Goal: Task Accomplishment & Management: Manage account settings

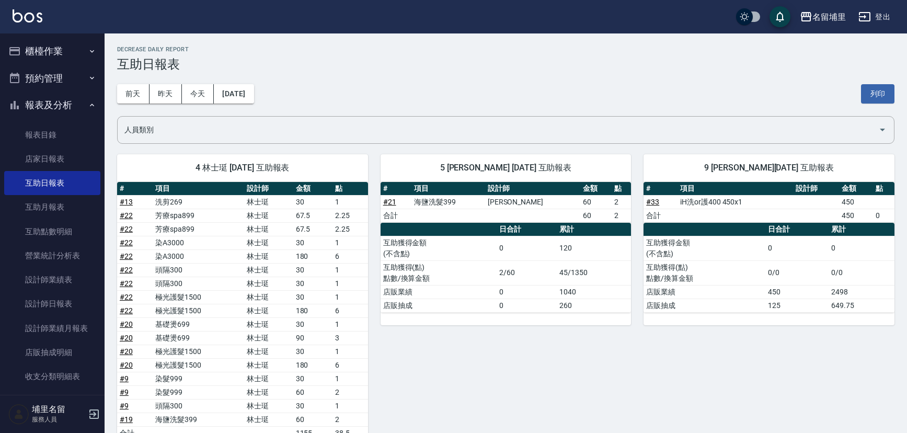
scroll to position [601, 0]
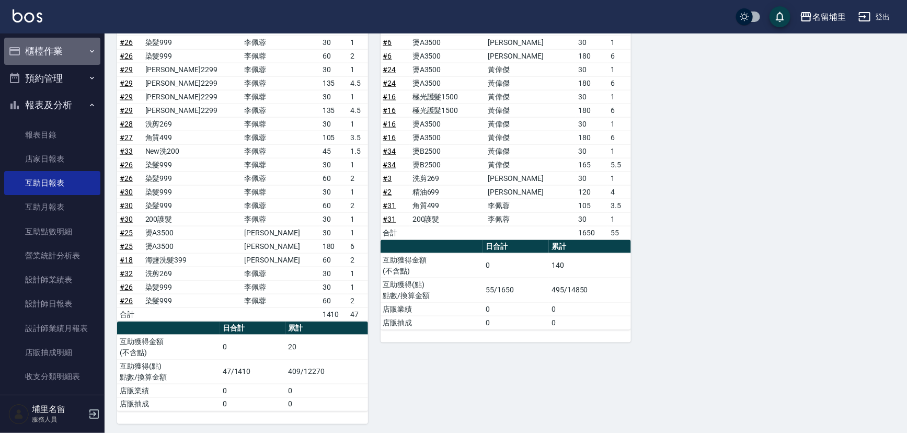
click at [59, 53] on button "櫃檯作業" at bounding box center [52, 51] width 96 height 27
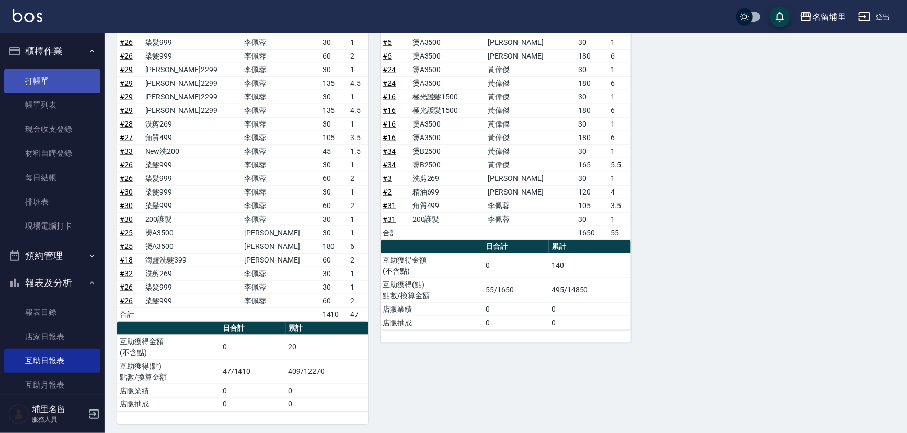
click at [44, 77] on link "打帳單" at bounding box center [52, 81] width 96 height 24
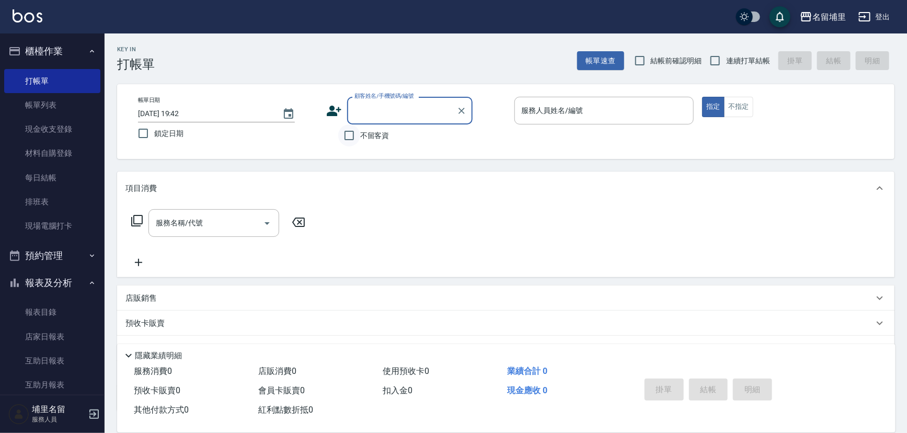
click at [351, 138] on input "不留客資" at bounding box center [349, 135] width 22 height 22
checkbox input "true"
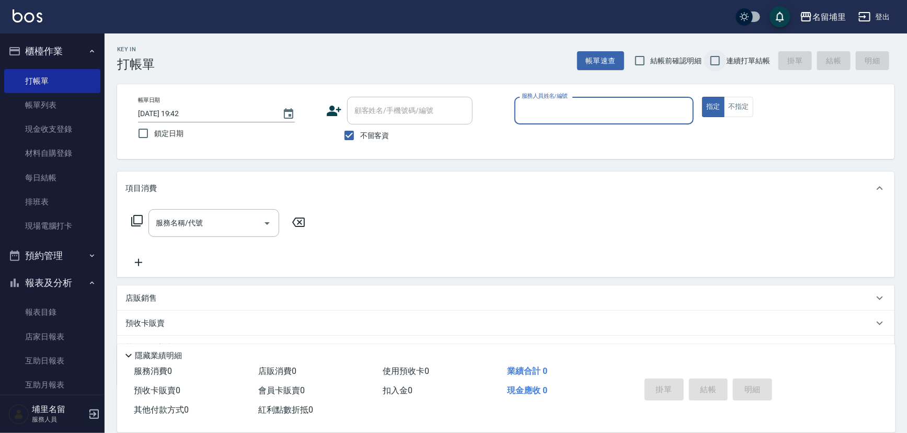
click at [717, 62] on input "連續打單結帳" at bounding box center [715, 61] width 22 height 22
checkbox input "true"
click at [574, 98] on div "服務人員姓名/編號" at bounding box center [605, 111] width 180 height 28
type input "[PERSON_NAME]-9"
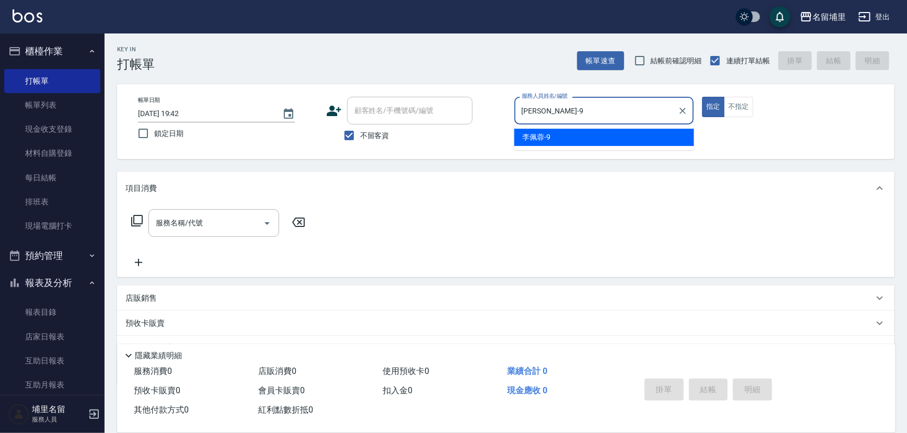
type button "true"
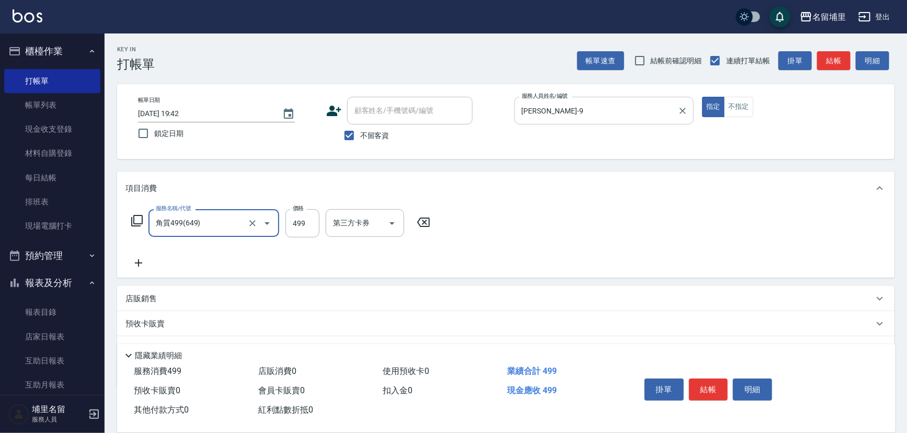
type input "角質499(649)"
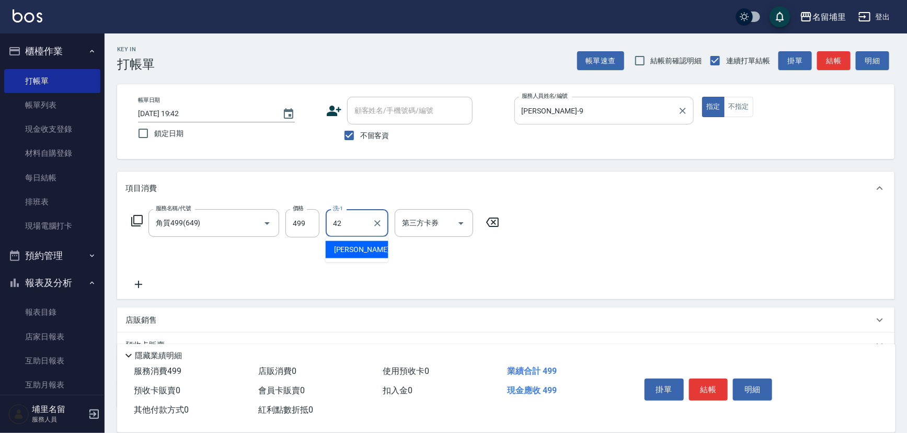
type input "[PERSON_NAME]-42"
click at [311, 229] on input "499" at bounding box center [303, 223] width 34 height 28
type input "599"
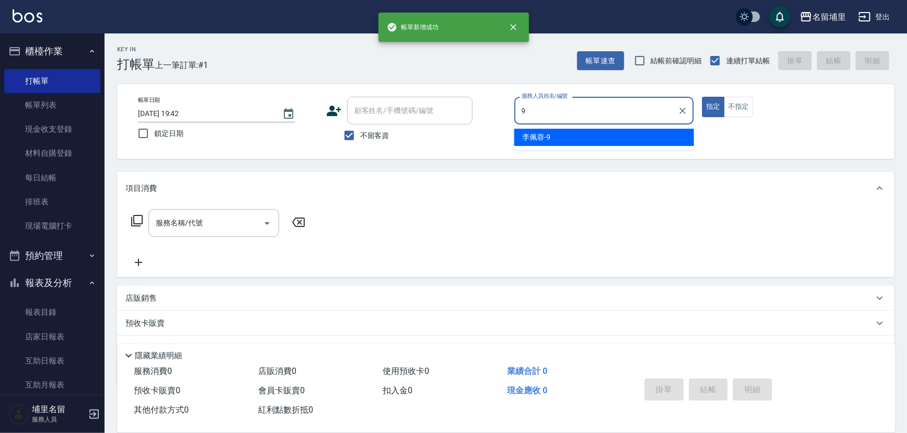
type input "[PERSON_NAME]-9"
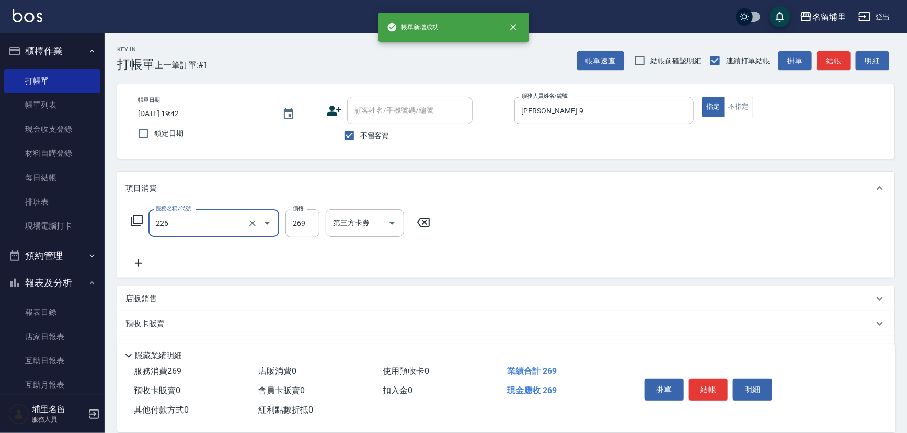
type input "洗剪269(226)"
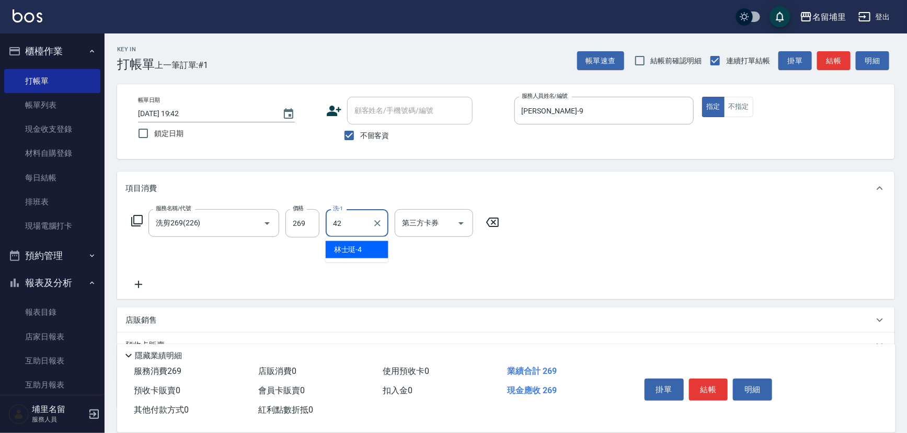
type input "[PERSON_NAME]-42"
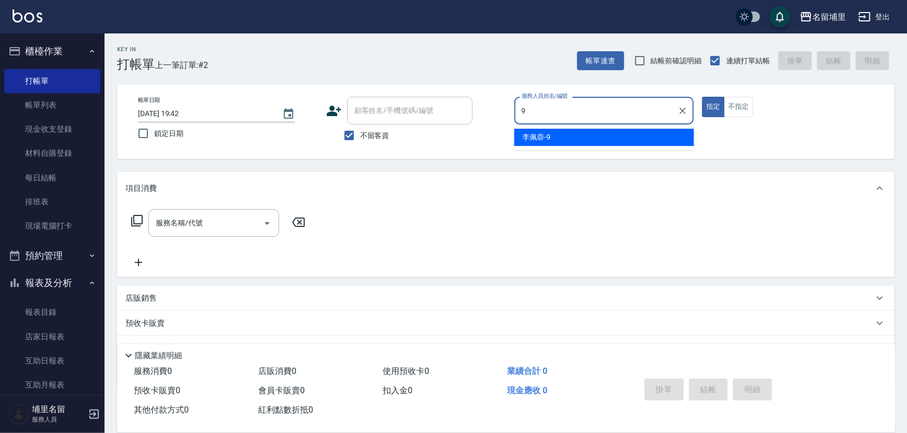
type input "[PERSON_NAME]-9"
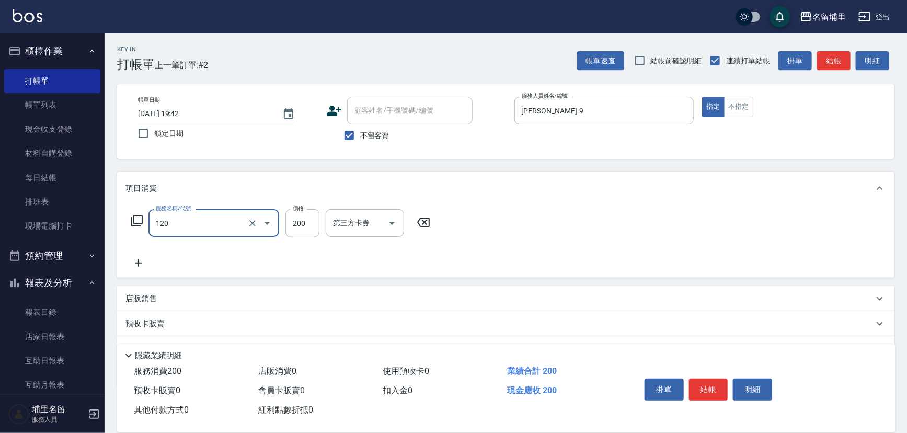
type input "New洗200(120)"
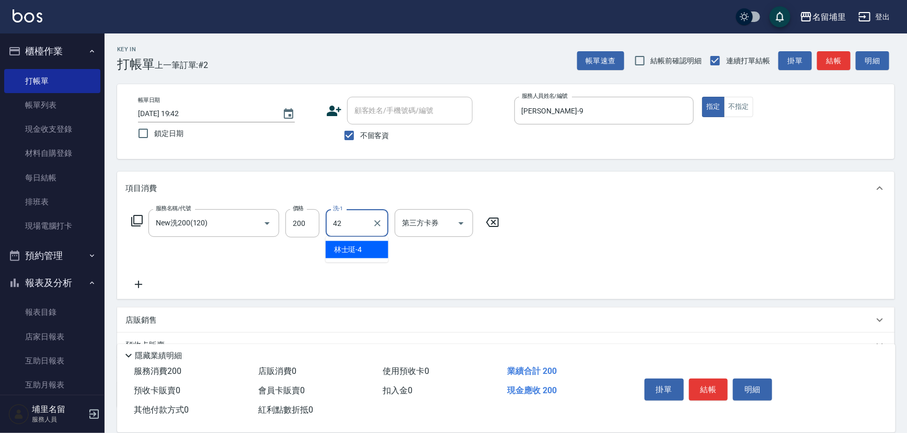
type input "[PERSON_NAME]-42"
click at [712, 386] on button "結帳" at bounding box center [708, 390] width 39 height 22
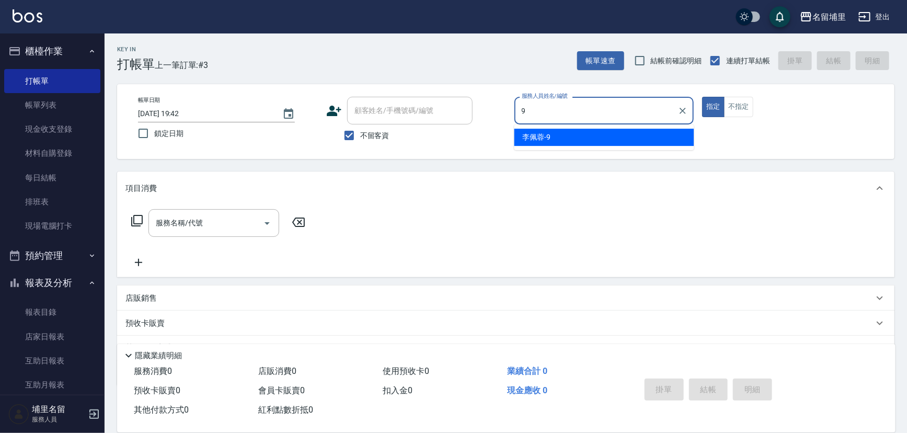
type input "[PERSON_NAME]-9"
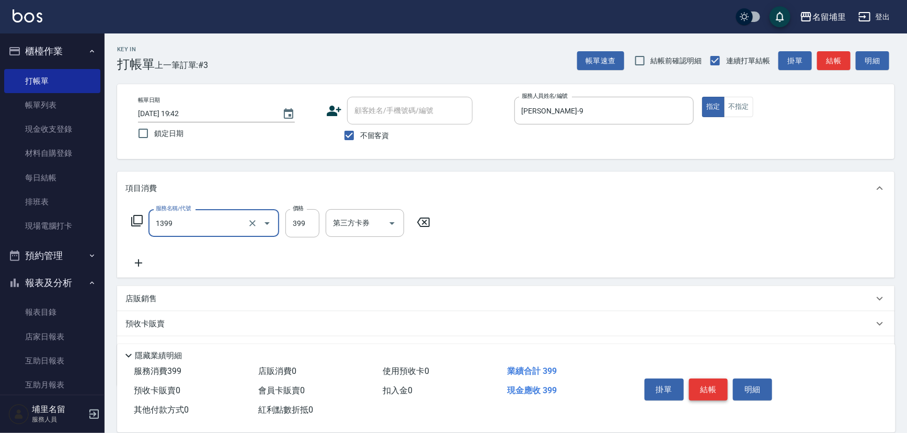
type input "海鹽洗髮399(1399)"
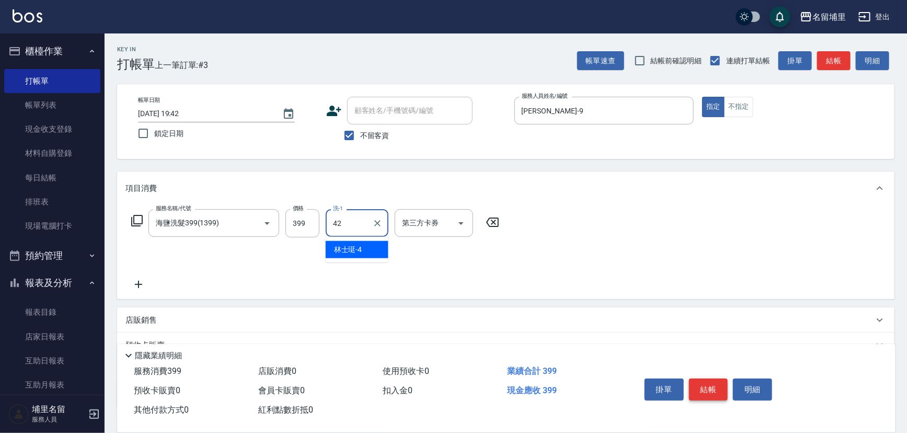
type input "[PERSON_NAME]-42"
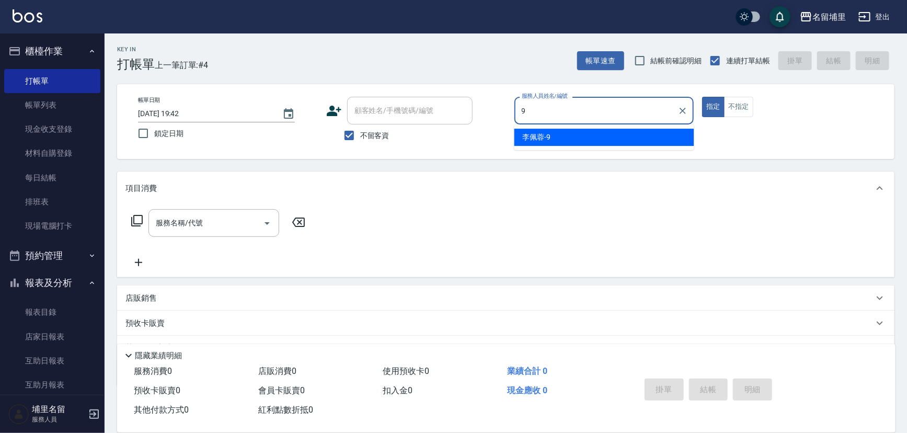
type input "[PERSON_NAME]-9"
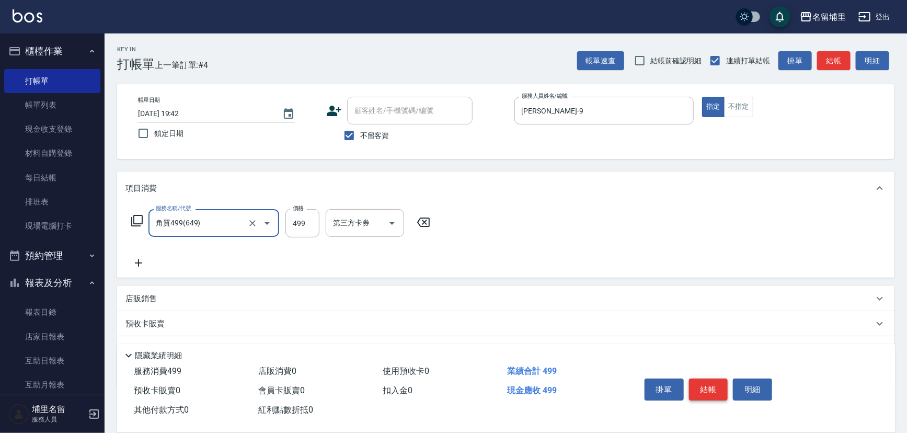
type input "角質499(649)"
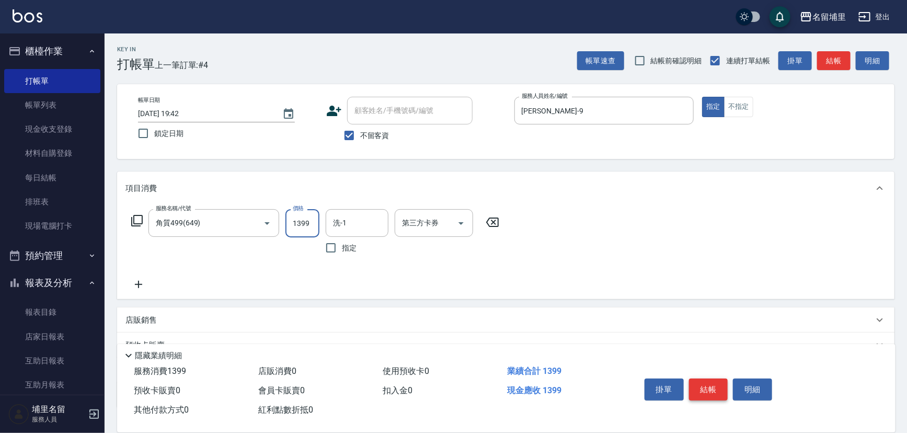
type input "1399"
type input "[PERSON_NAME]-42"
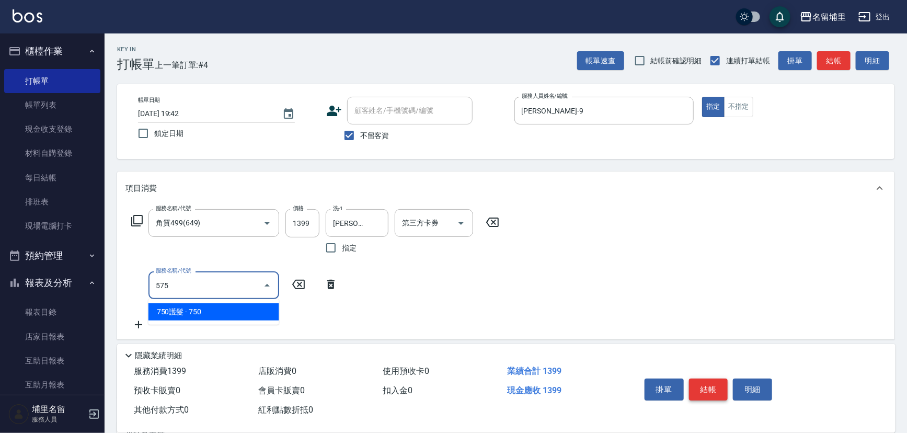
type input "750護髮(575)"
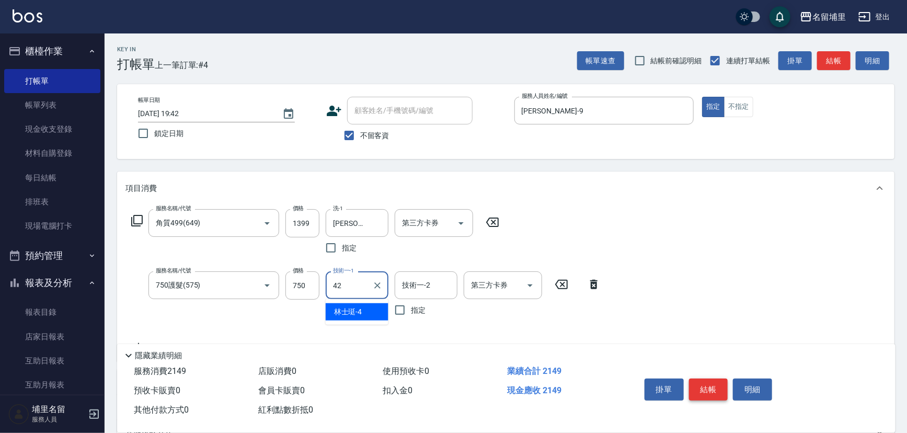
type input "[PERSON_NAME]-42"
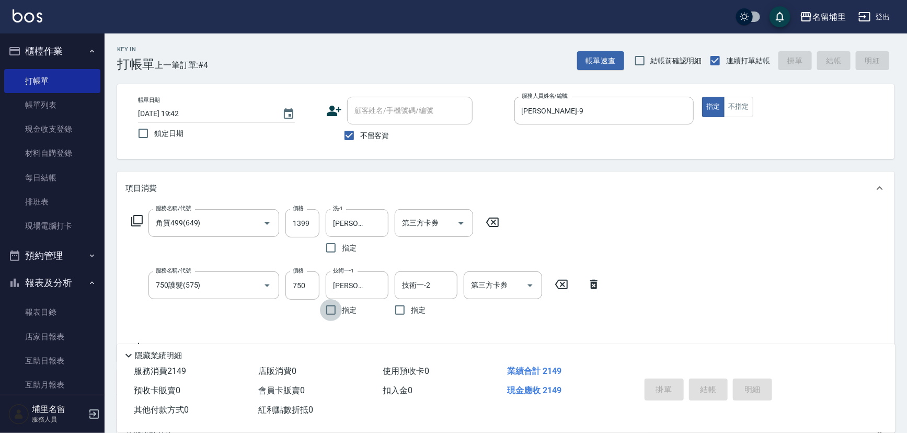
type input "[DATE] 19:43"
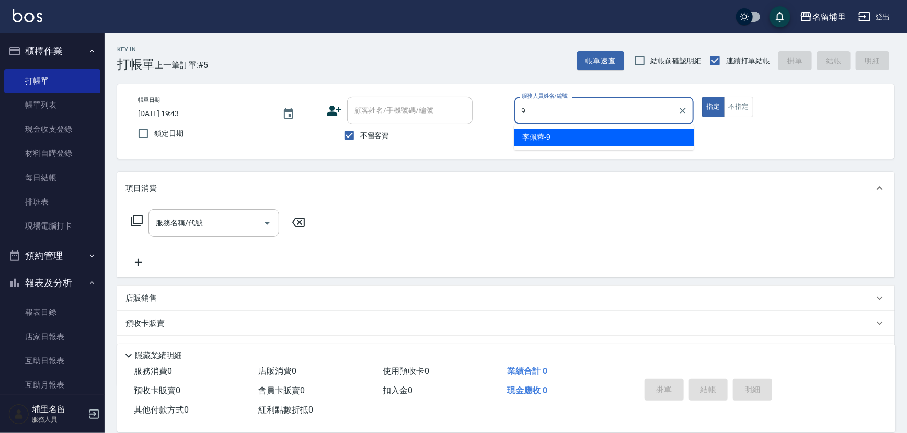
type input "[PERSON_NAME]-9"
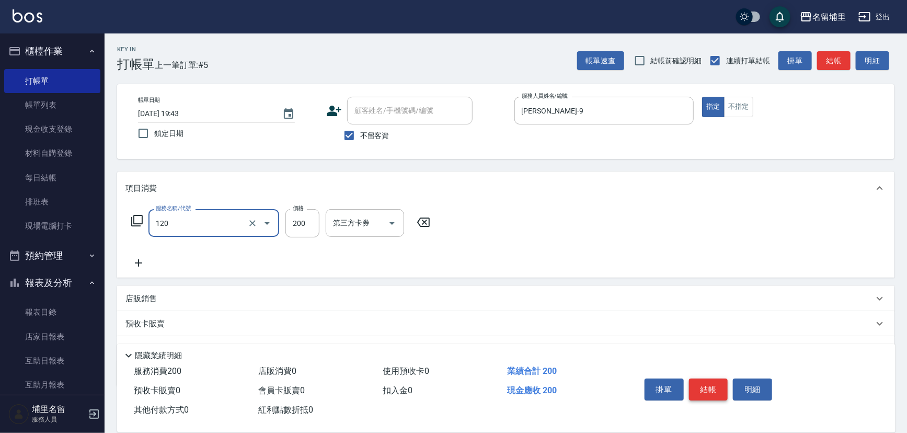
type input "New洗200(120)"
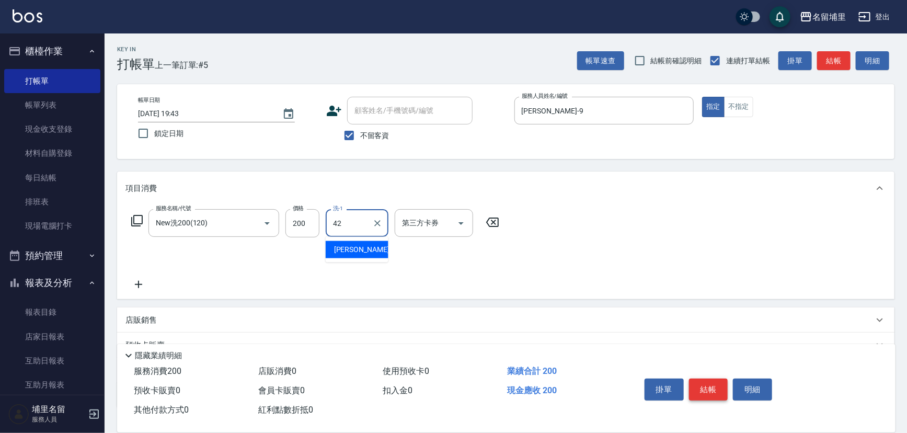
type input "[PERSON_NAME]-42"
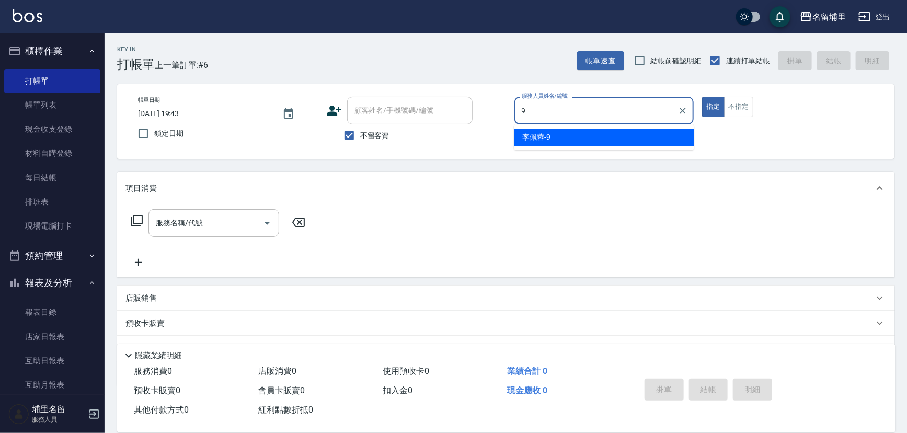
type input "[PERSON_NAME]-9"
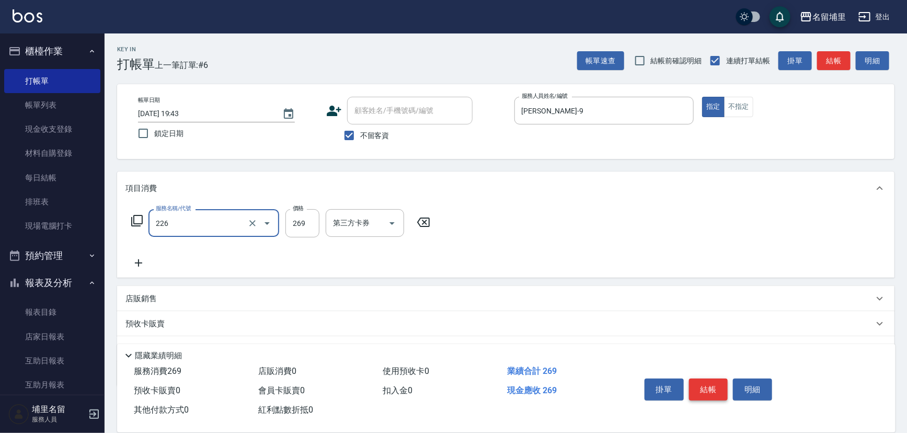
type input "洗剪269(226)"
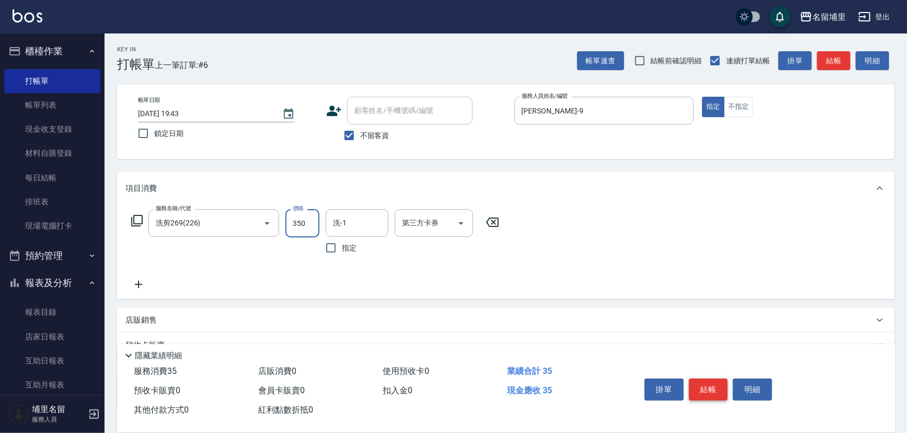
type input "350"
type input "[PERSON_NAME]-42"
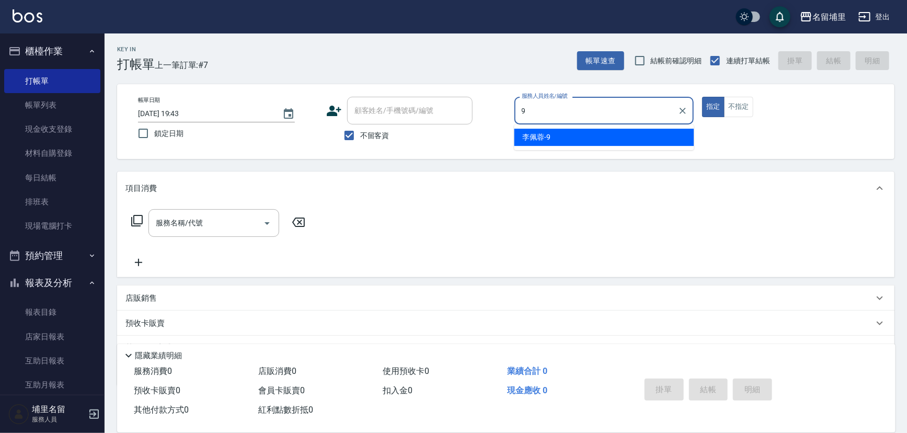
type input "[PERSON_NAME]-9"
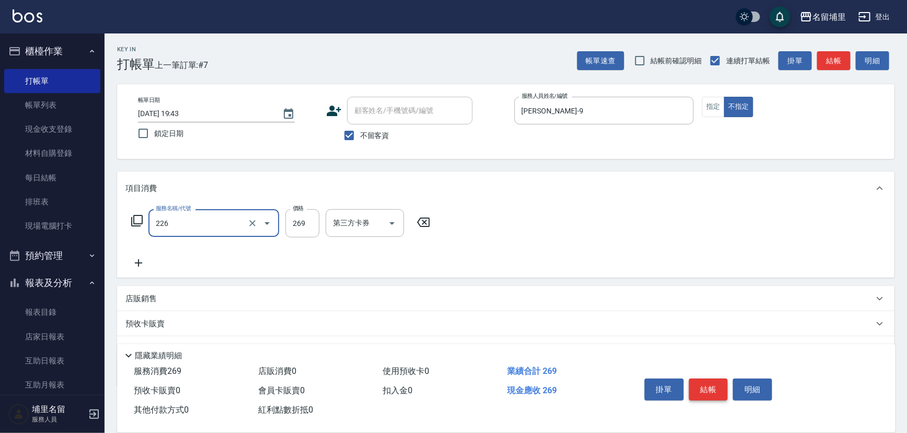
type input "洗剪269(226)"
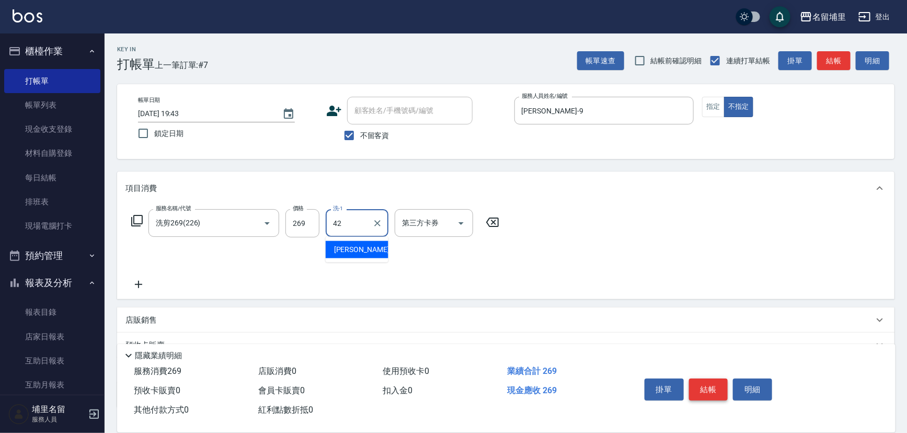
type input "[PERSON_NAME]-42"
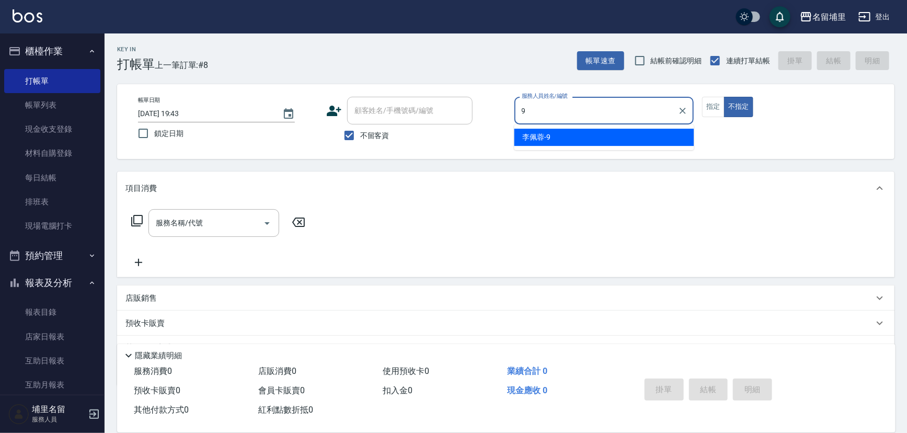
type input "[PERSON_NAME]-9"
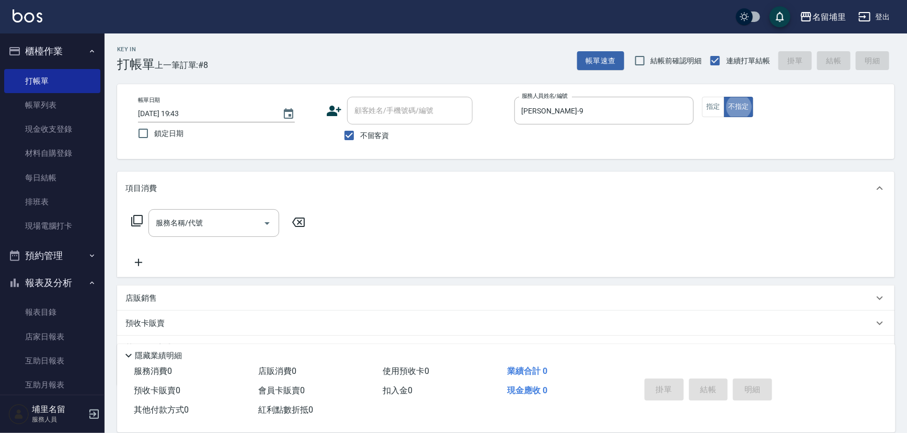
type button "false"
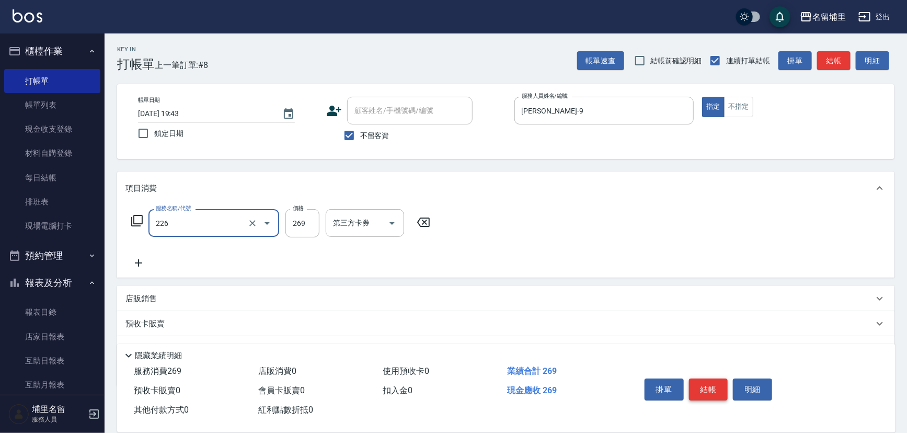
type input "洗剪269(226)"
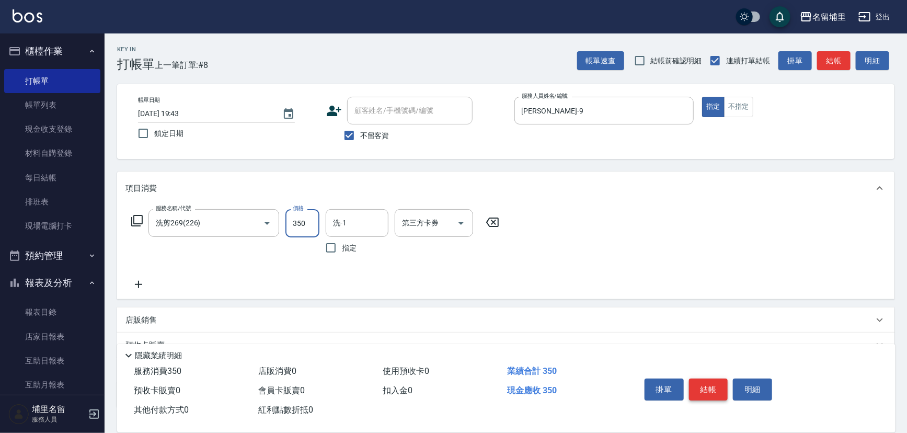
type input "350"
type input "[PERSON_NAME]-42"
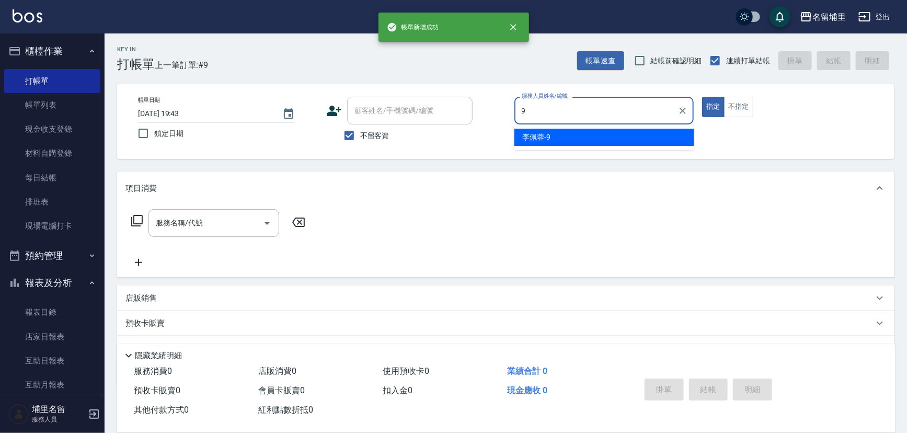
type input "[PERSON_NAME]-9"
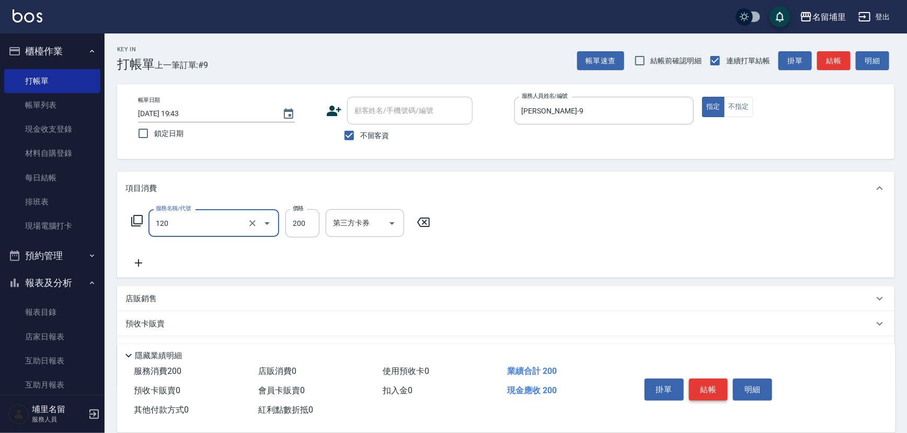
type input "New洗200(120)"
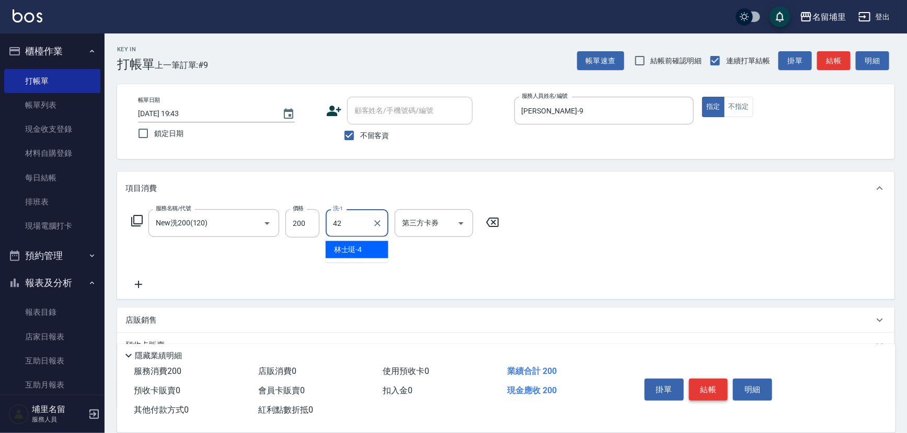
type input "[PERSON_NAME]-42"
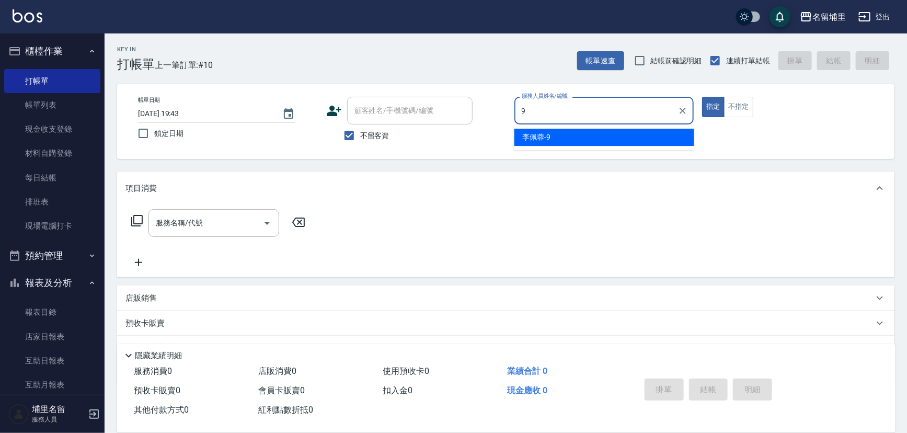
type input "[PERSON_NAME]-9"
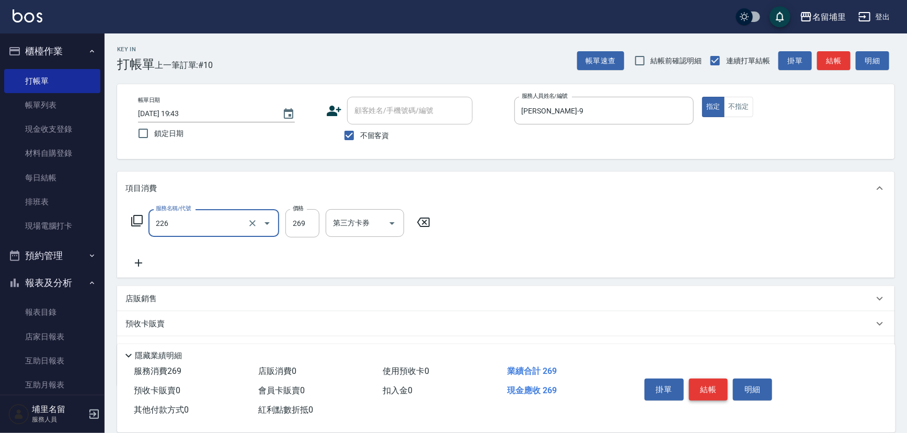
type input "洗剪269(226)"
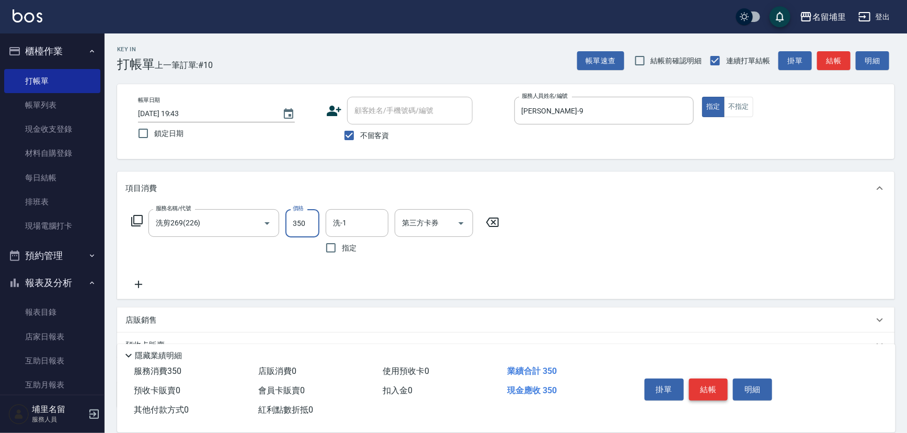
type input "350"
type input "[PERSON_NAME]-42"
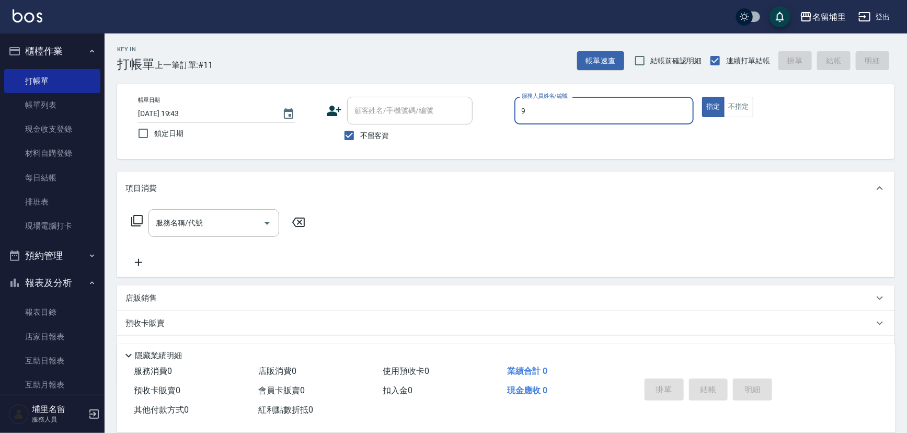
type input "[PERSON_NAME]-9"
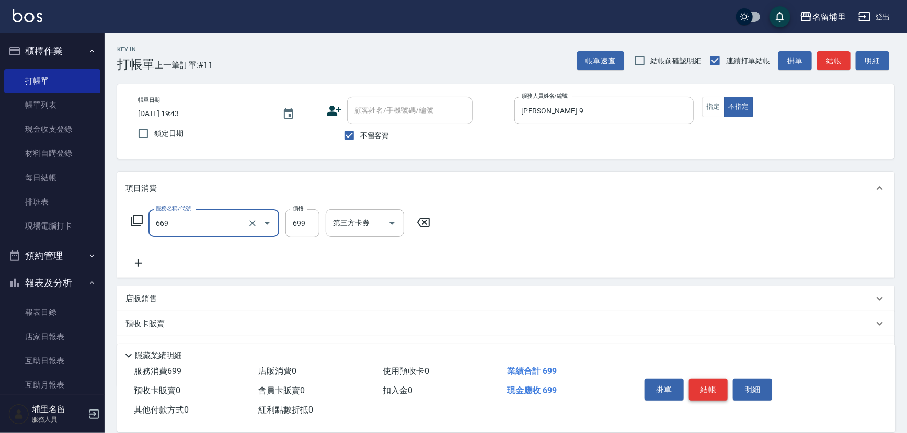
type input "精油699(669)"
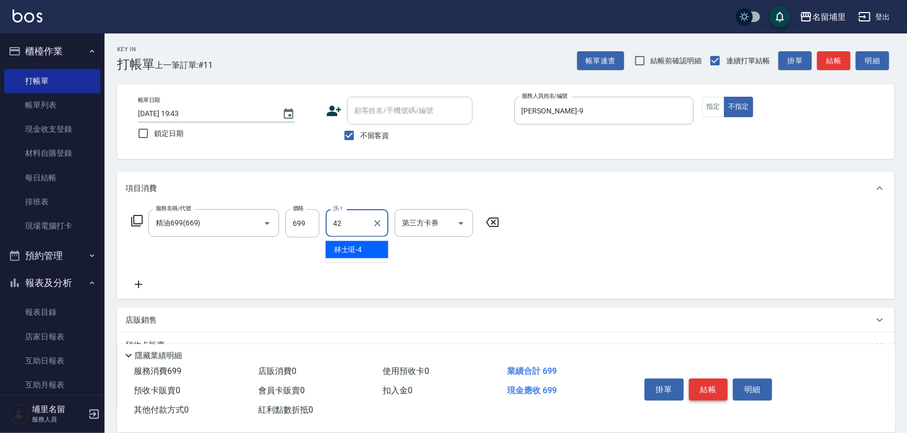
type input "[PERSON_NAME]-42"
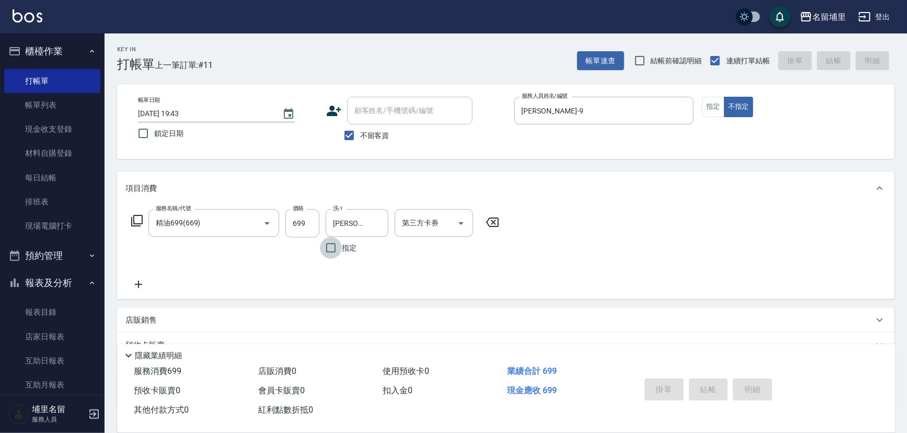
type input "[DATE] 19:44"
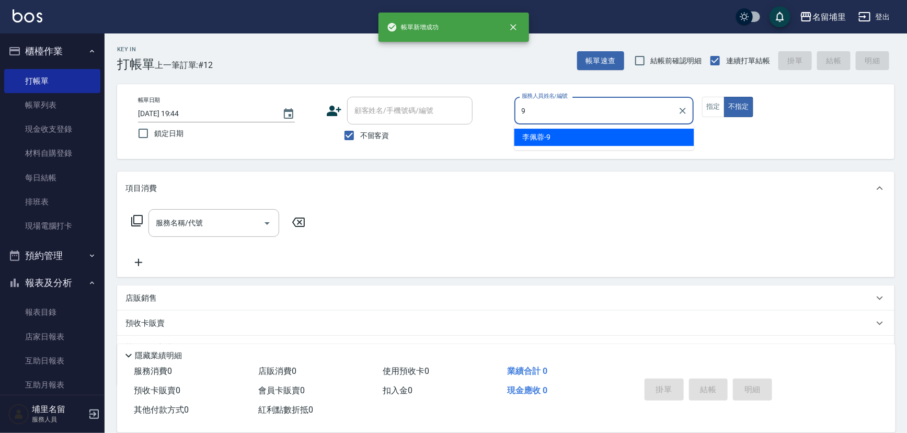
type input "[PERSON_NAME]-9"
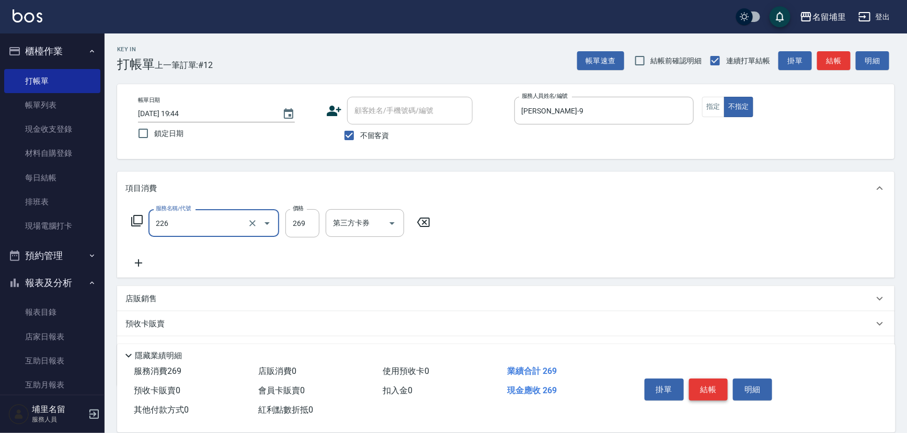
type input "洗剪269(226)"
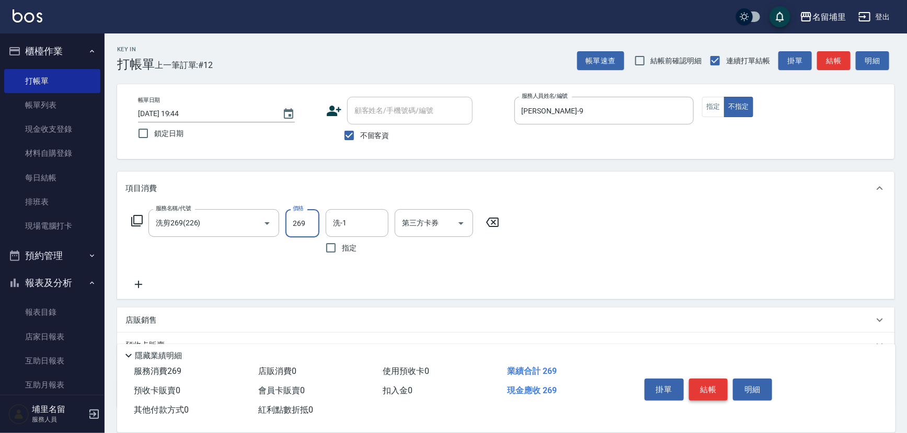
type input "5"
type input "[PERSON_NAME]-42"
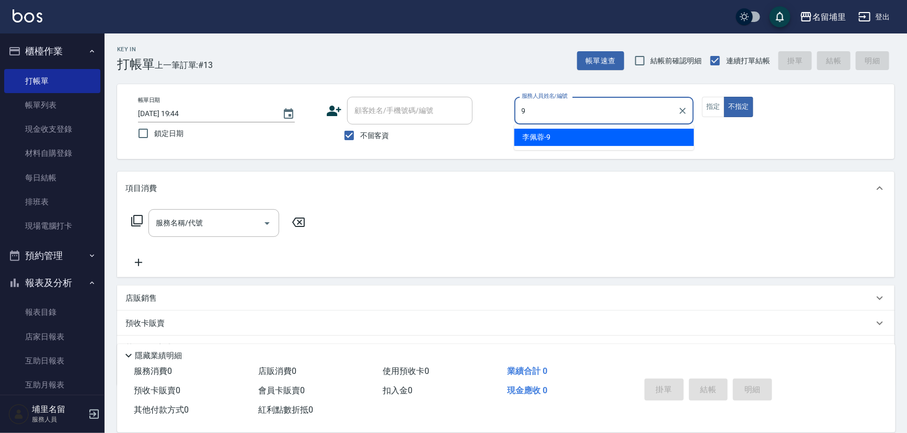
type input "[PERSON_NAME]-9"
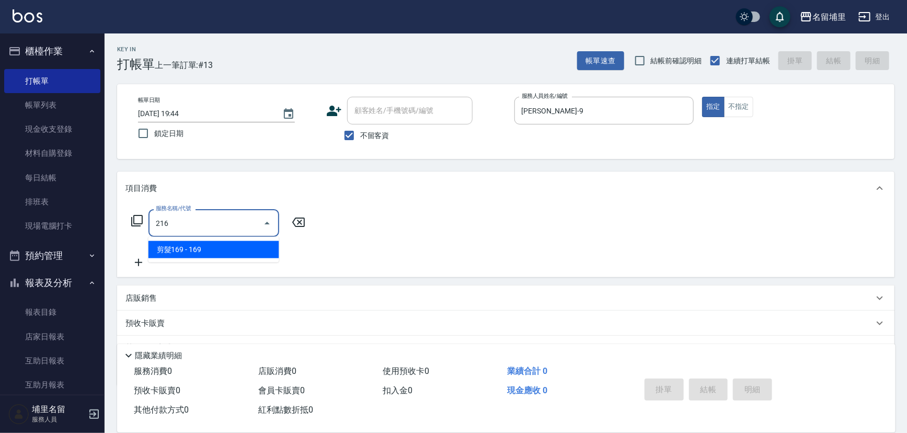
type input "剪髮169(216)"
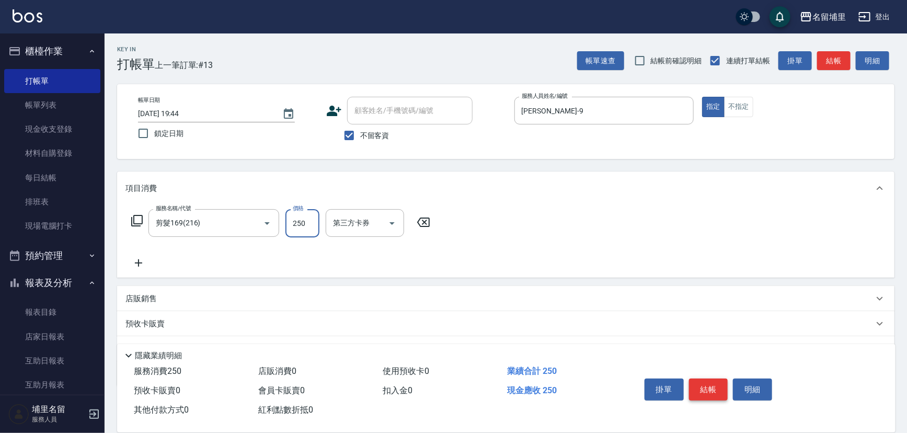
type input "250"
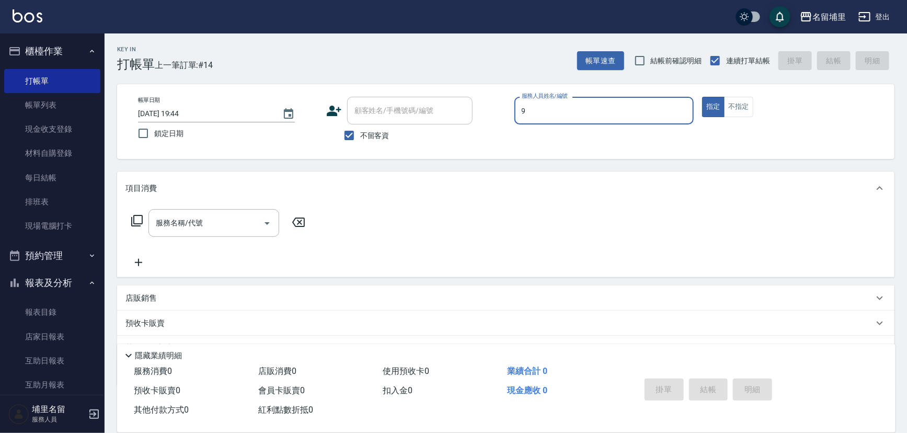
type input "[PERSON_NAME]-9"
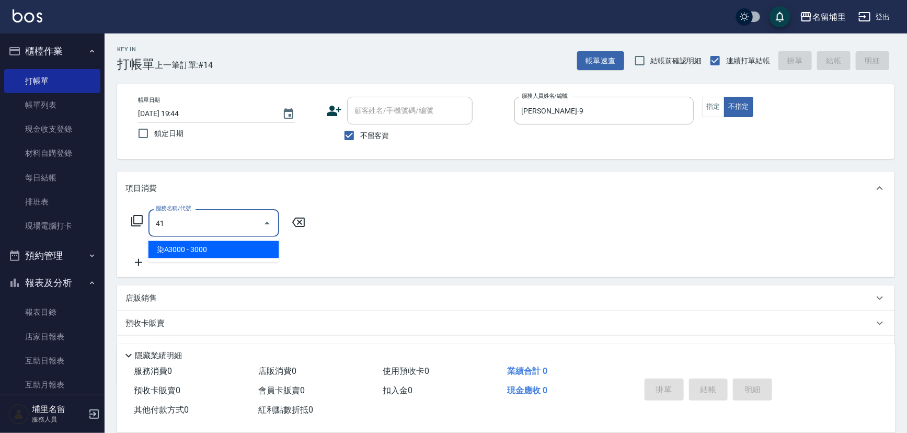
type input "染A3000(41)"
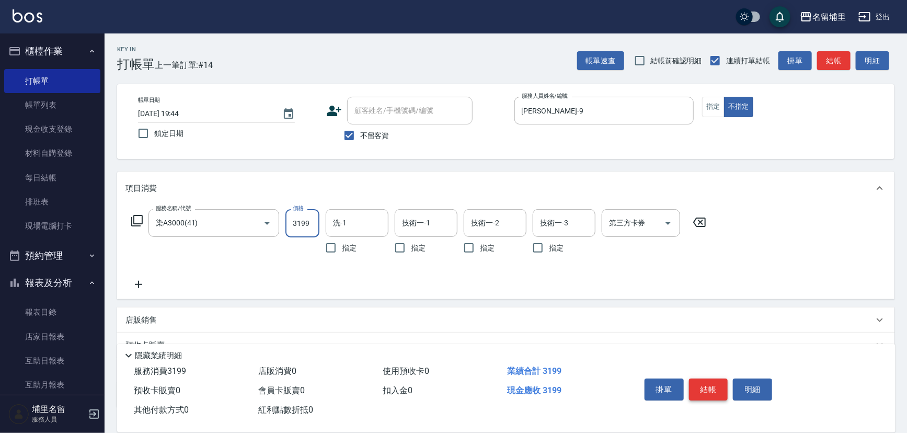
type input "3199"
type input "[PERSON_NAME]-42"
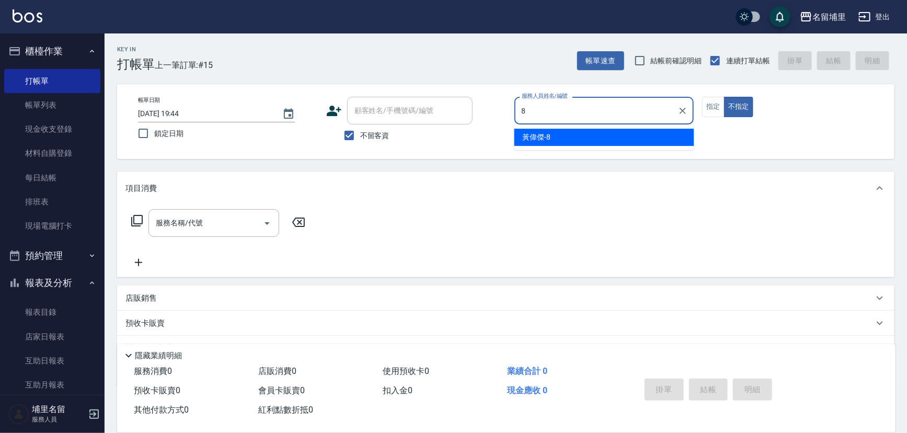
type input "[PERSON_NAME]-8"
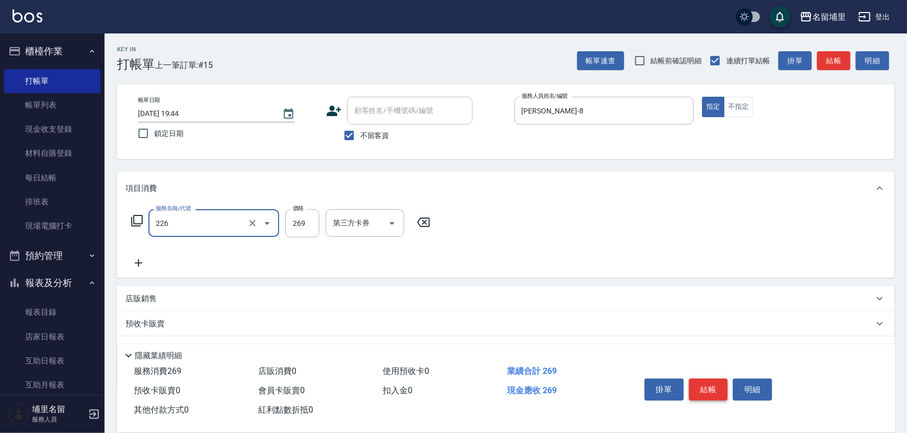
type input "洗剪269(226)"
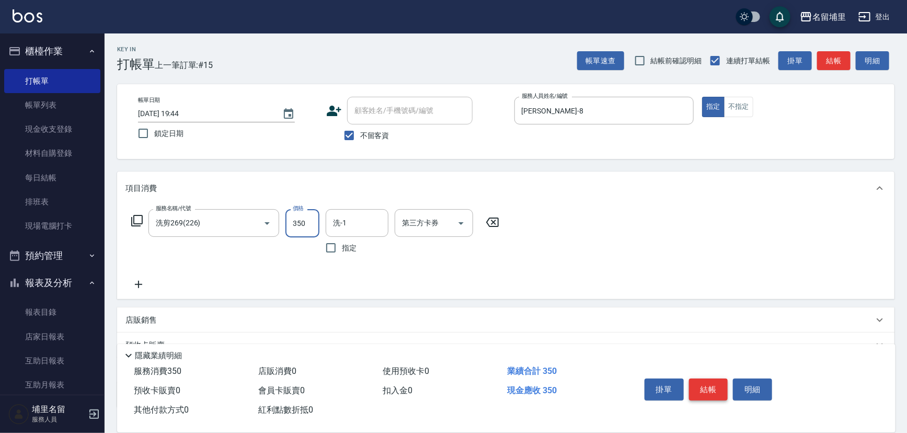
type input "350"
type input "[PERSON_NAME]-8"
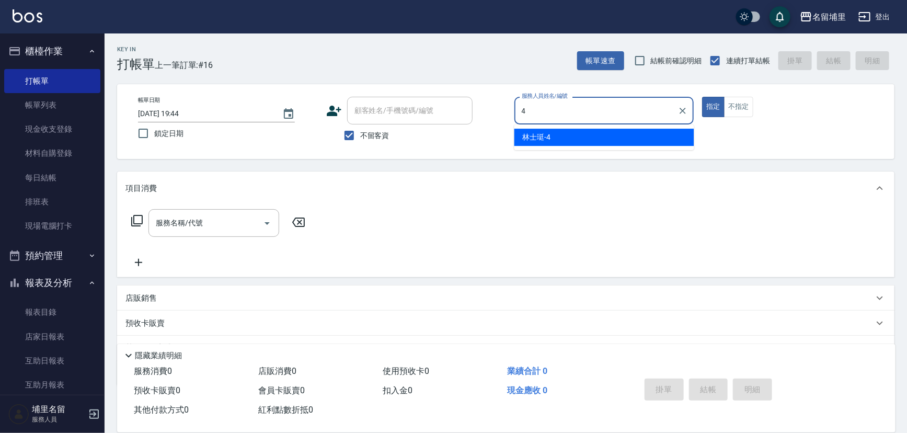
type input "林士珽-4"
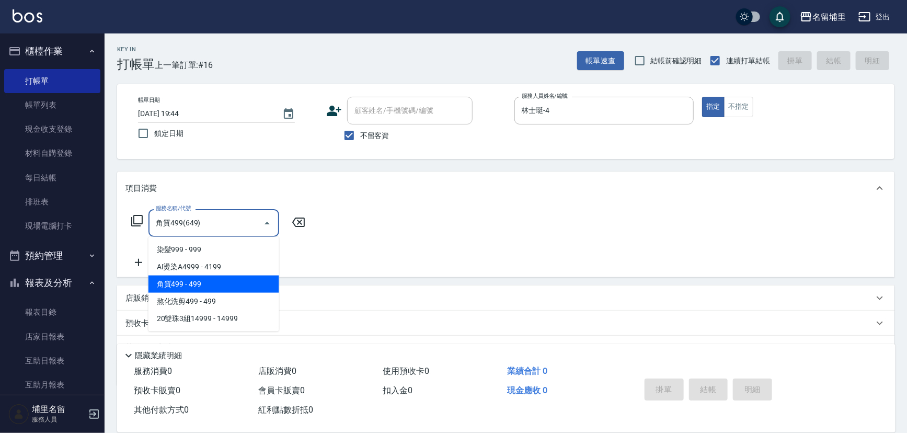
type input "角質499(649)"
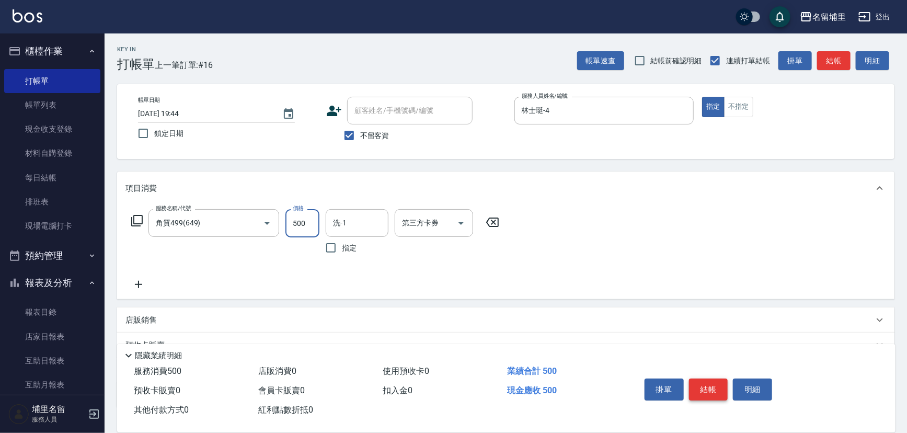
type input "500"
type input "林士珽-4"
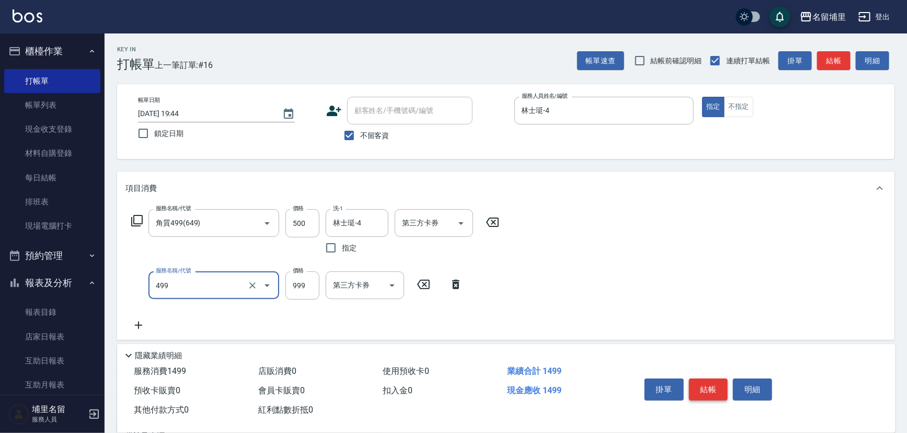
type input "染髮999(499)"
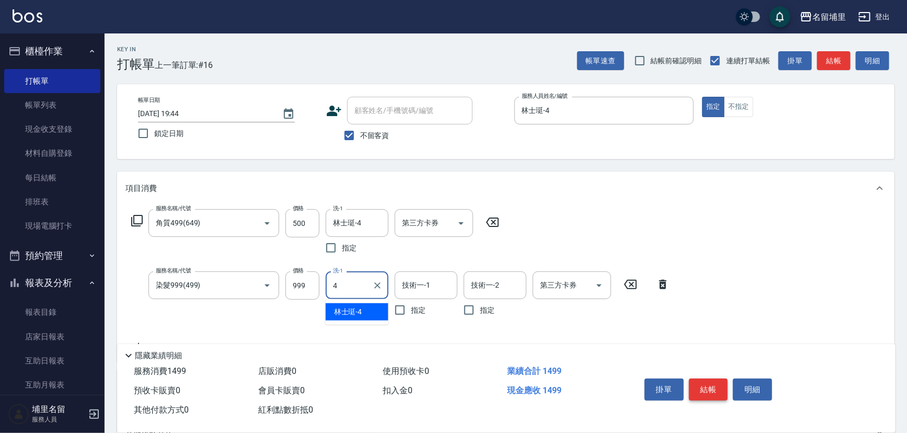
type input "林士珽-4"
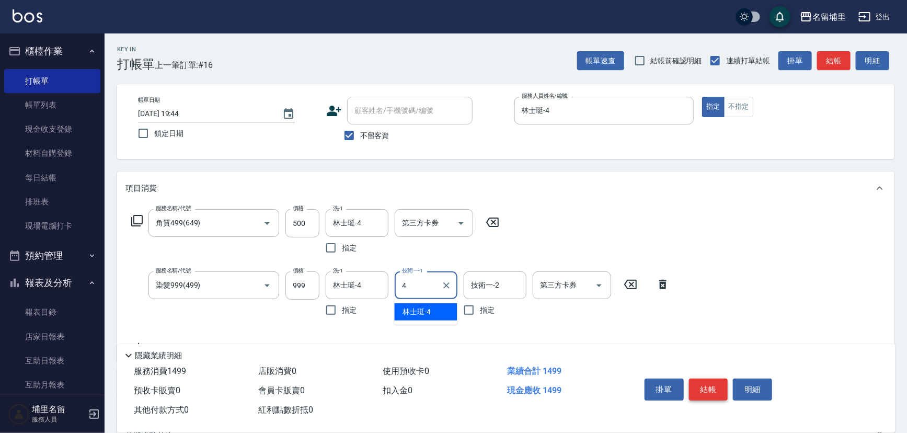
type input "林士珽-4"
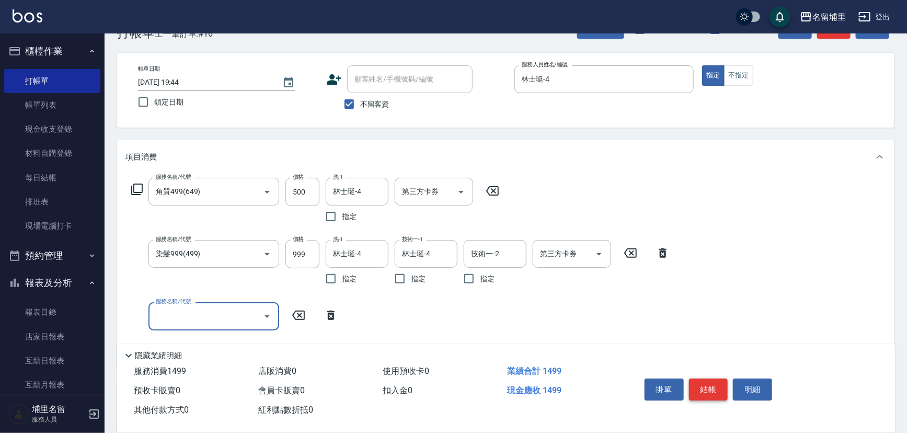
scroll to position [47, 0]
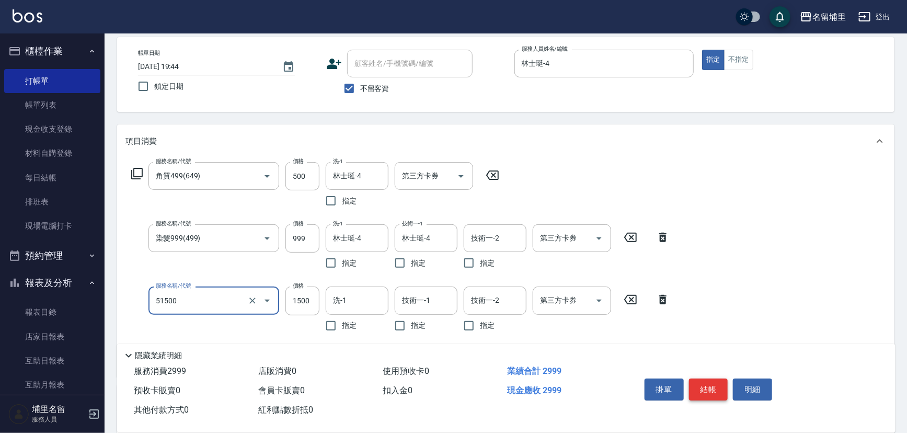
type input "極光護髮1500(51500)"
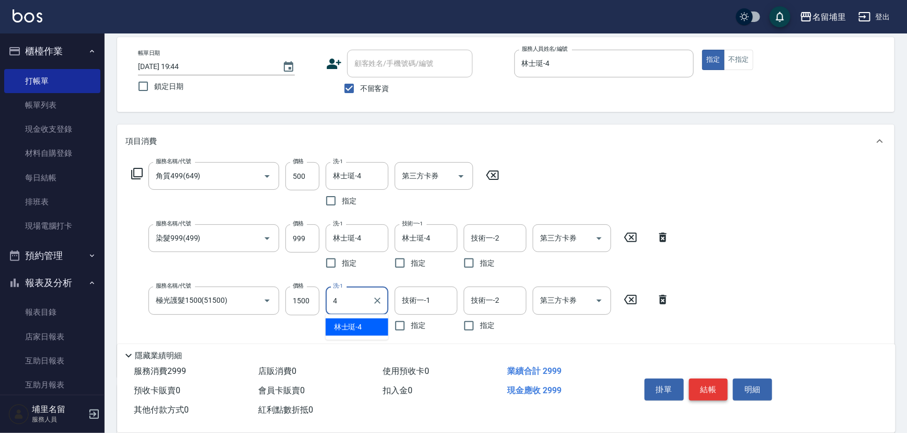
type input "林士珽-4"
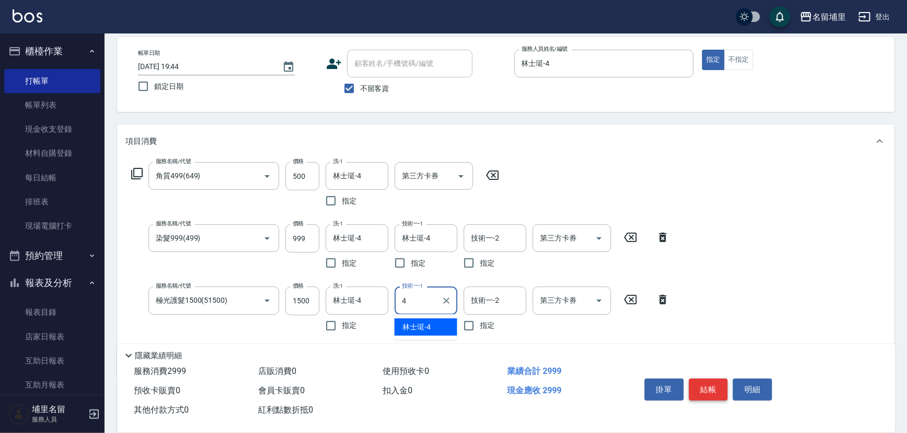
type input "林士珽-4"
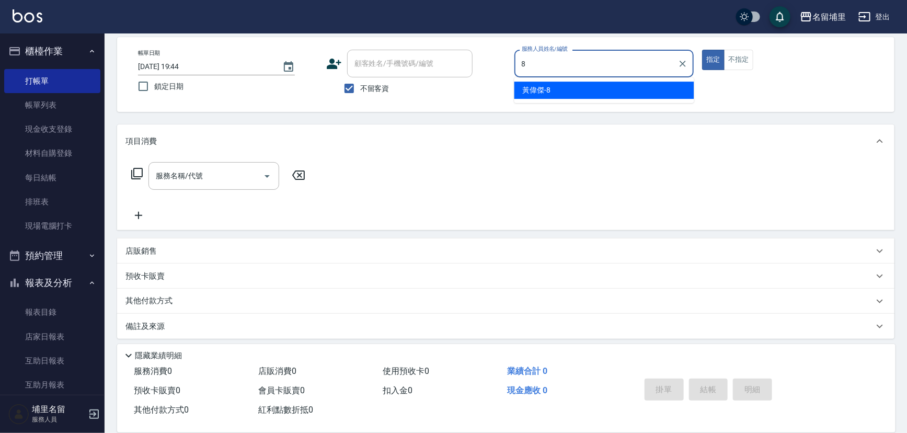
type input "[PERSON_NAME]-8"
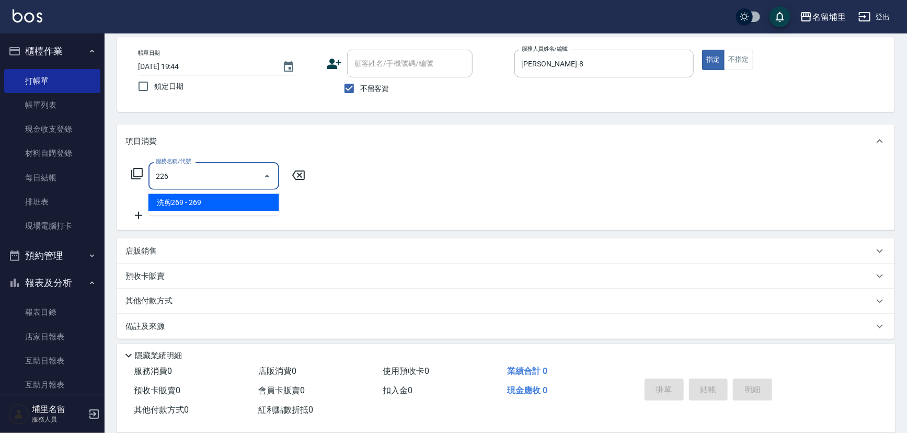
type input "洗剪269(226)"
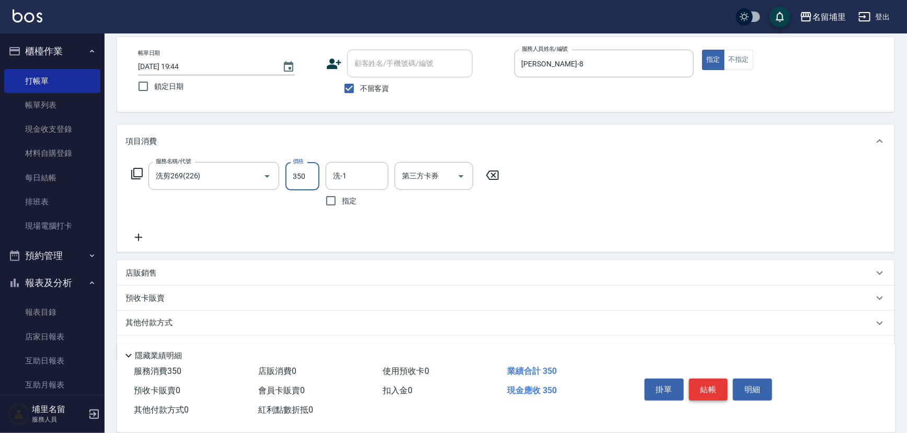
type input "350"
type input "林士珽-4"
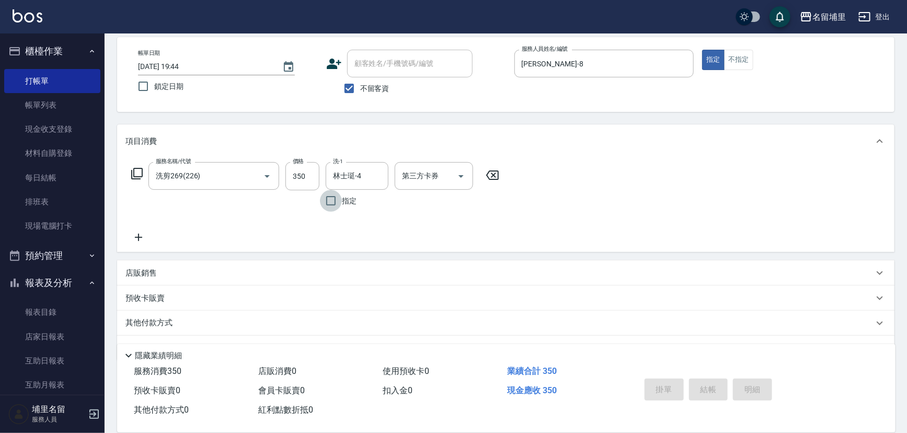
type input "[DATE] 19:45"
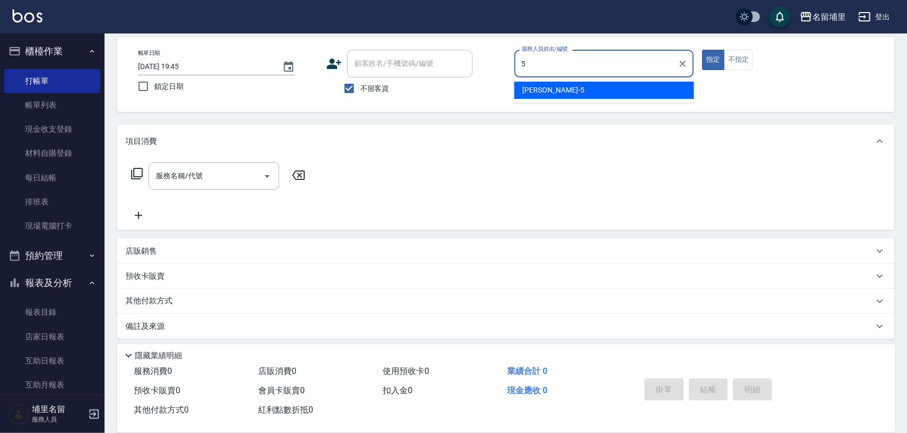
type input "[PERSON_NAME]-5"
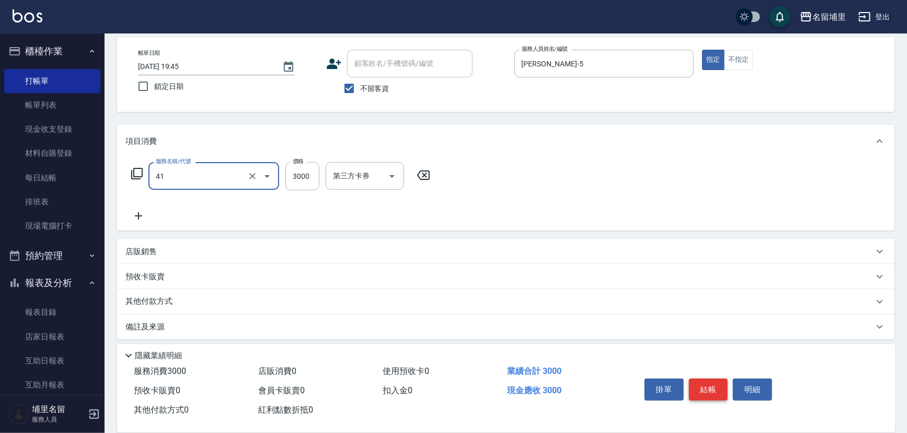
type input "染A3000(41)"
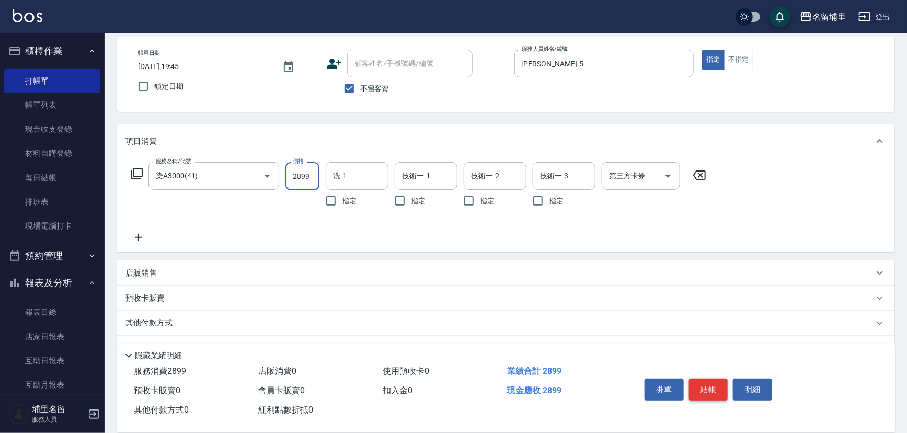
type input "2899"
type input "[PERSON_NAME]-5"
click at [678, 175] on div "第三方卡券" at bounding box center [641, 176] width 78 height 28
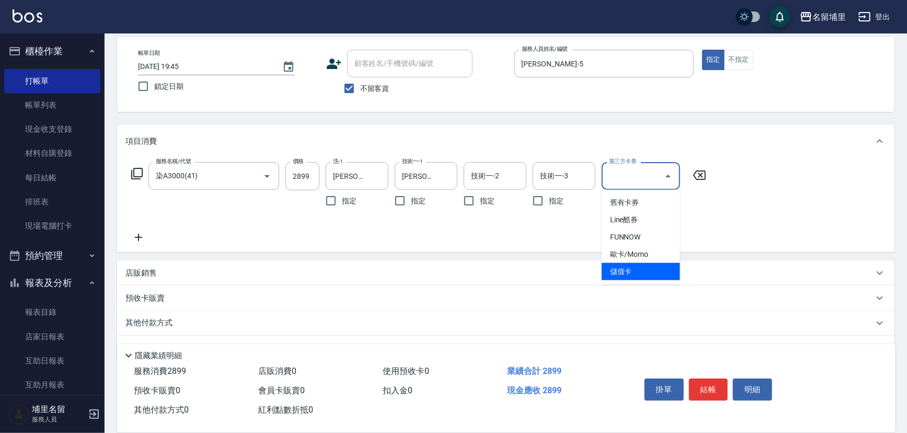
click at [647, 272] on span "儲值卡" at bounding box center [641, 271] width 78 height 17
type input "儲值卡"
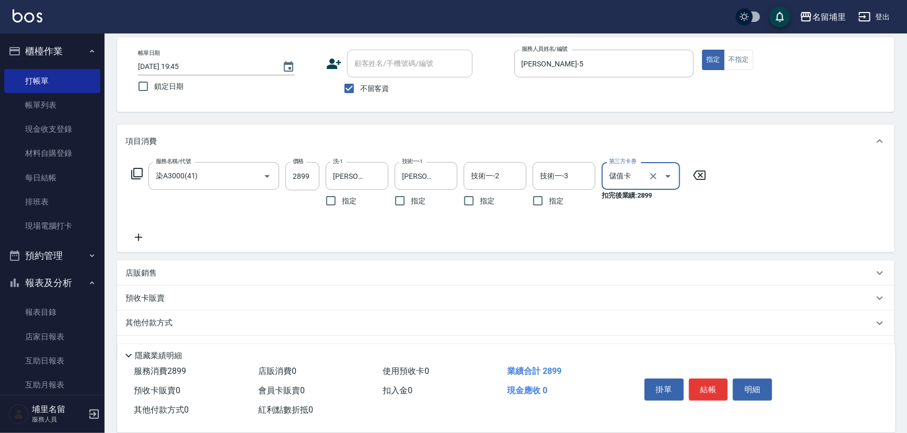
click at [567, 242] on div "服務名稱/代號 染A3000(41) 服務名稱/代號 價格 2899 價格 洗-1 [PERSON_NAME]-5 洗-1 指定 技術一-1 [PERSON_…" at bounding box center [418, 203] width 587 height 82
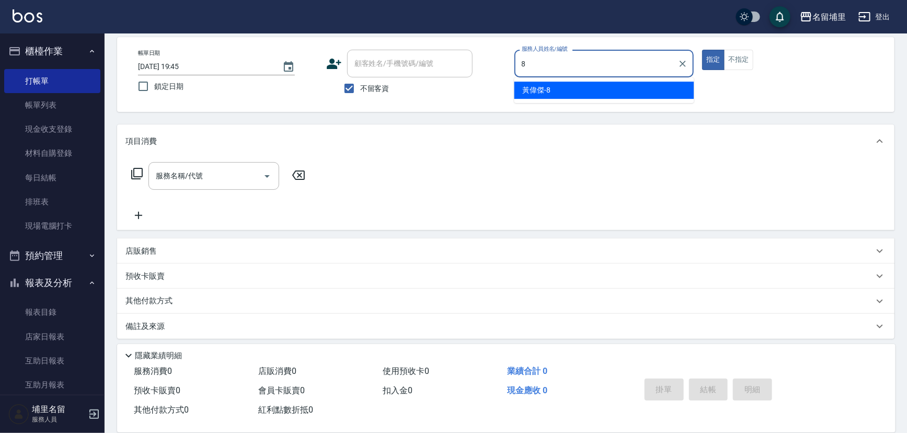
type input "[PERSON_NAME]-8"
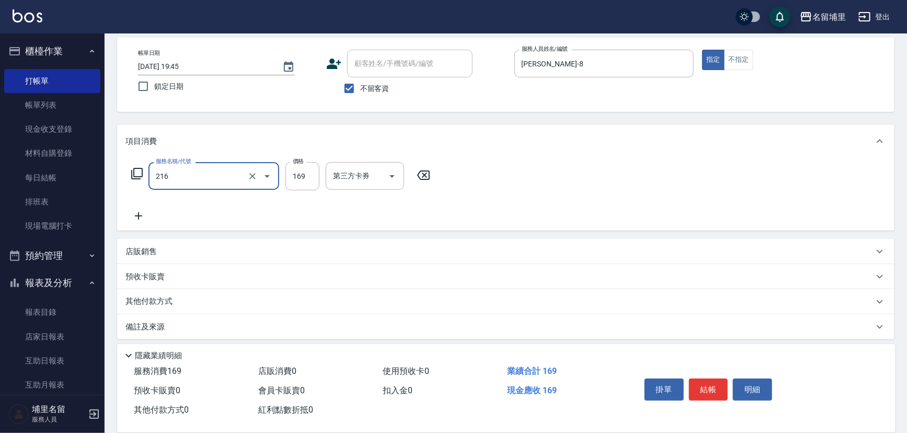
type input "剪髮169(216)"
type input "250"
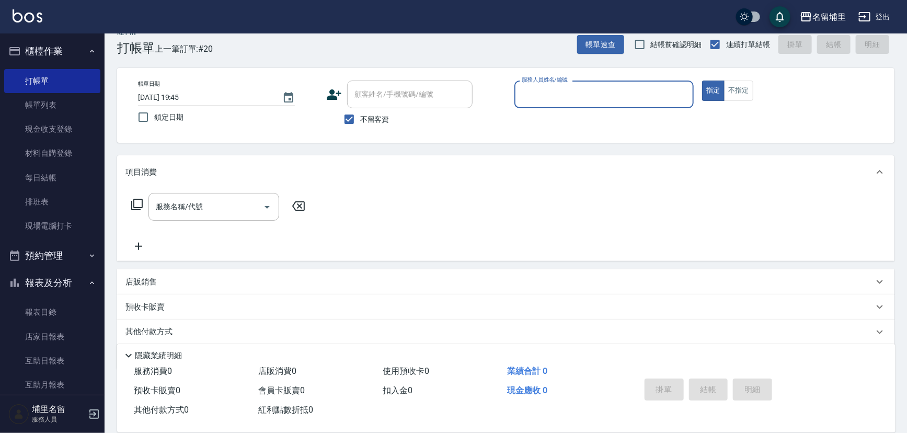
scroll to position [0, 0]
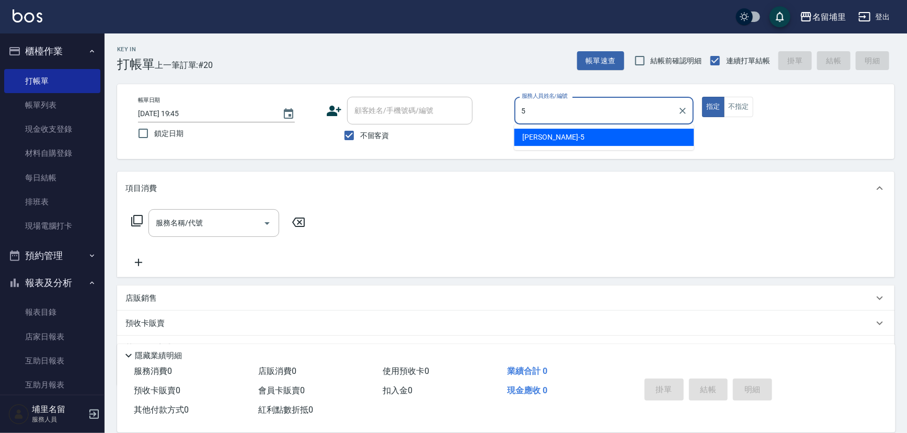
type input "[PERSON_NAME]-5"
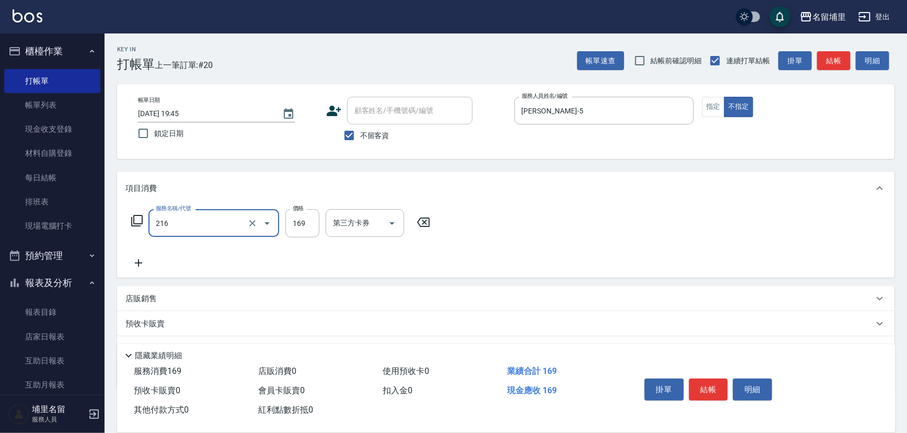
type input "剪髮169(216)"
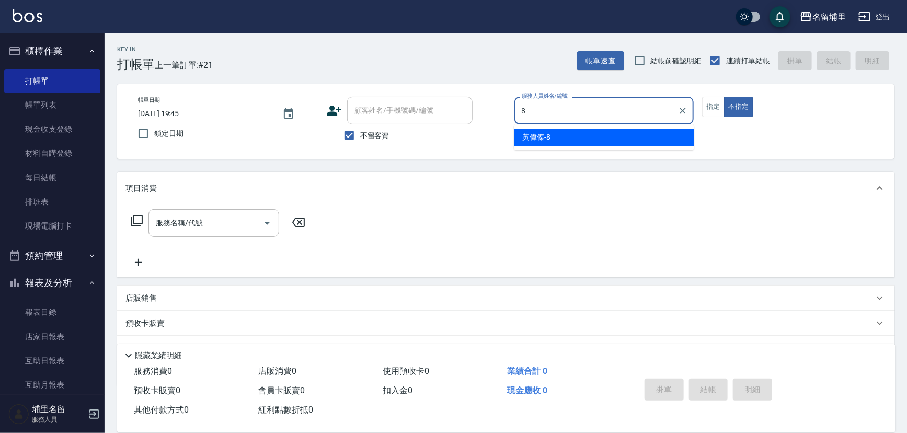
type input "[PERSON_NAME]-8"
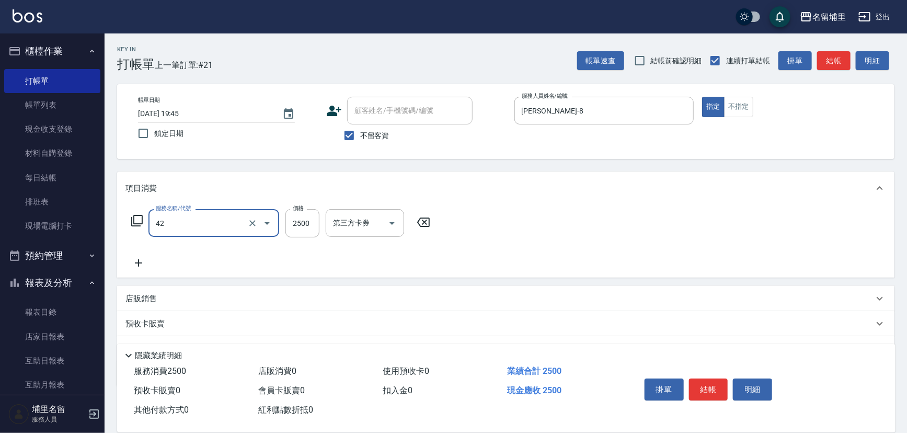
type input "染B2599(42)"
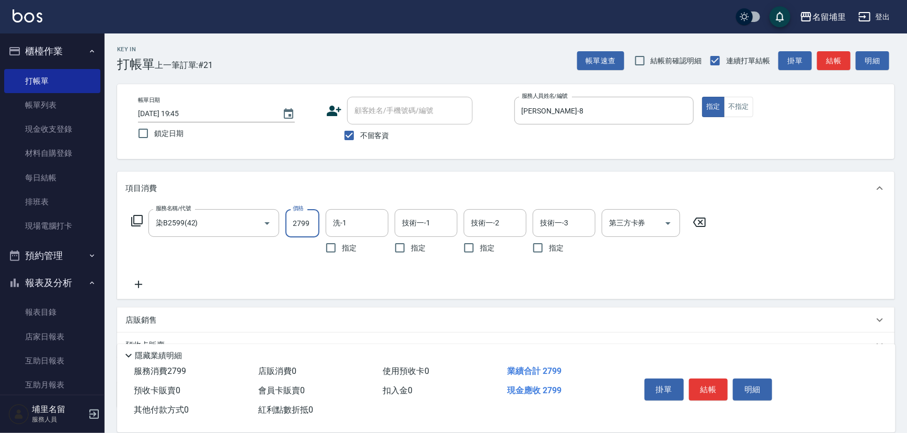
type input "2799"
type input "林士珽-4"
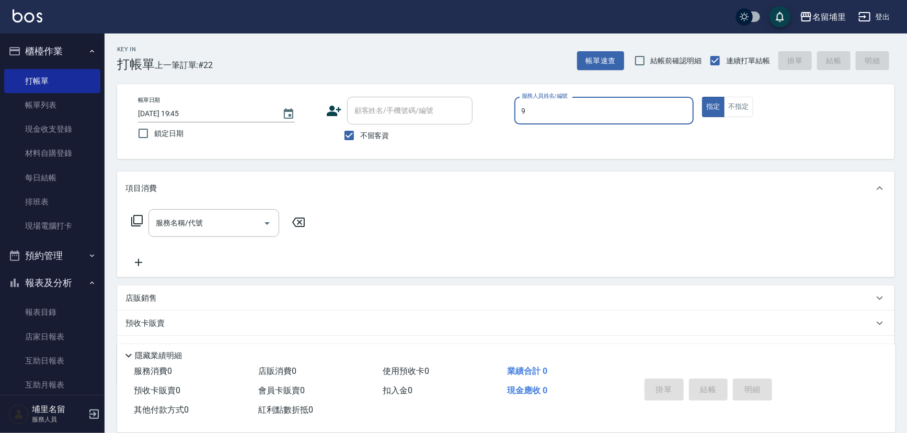
type input "[PERSON_NAME]-9"
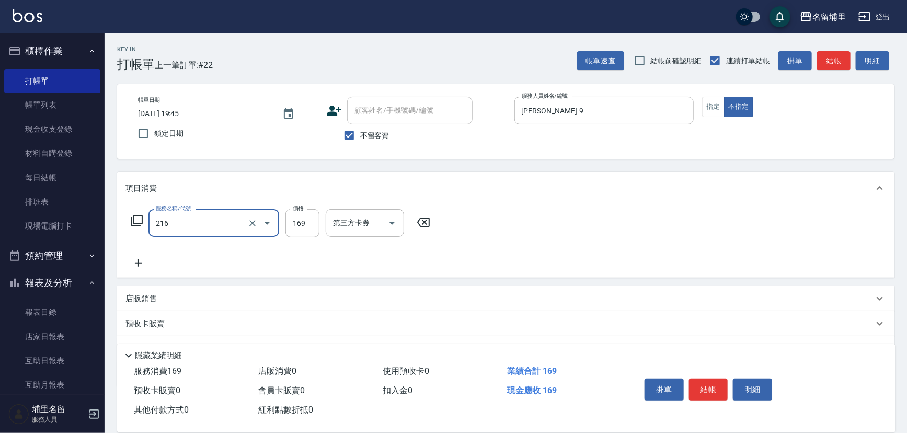
type input "剪髮169(216)"
type input "50"
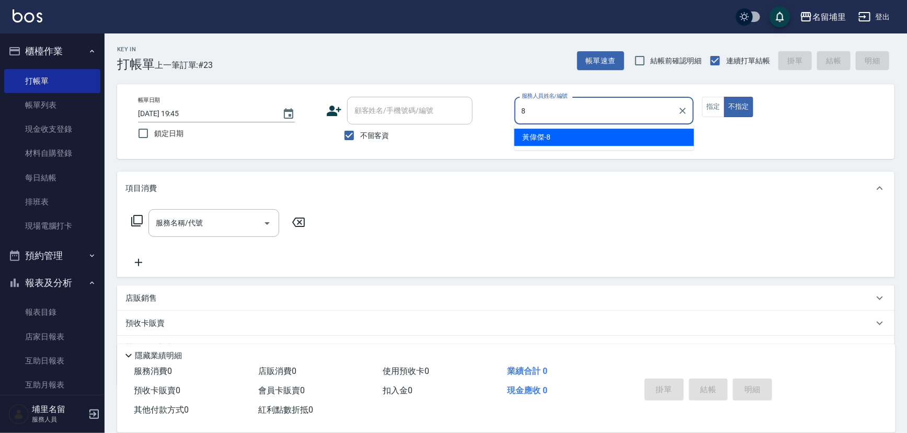
type input "[PERSON_NAME]-8"
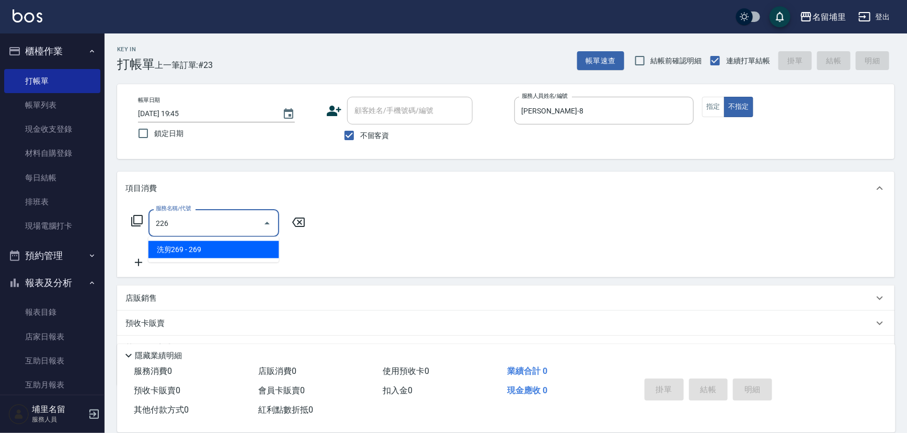
type input "洗剪269(226)"
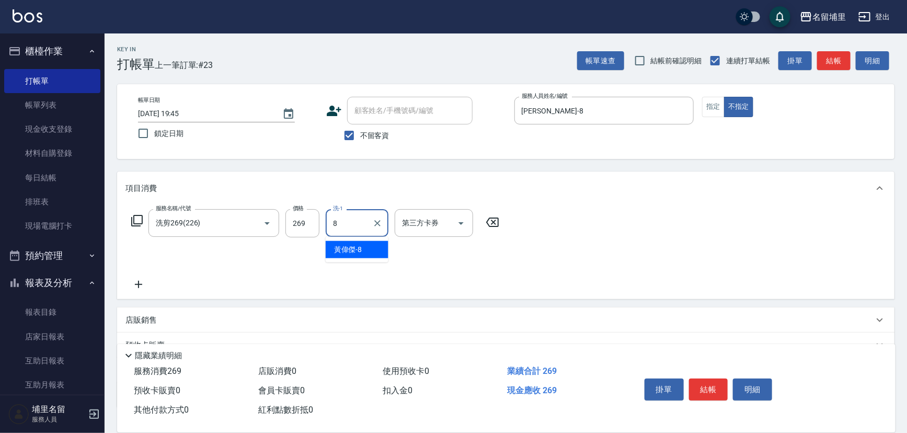
type input "[PERSON_NAME]-8"
click at [316, 224] on input "269" at bounding box center [303, 223] width 34 height 28
type input "350"
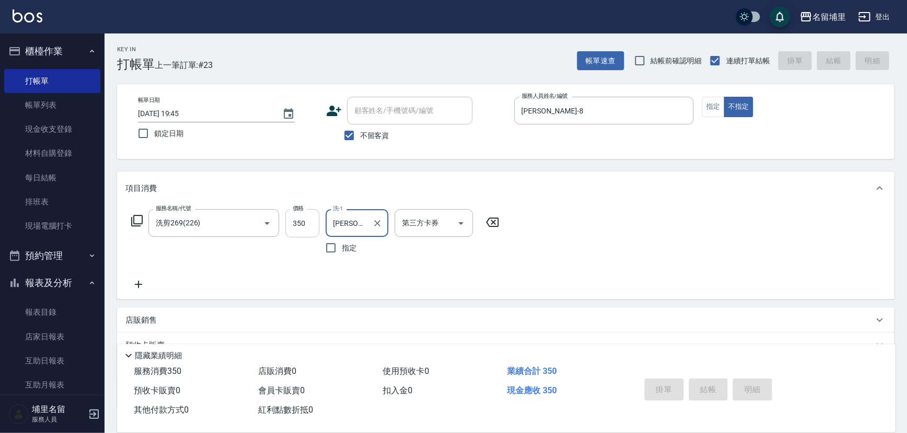
type input "[DATE] 19:46"
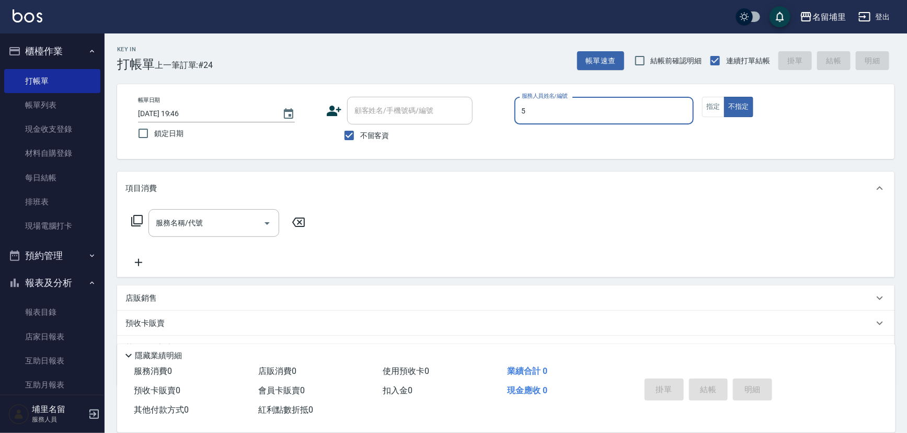
type input "[PERSON_NAME]-5"
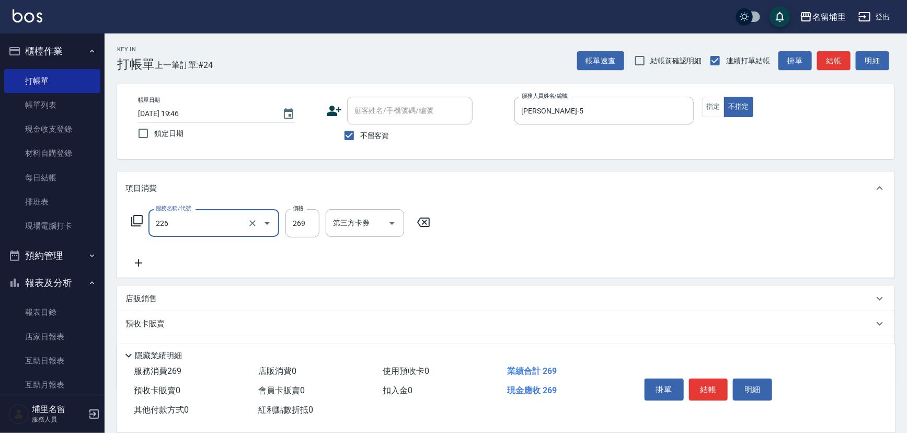
type input "洗剪269(226)"
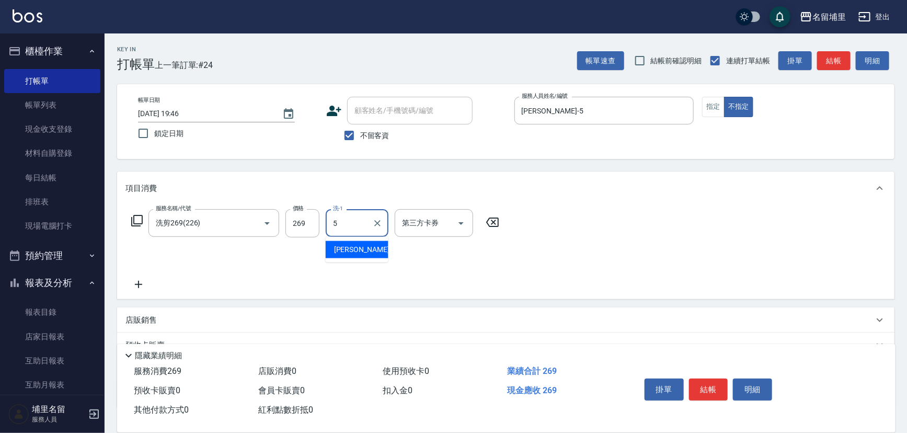
type input "[PERSON_NAME]-5"
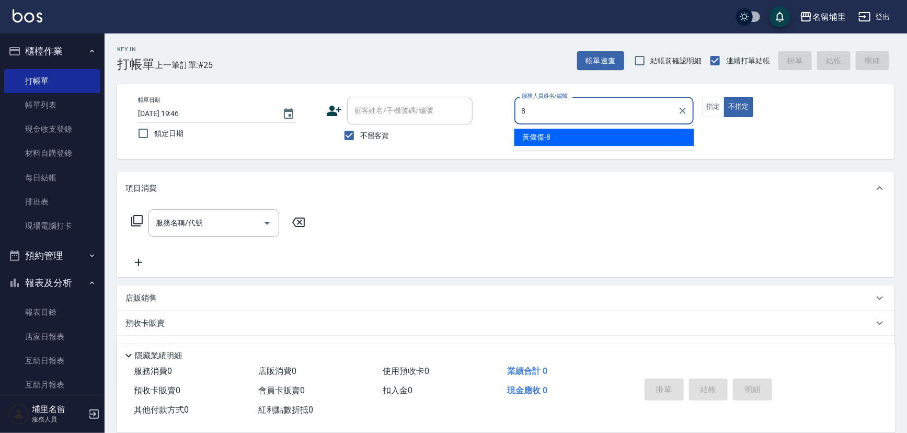
type input "[PERSON_NAME]-8"
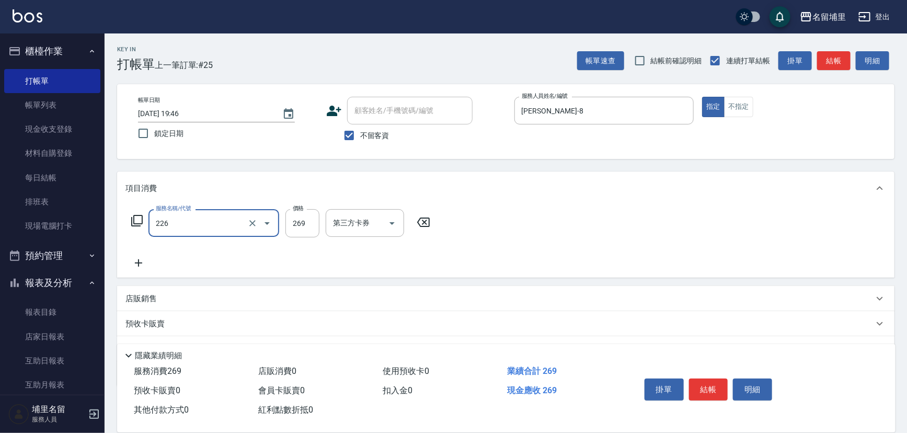
type input "洗剪269(226)"
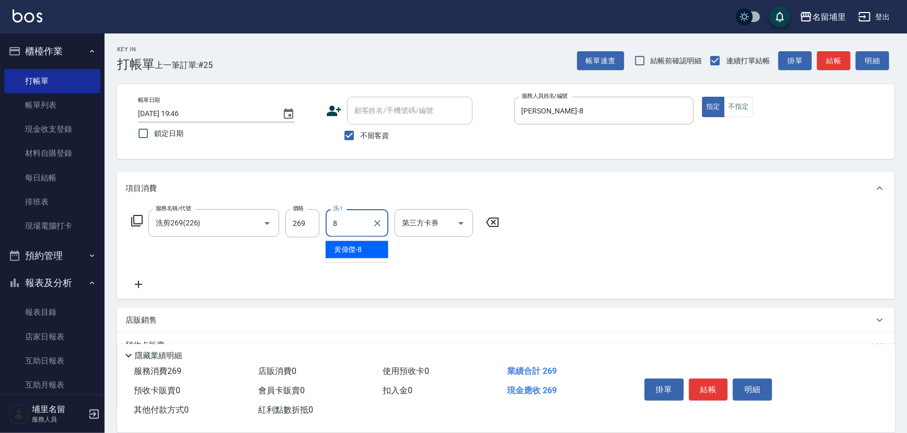
type input "[PERSON_NAME]-8"
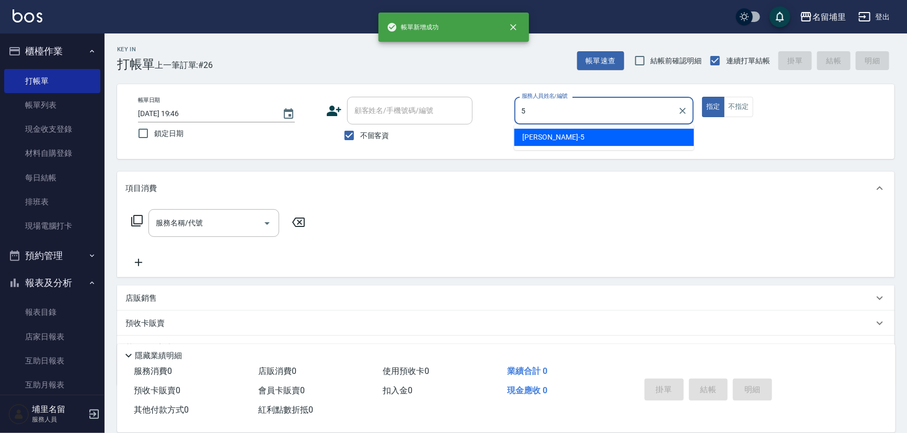
type input "[PERSON_NAME]-5"
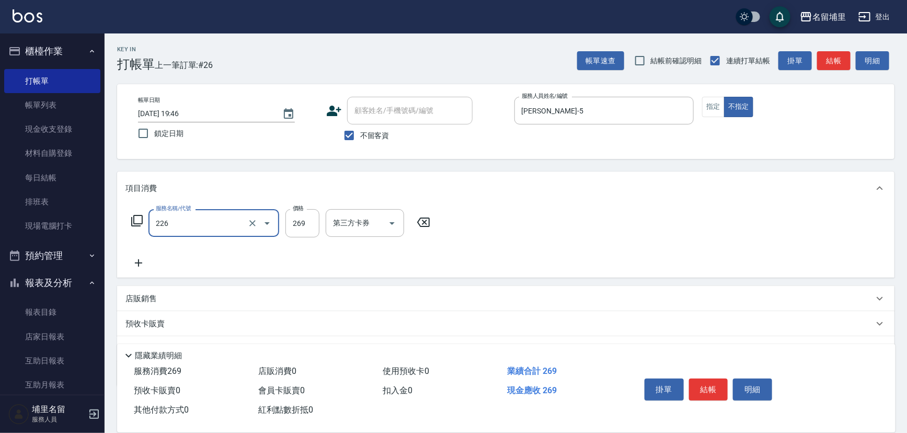
type input "洗剪269(226)"
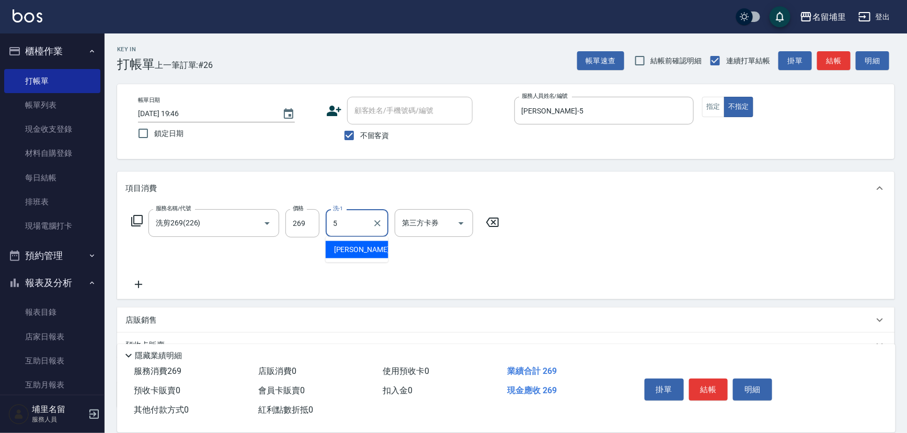
type input "[PERSON_NAME]-5"
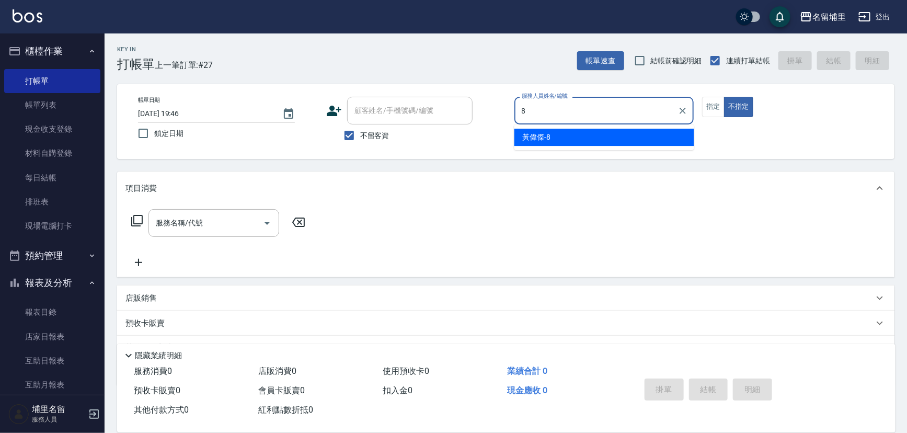
type input "[PERSON_NAME]-8"
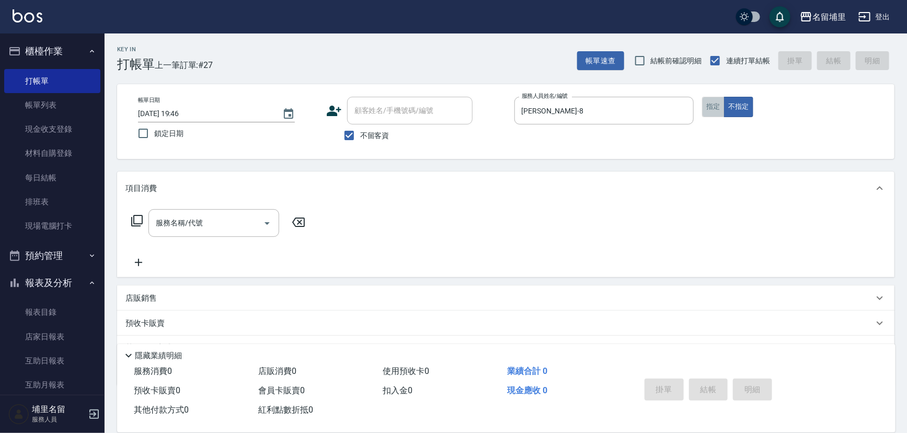
click at [703, 106] on button "指定" at bounding box center [713, 107] width 22 height 20
click at [244, 220] on input "服務名稱/代號" at bounding box center [206, 223] width 106 height 18
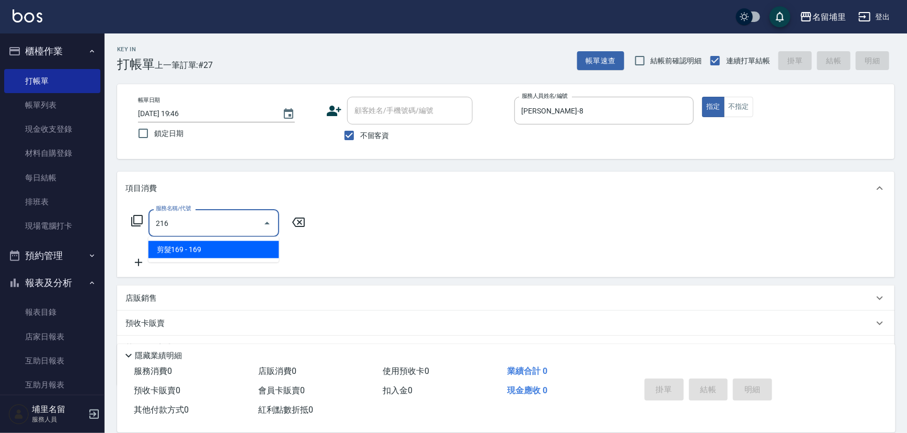
type input "剪髮169(216)"
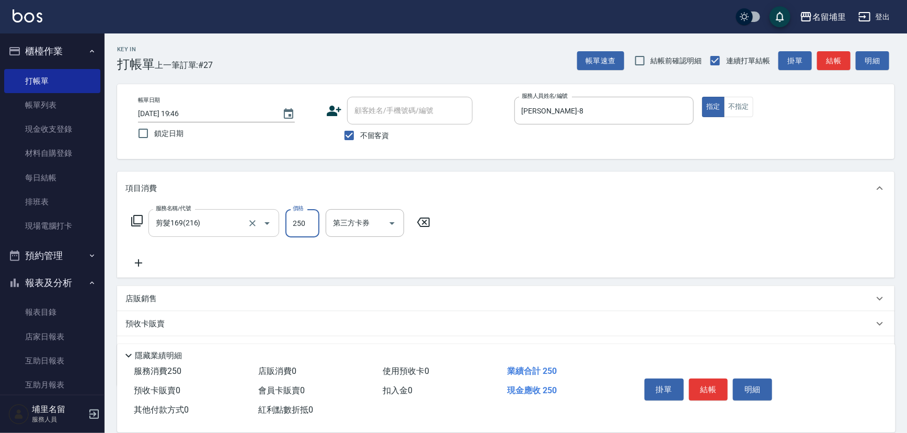
type input "250"
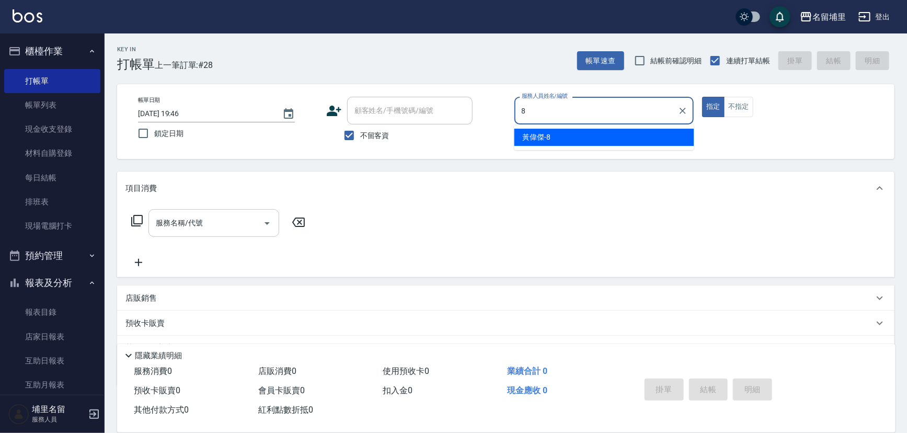
type input "[PERSON_NAME]-8"
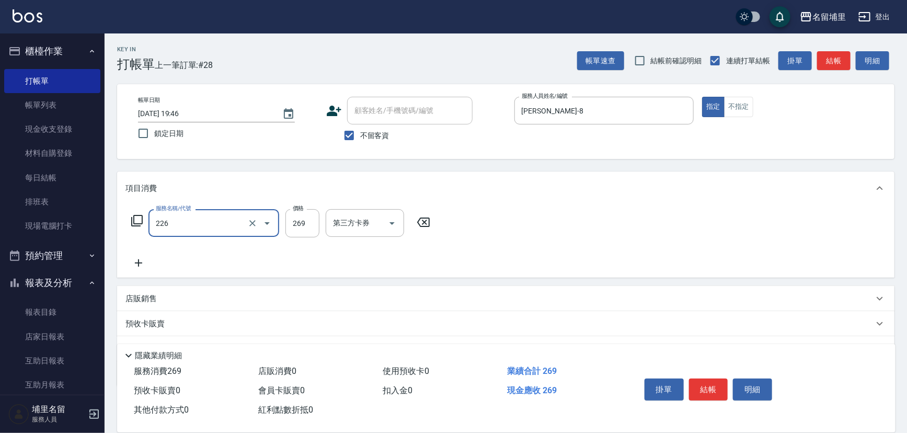
type input "洗剪269(226)"
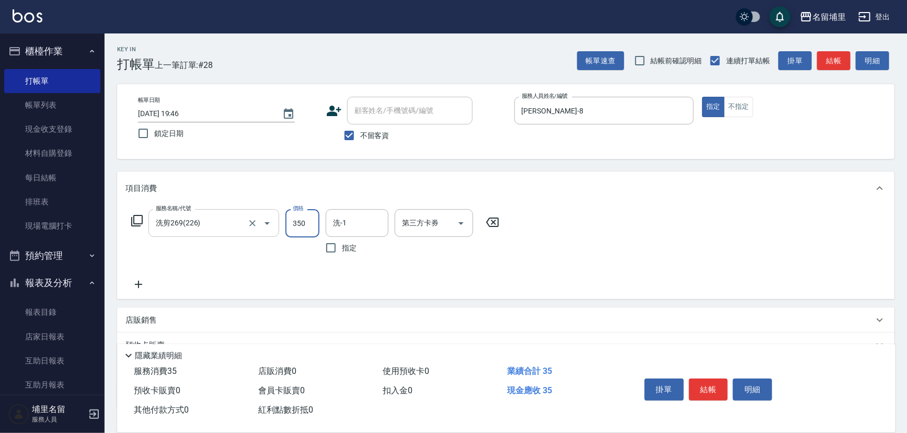
type input "350"
type input "[PERSON_NAME]-8"
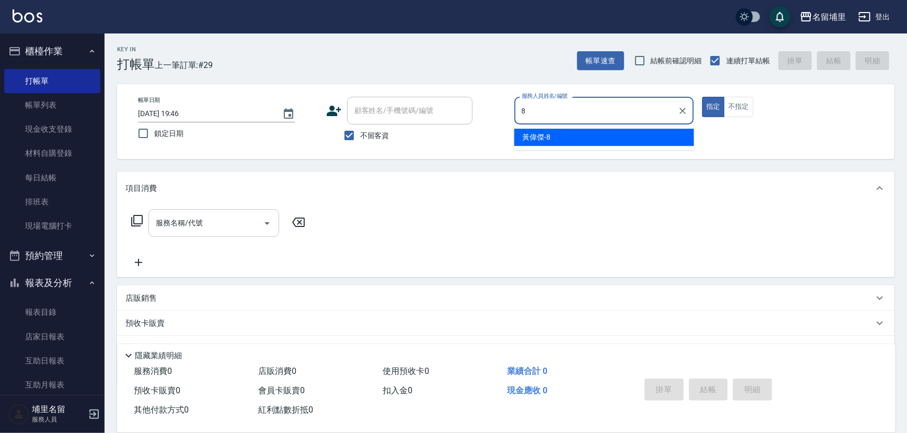
type input "[PERSON_NAME]-8"
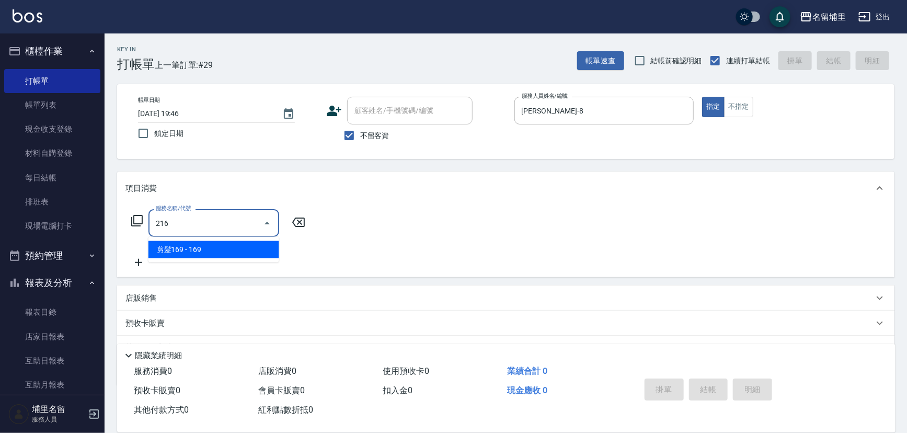
type input "剪髮169(216)"
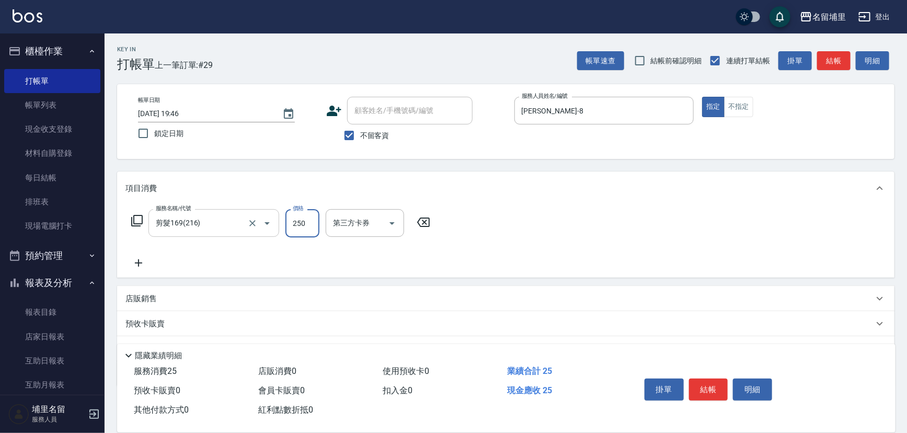
type input "250"
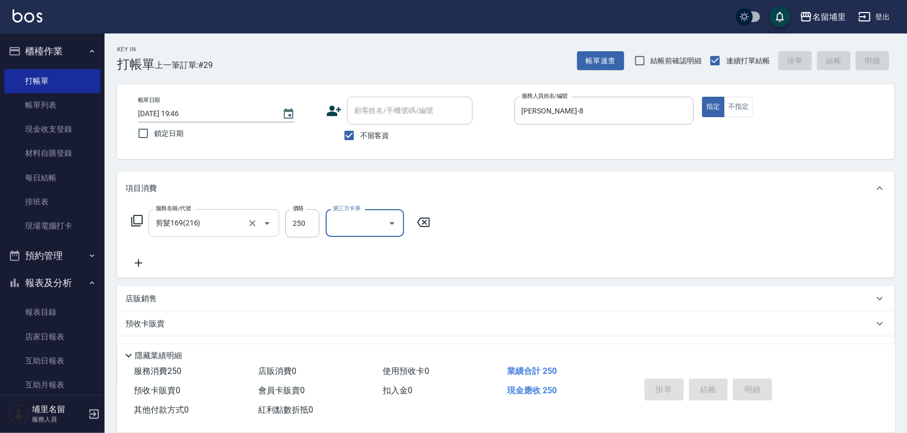
type input "[DATE] 19:47"
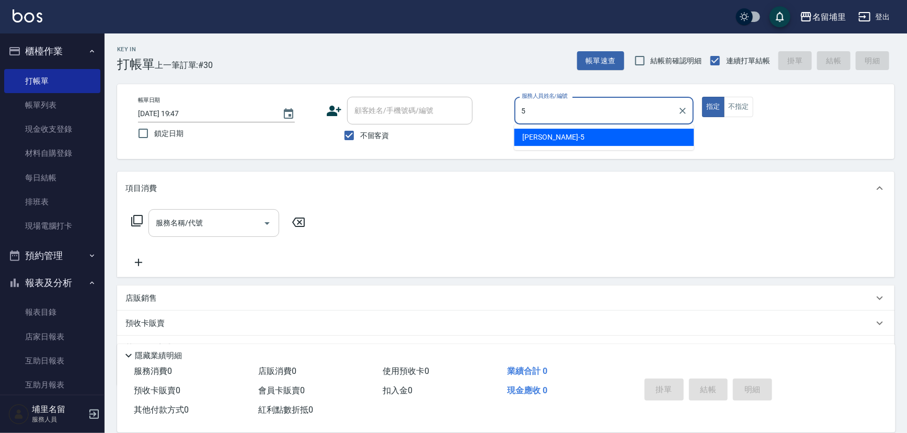
type input "[PERSON_NAME]-5"
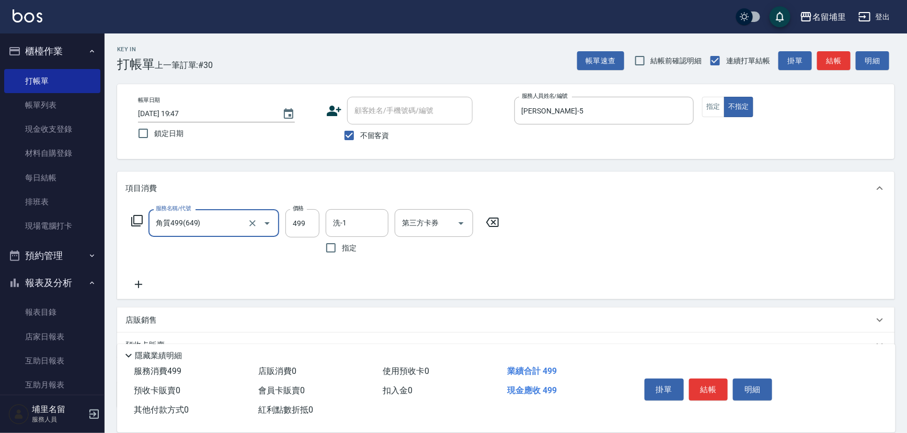
type input "角質499(649)"
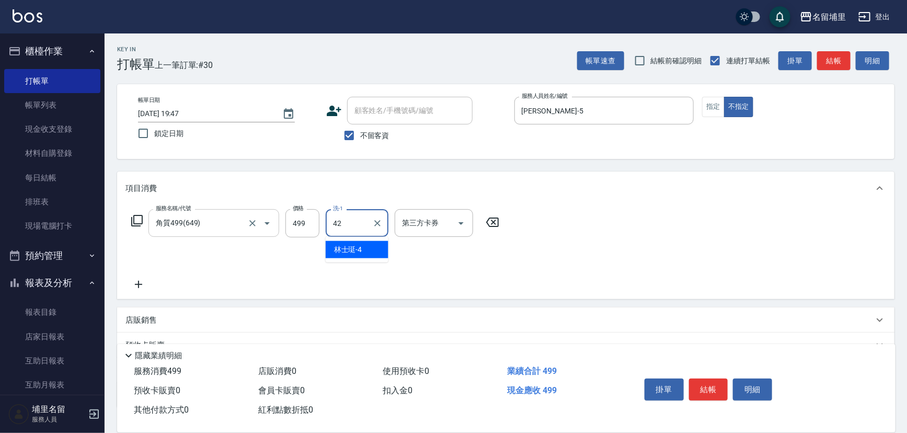
type input "[PERSON_NAME]-42"
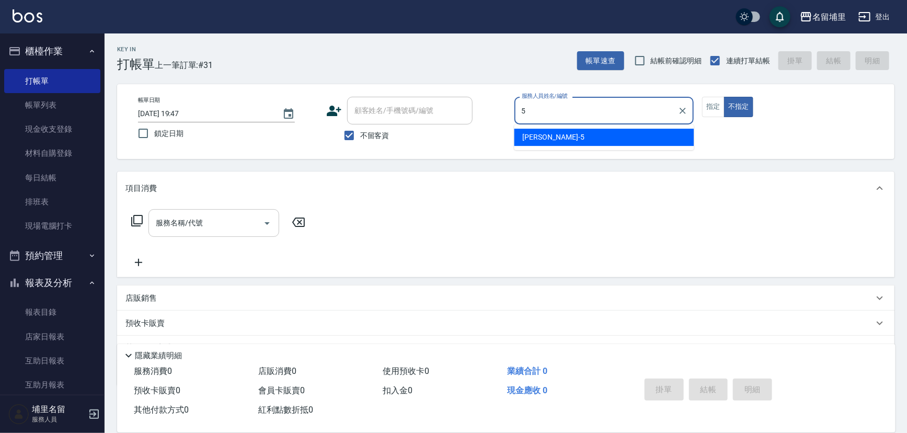
type input "[PERSON_NAME]-5"
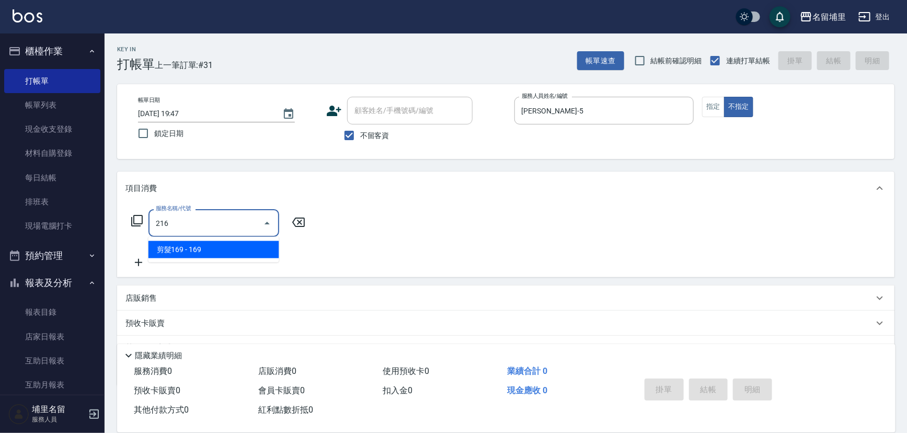
type input "剪髮169(216)"
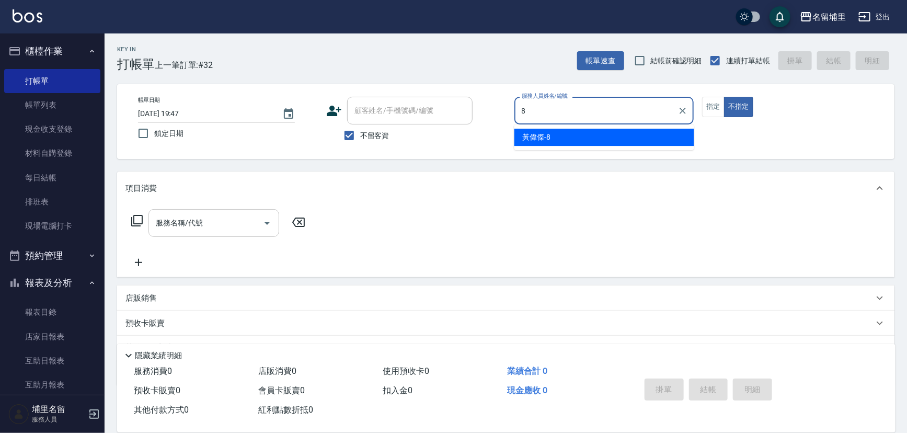
type input "[PERSON_NAME]-8"
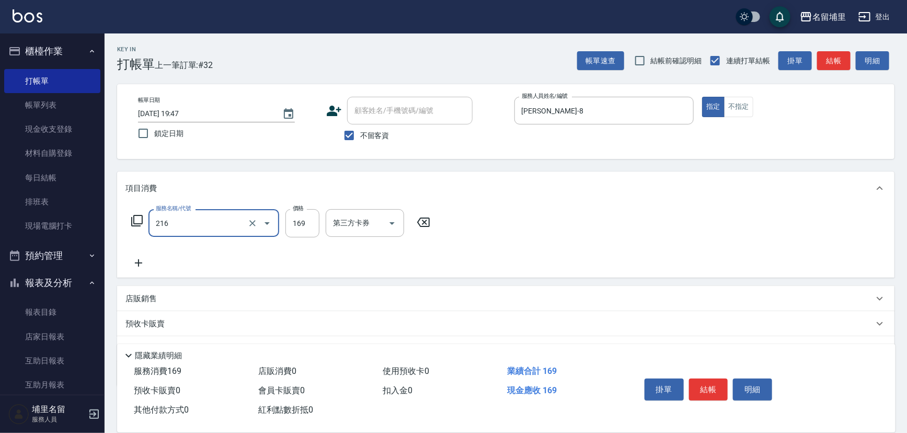
type input "剪髮169(216)"
type input "250"
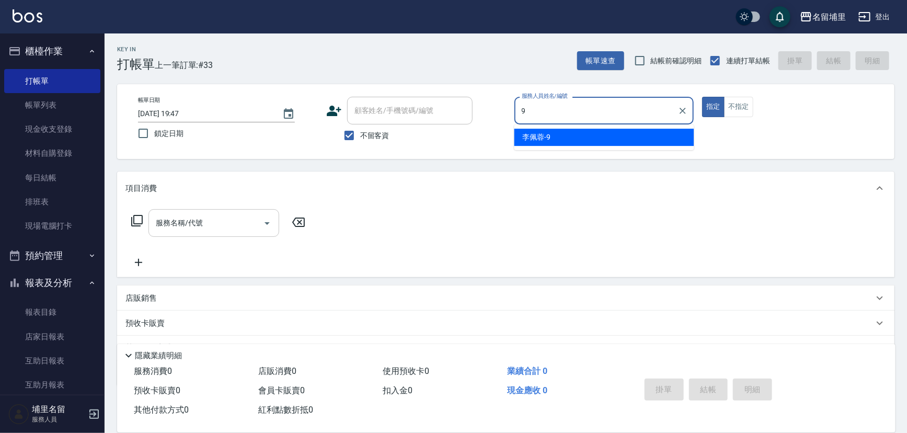
type input "[PERSON_NAME]-9"
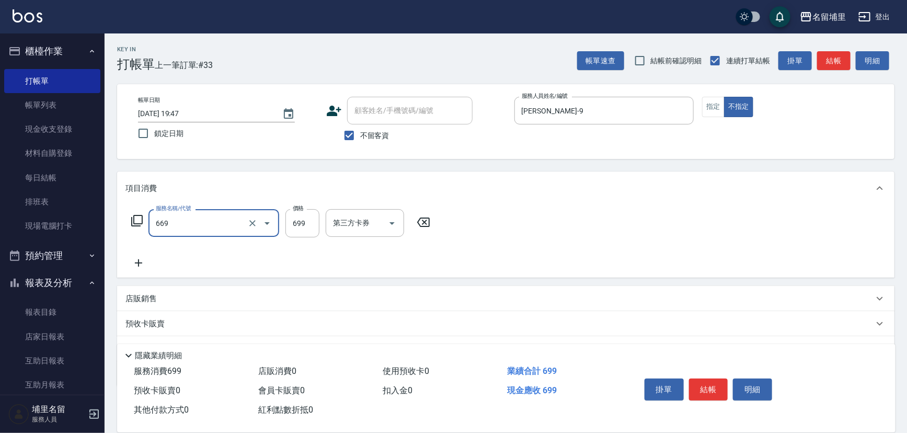
type input "精油699(669)"
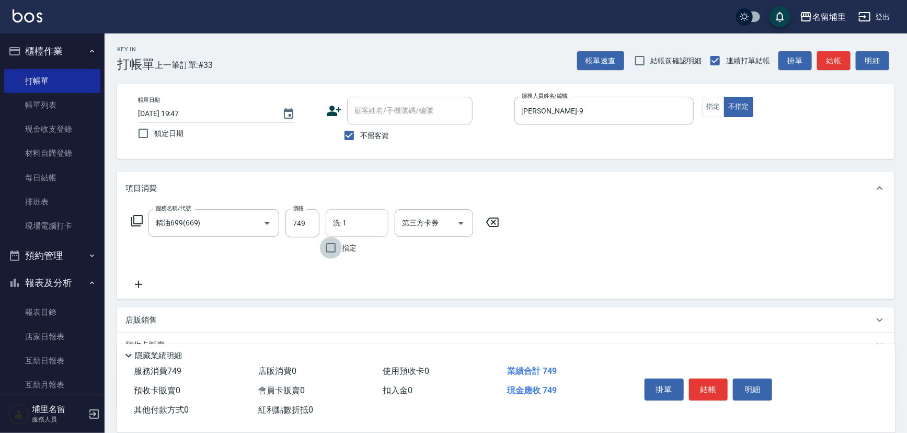
click at [346, 216] on input "洗-1" at bounding box center [356, 223] width 53 height 18
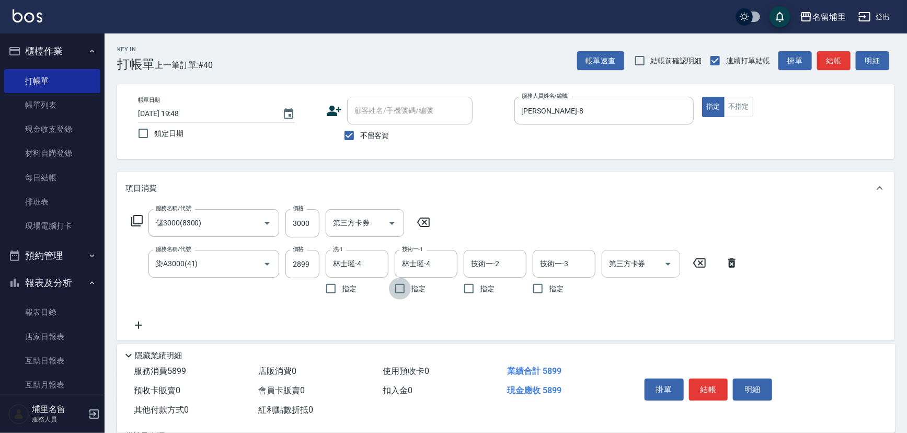
click at [673, 264] on icon "Open" at bounding box center [668, 264] width 13 height 13
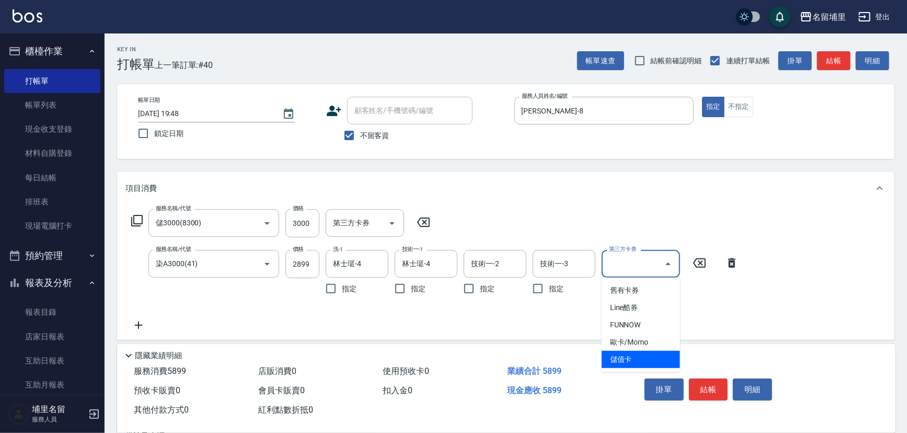
click at [642, 361] on span "儲值卡" at bounding box center [641, 359] width 78 height 17
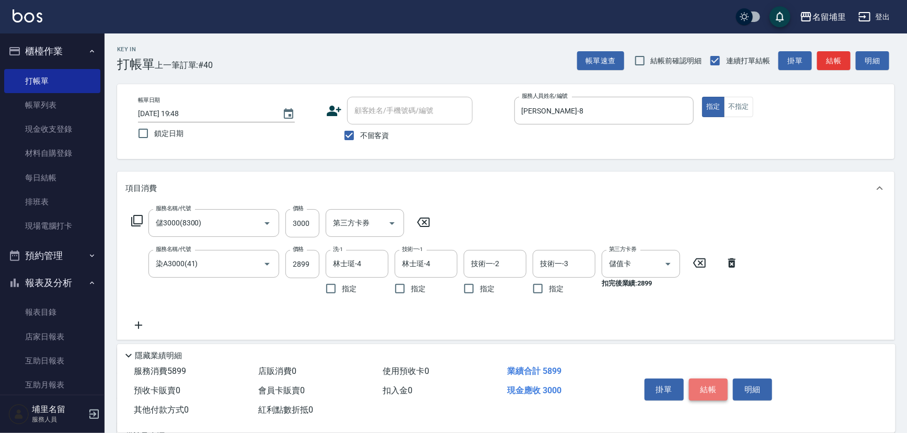
click at [700, 385] on button "結帳" at bounding box center [708, 390] width 39 height 22
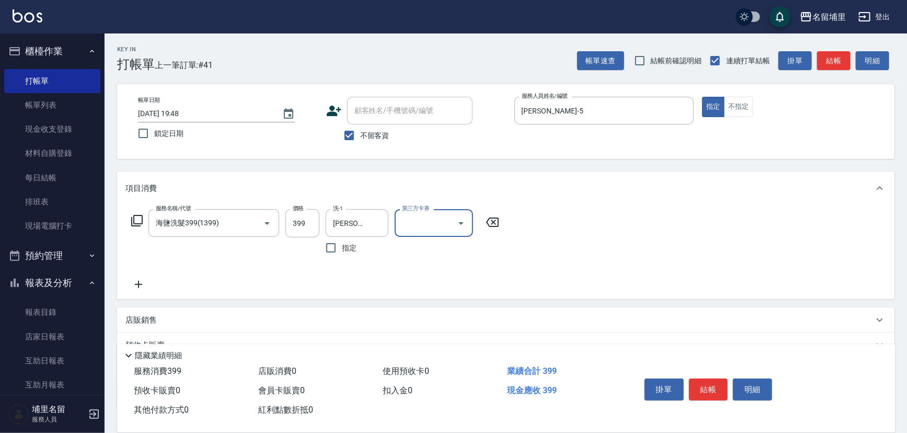
click at [469, 224] on button "Open" at bounding box center [461, 223] width 17 height 17
click at [436, 315] on span "儲值卡" at bounding box center [434, 318] width 78 height 17
click at [701, 384] on button "結帳" at bounding box center [708, 390] width 39 height 22
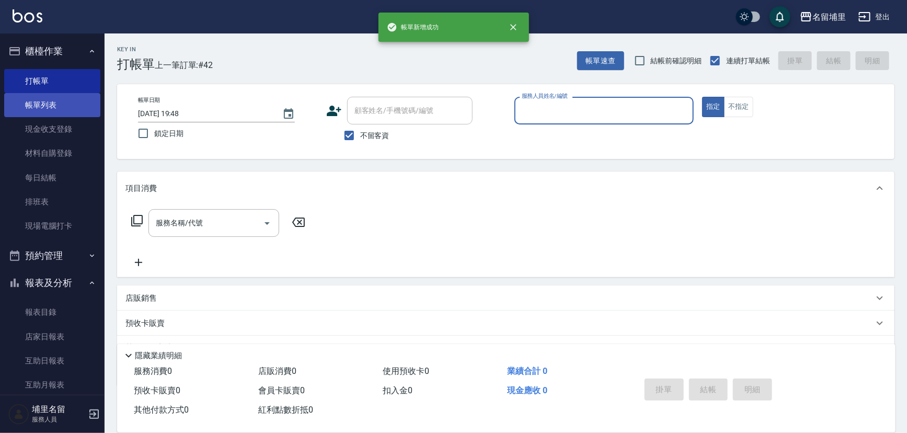
click at [70, 100] on link "帳單列表" at bounding box center [52, 105] width 96 height 24
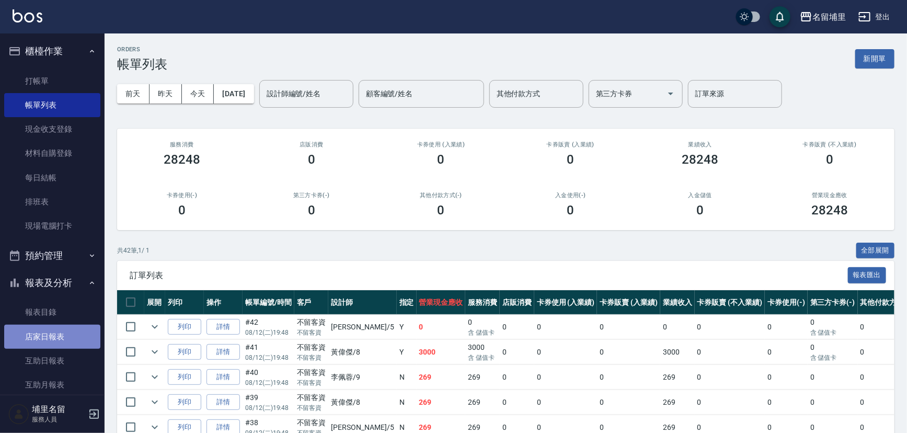
click at [53, 343] on link "店家日報表" at bounding box center [52, 337] width 96 height 24
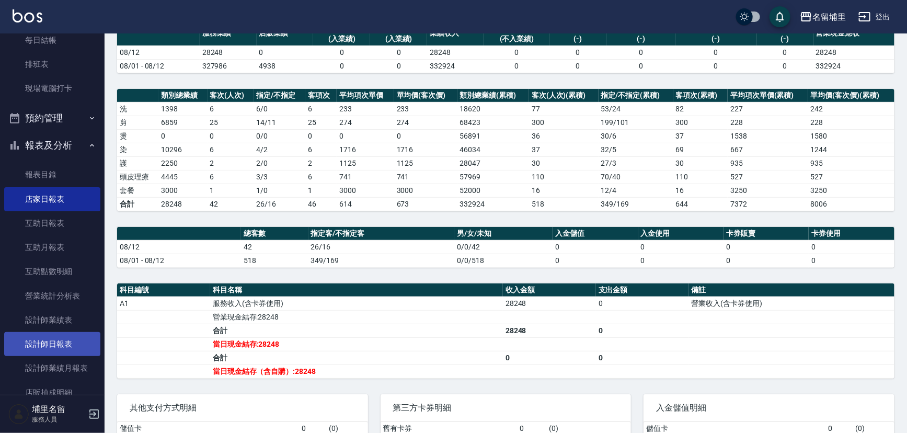
scroll to position [142, 0]
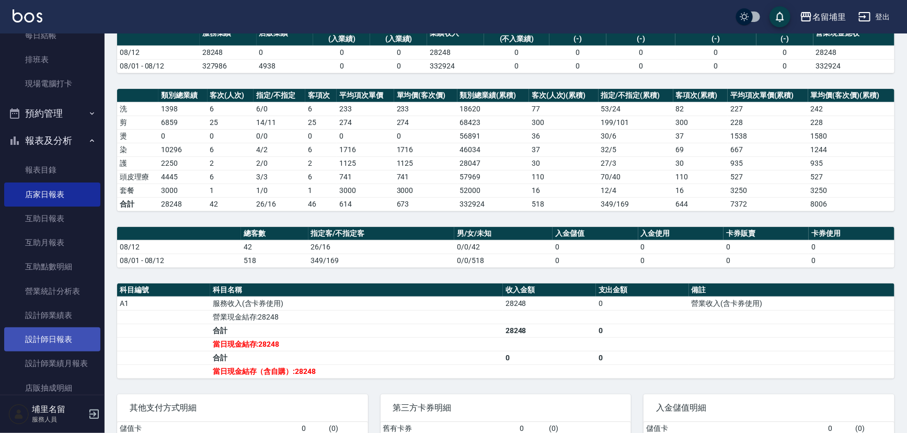
click at [63, 333] on link "設計師日報表" at bounding box center [52, 339] width 96 height 24
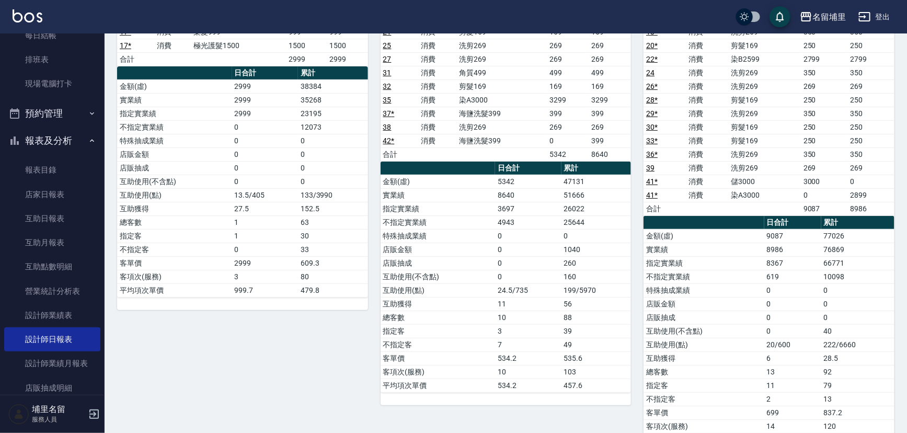
scroll to position [142, 0]
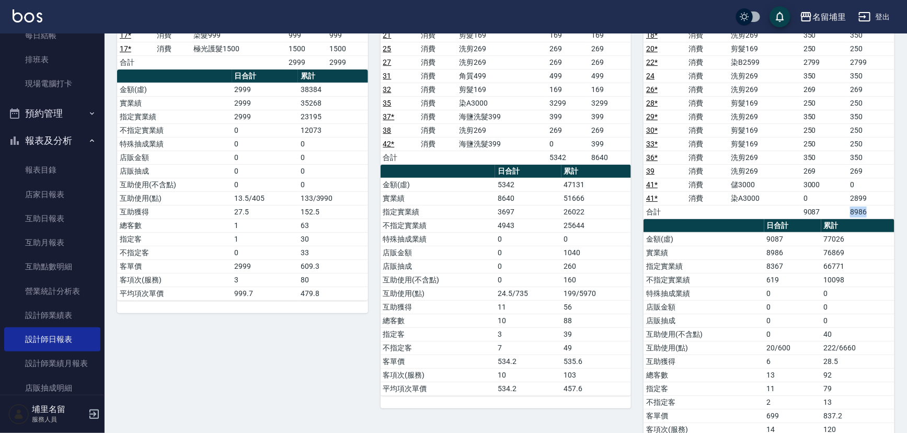
drag, startPoint x: 852, startPoint y: 208, endPoint x: 872, endPoint y: 208, distance: 19.9
click at [872, 208] on td "8986" at bounding box center [871, 212] width 47 height 14
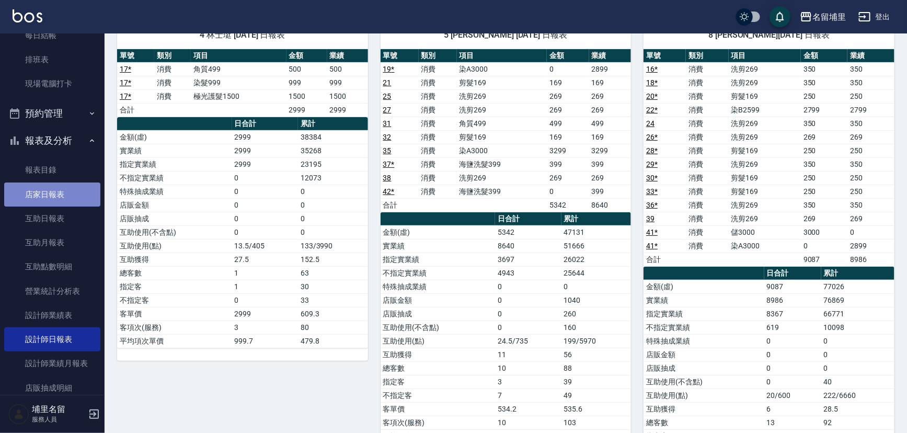
click at [62, 198] on link "店家日報表" at bounding box center [52, 194] width 96 height 24
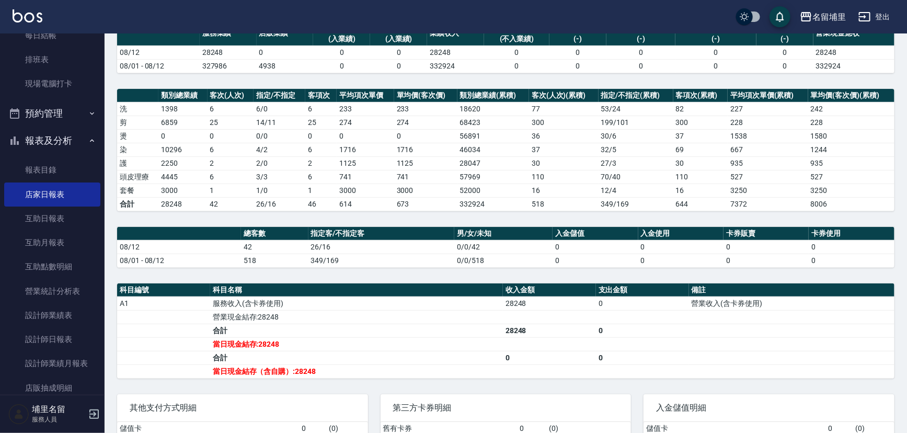
scroll to position [47, 0]
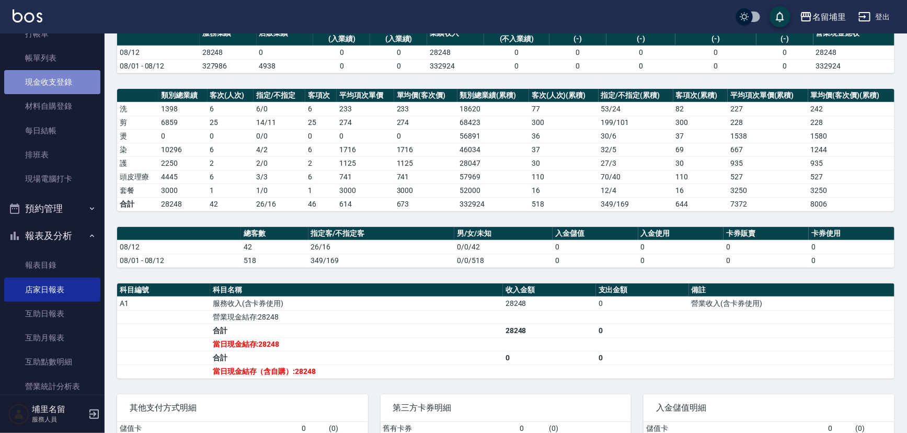
click at [67, 84] on link "現金收支登錄" at bounding box center [52, 82] width 96 height 24
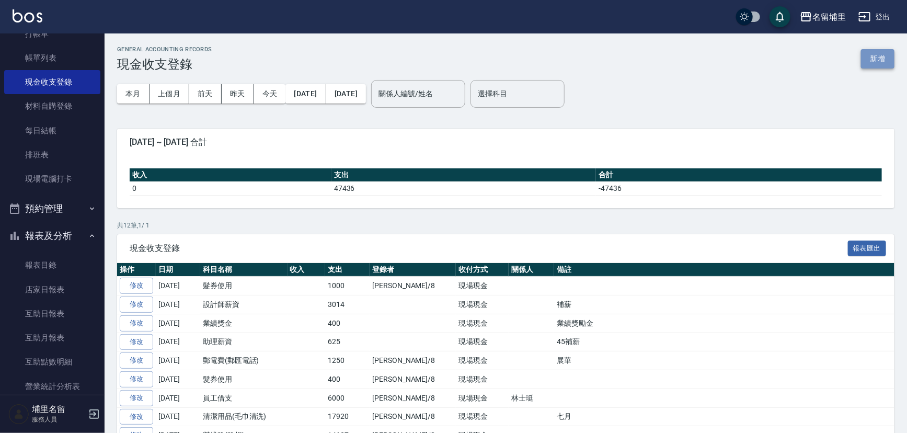
click at [874, 58] on button "新增" at bounding box center [877, 58] width 33 height 19
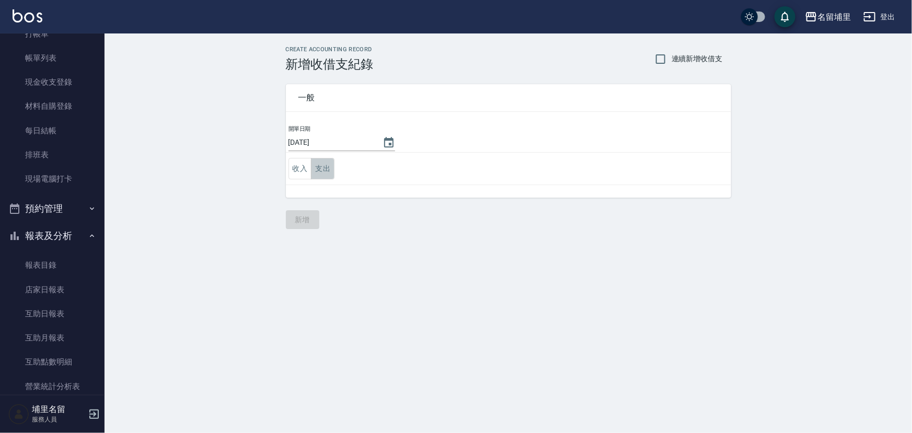
click at [334, 174] on button "支出" at bounding box center [323, 168] width 24 height 21
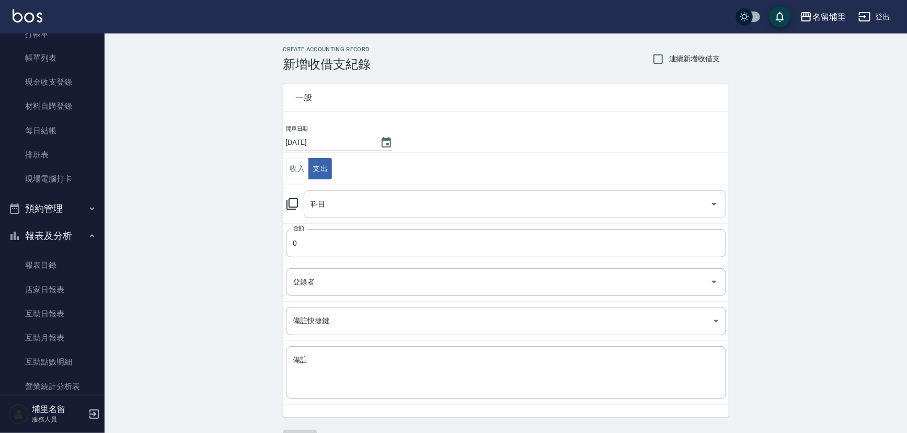
click at [338, 210] on input "科目" at bounding box center [507, 204] width 397 height 18
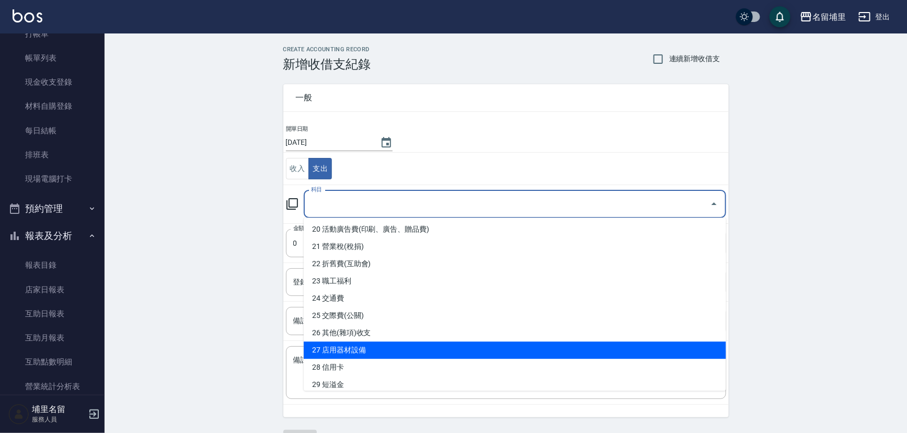
scroll to position [380, 0]
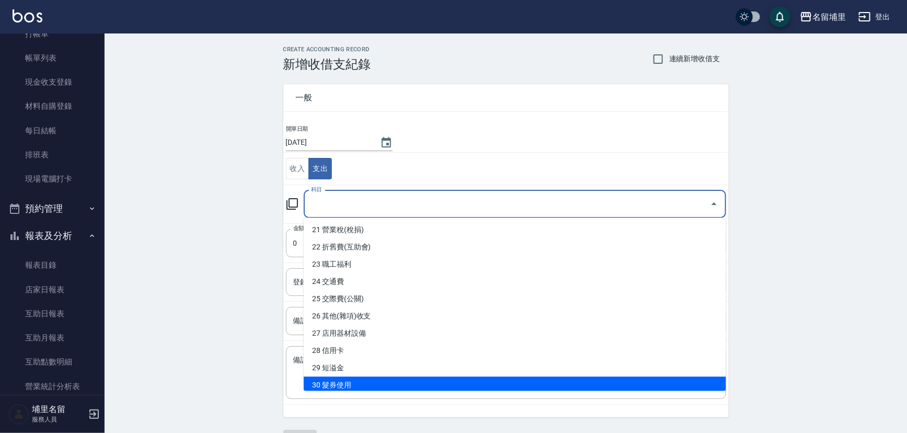
click at [379, 378] on li "30 髮券使用" at bounding box center [515, 384] width 423 height 17
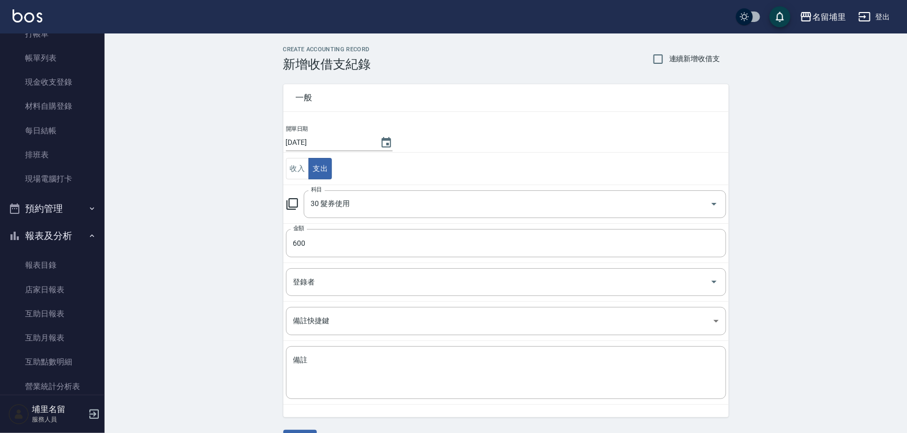
click at [405, 302] on td "備註快捷鍵 ​ 備註快捷鍵" at bounding box center [506, 321] width 446 height 39
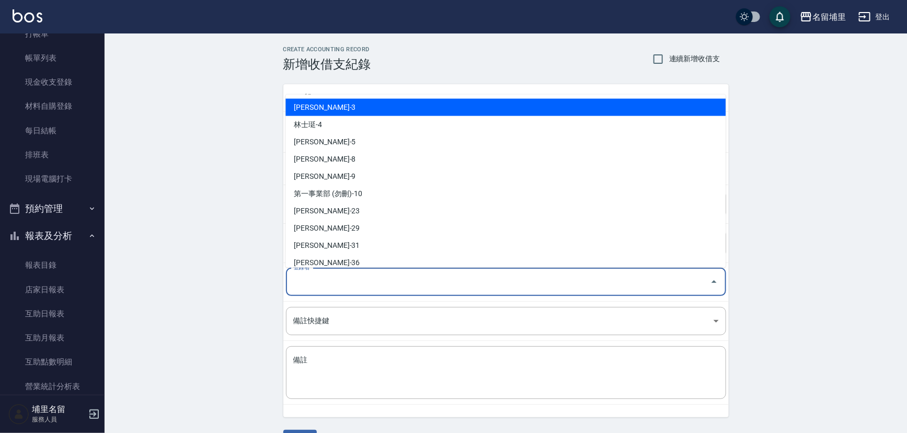
click at [414, 273] on input "登錄者" at bounding box center [498, 282] width 415 height 18
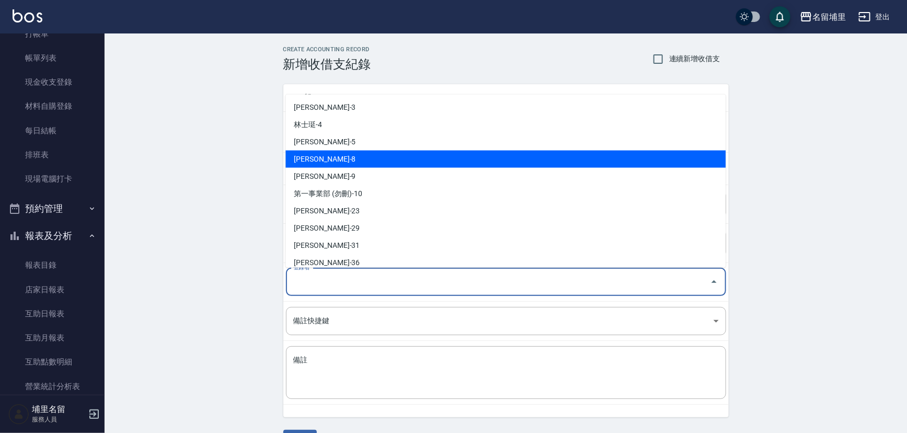
click at [397, 163] on li "[PERSON_NAME]-8" at bounding box center [506, 158] width 440 height 17
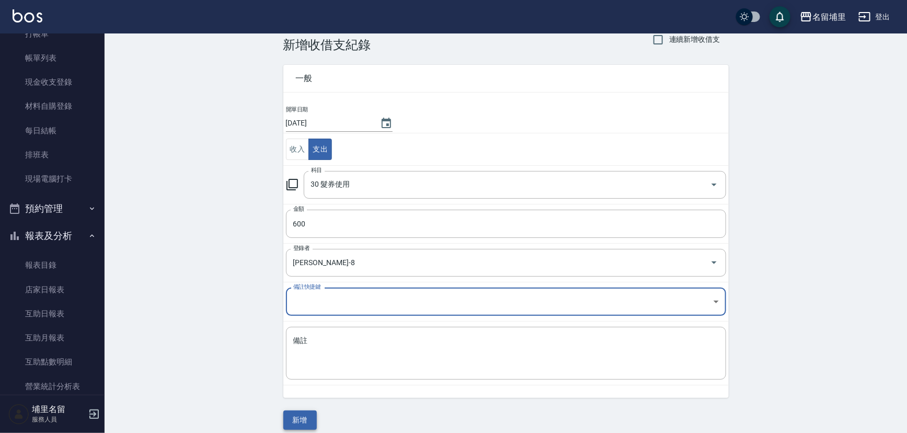
scroll to position [28, 0]
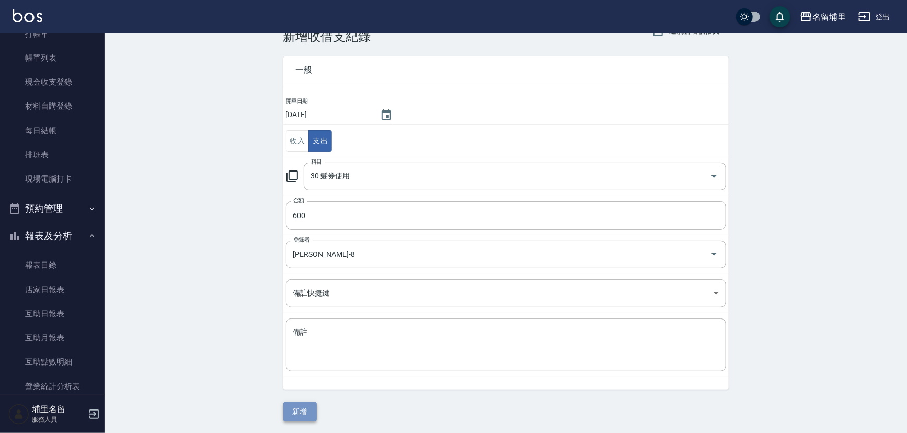
click at [309, 409] on button "新增" at bounding box center [299, 411] width 33 height 19
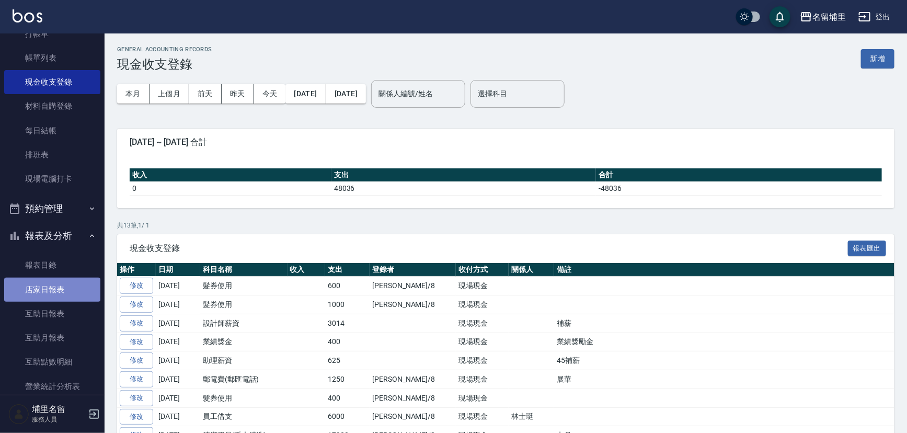
click at [62, 288] on link "店家日報表" at bounding box center [52, 290] width 96 height 24
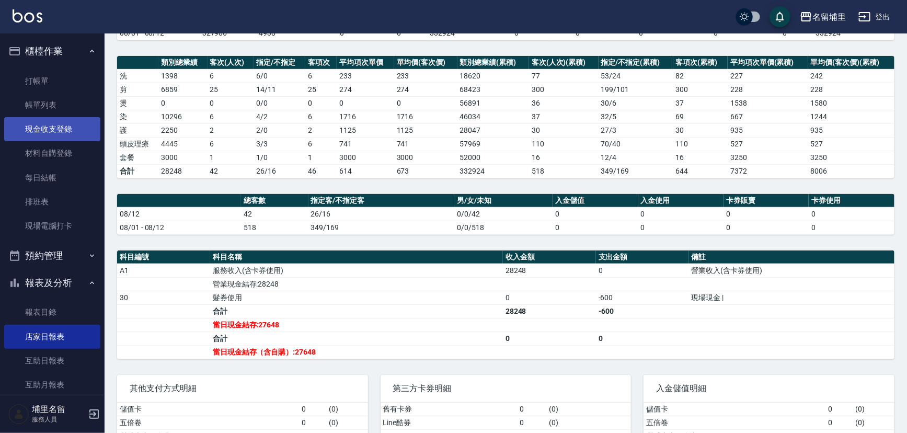
scroll to position [45, 0]
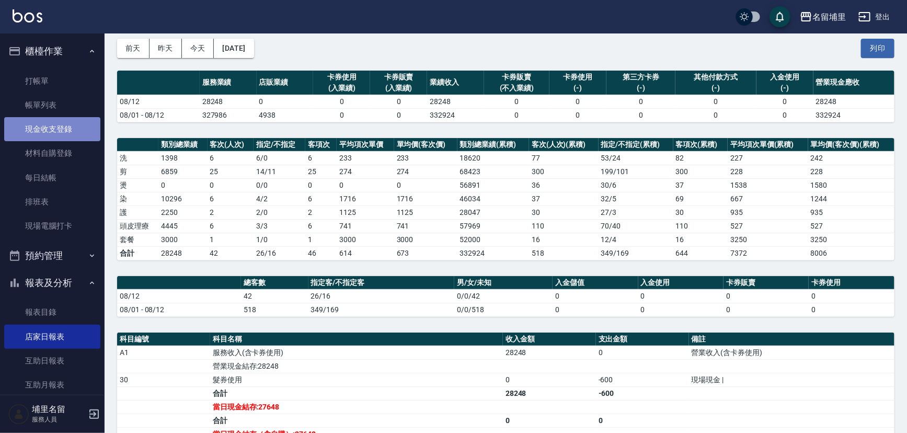
drag, startPoint x: 60, startPoint y: 130, endPoint x: 95, endPoint y: 124, distance: 35.0
click at [62, 130] on link "現金收支登錄" at bounding box center [52, 129] width 96 height 24
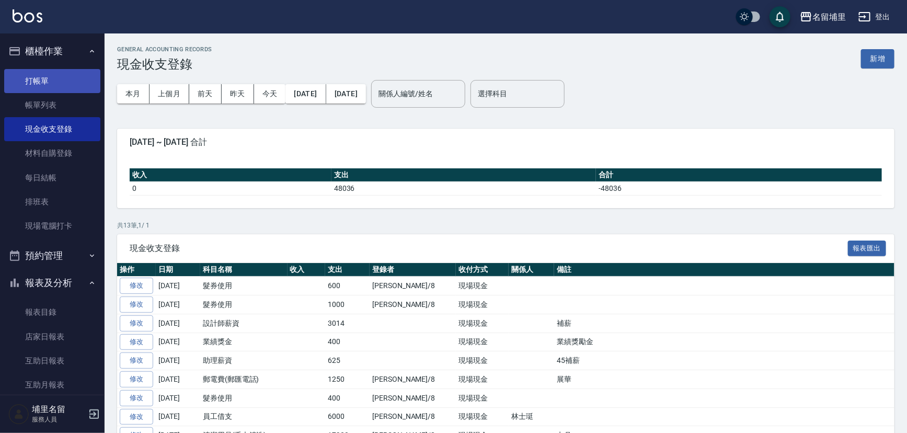
click at [66, 75] on link "打帳單" at bounding box center [52, 81] width 96 height 24
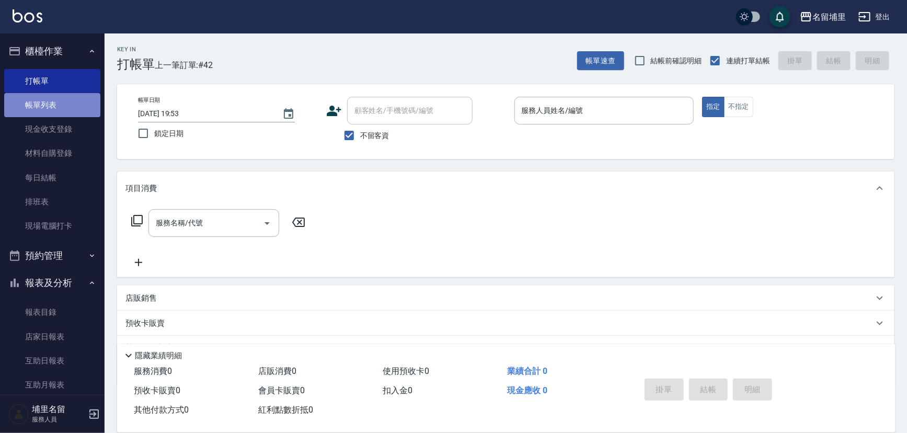
drag, startPoint x: 71, startPoint y: 97, endPoint x: 55, endPoint y: 105, distance: 16.8
click at [71, 97] on link "帳單列表" at bounding box center [52, 105] width 96 height 24
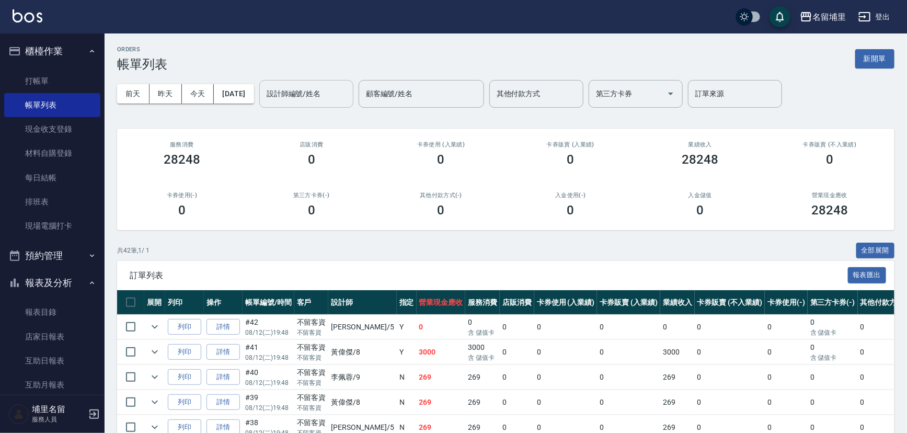
click at [309, 94] on input "設計師編號/姓名" at bounding box center [306, 94] width 85 height 18
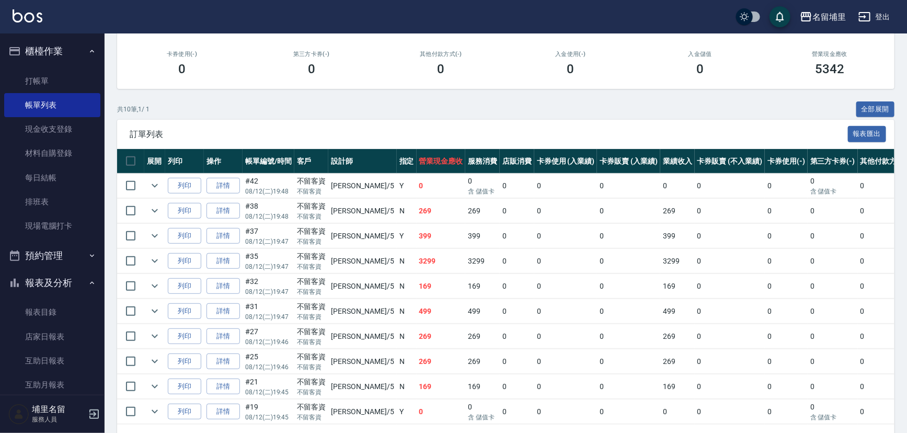
scroll to position [142, 0]
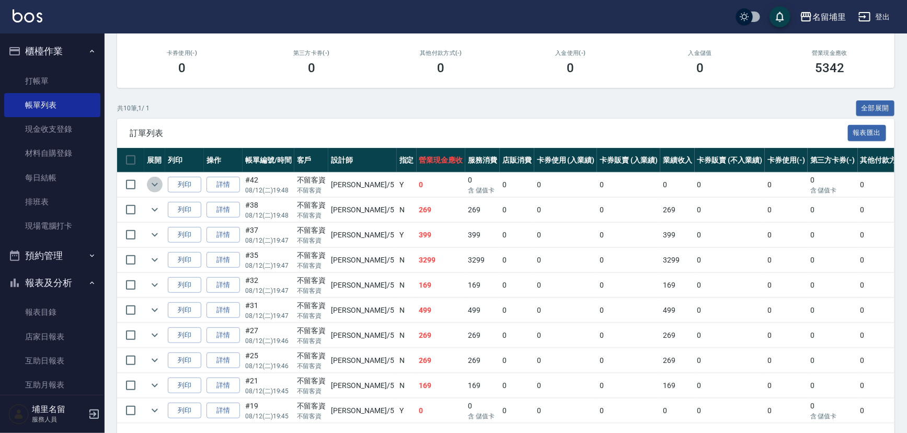
click at [155, 184] on icon "expand row" at bounding box center [155, 184] width 13 height 13
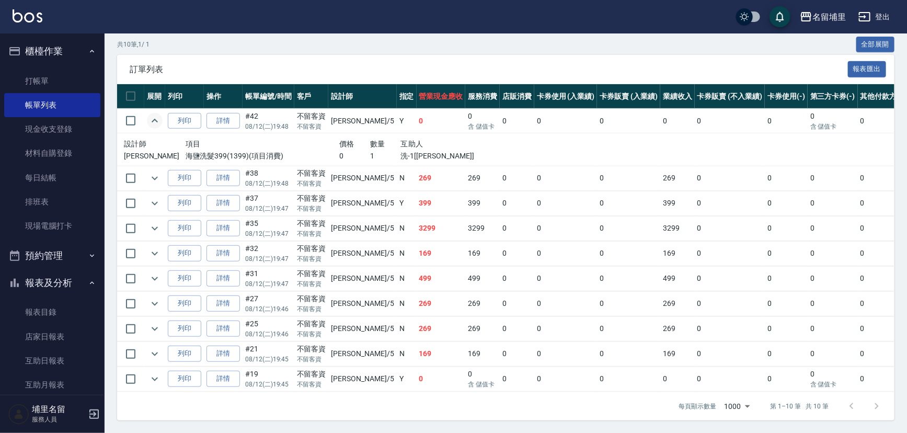
scroll to position [211, 0]
click at [150, 373] on icon "expand row" at bounding box center [155, 379] width 13 height 13
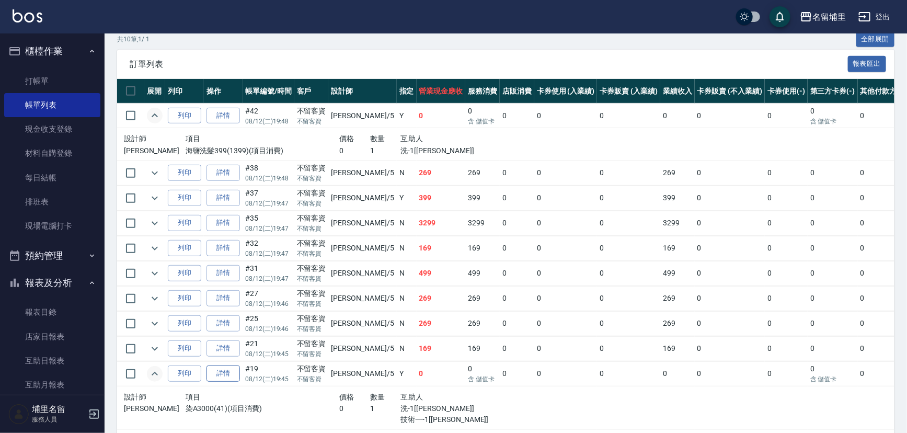
scroll to position [255, 0]
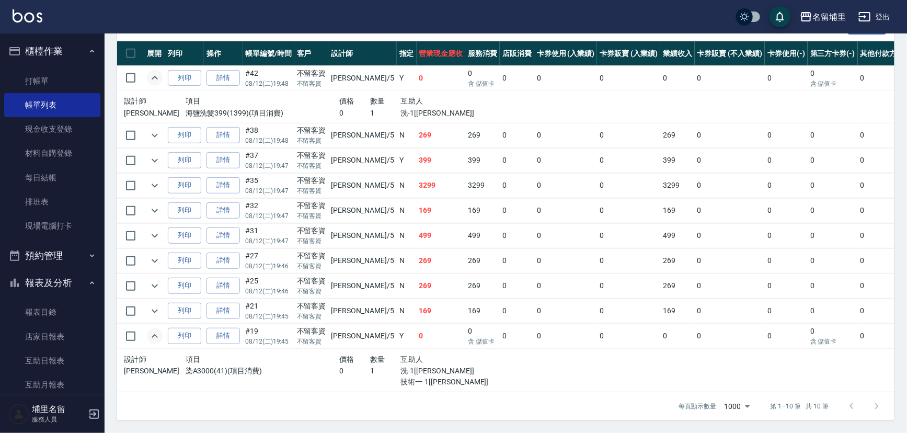
click at [213, 328] on link "詳情" at bounding box center [223, 336] width 33 height 16
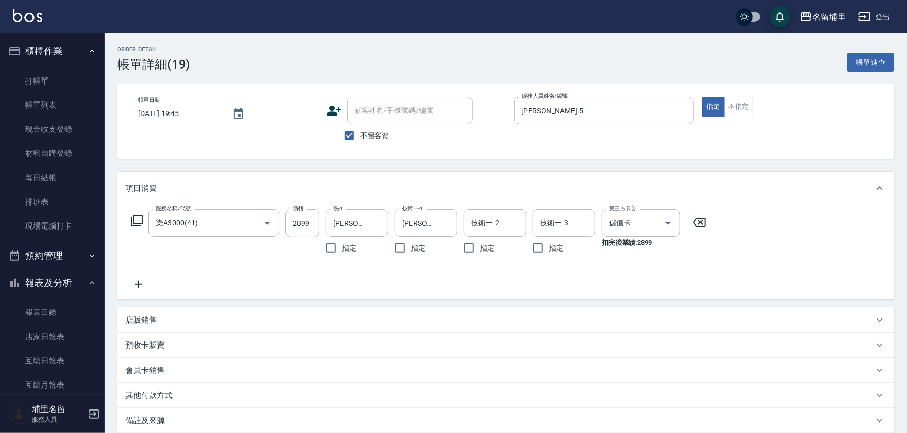
click at [141, 283] on icon at bounding box center [138, 284] width 26 height 13
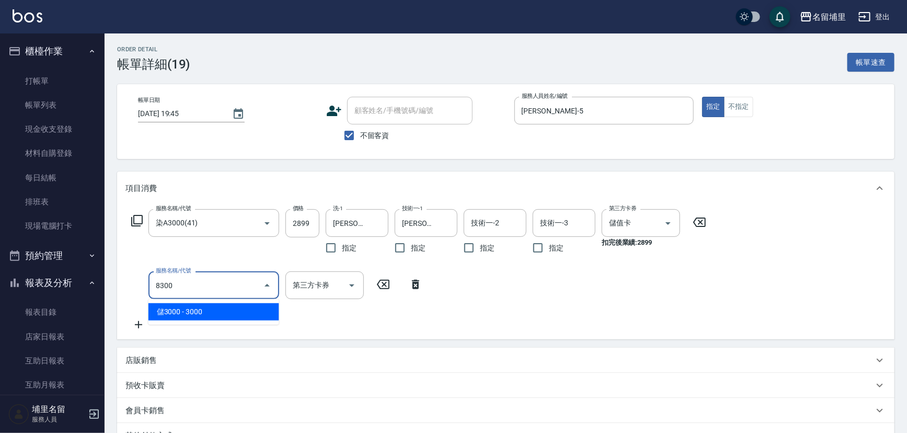
drag, startPoint x: 212, startPoint y: 316, endPoint x: 262, endPoint y: 311, distance: 50.5
click at [213, 317] on span "儲3000 - 3000" at bounding box center [214, 311] width 131 height 17
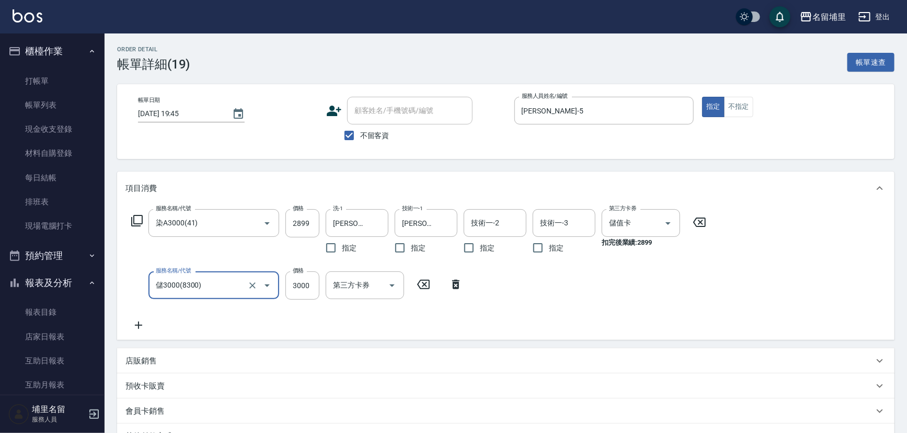
click at [355, 321] on div "服務名稱/代號 染A3000(41) 服務名稱/代號 價格 2899 價格 洗-1 [PERSON_NAME]-5 洗-1 指定 技術一-1 [PERSON_…" at bounding box center [418, 270] width 587 height 122
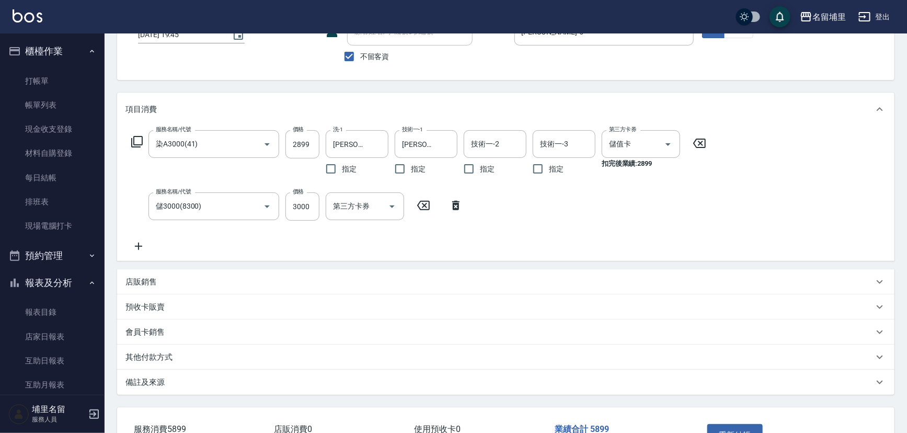
scroll to position [152, 0]
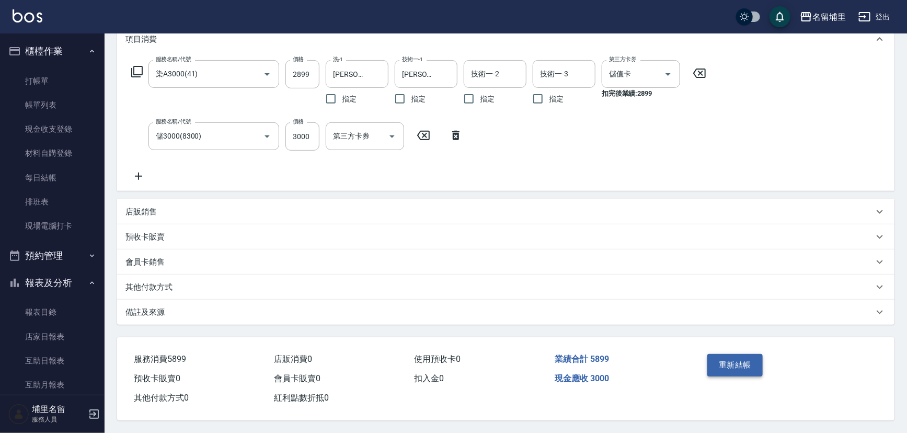
click at [743, 365] on button "重新結帳" at bounding box center [734, 365] width 55 height 22
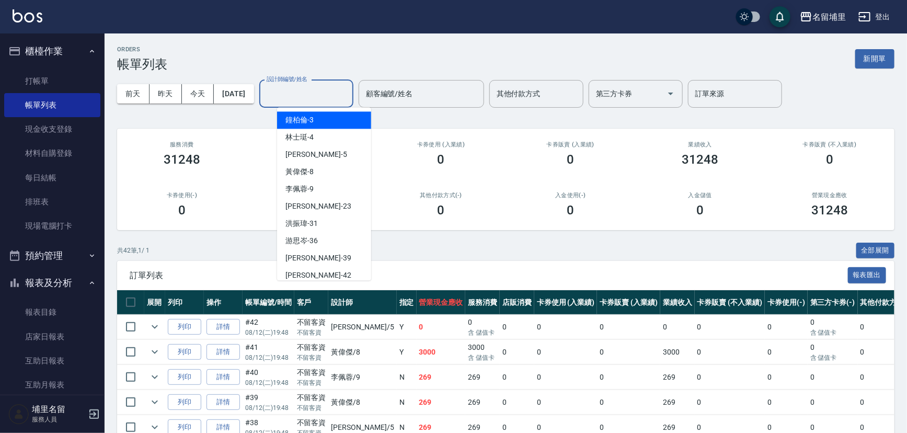
click at [310, 94] on input "設計師編號/姓名" at bounding box center [306, 94] width 85 height 18
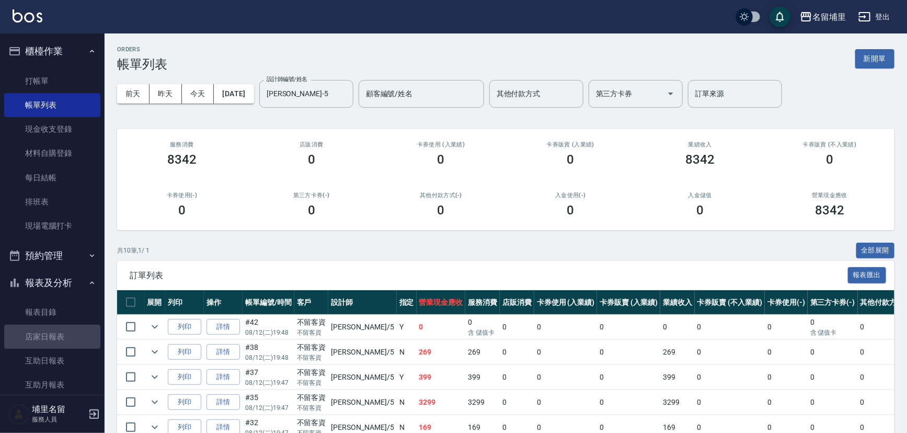
drag, startPoint x: 67, startPoint y: 332, endPoint x: 94, endPoint y: 279, distance: 59.2
click at [68, 332] on link "店家日報表" at bounding box center [52, 337] width 96 height 24
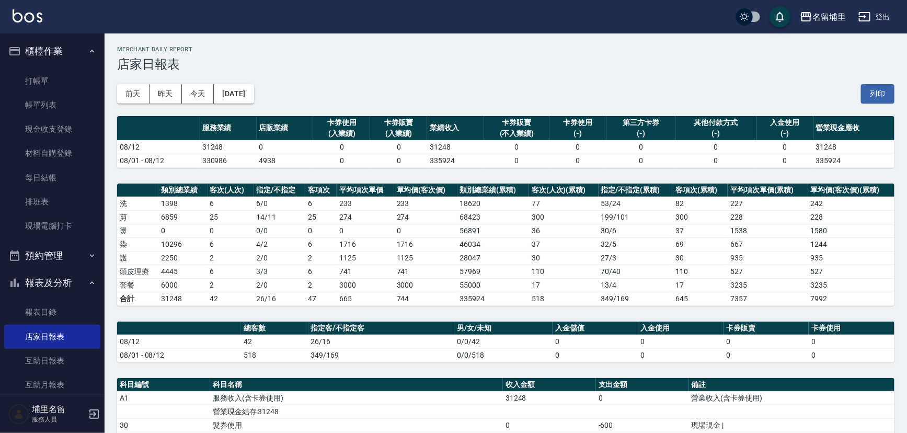
scroll to position [188, 0]
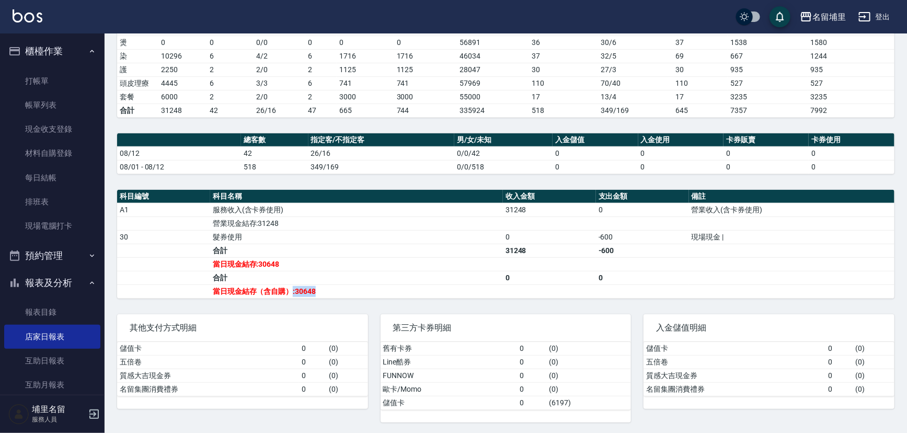
drag, startPoint x: 326, startPoint y: 290, endPoint x: 292, endPoint y: 294, distance: 33.7
click at [292, 294] on td "當日現金結存（含自購）:30648" at bounding box center [356, 291] width 293 height 14
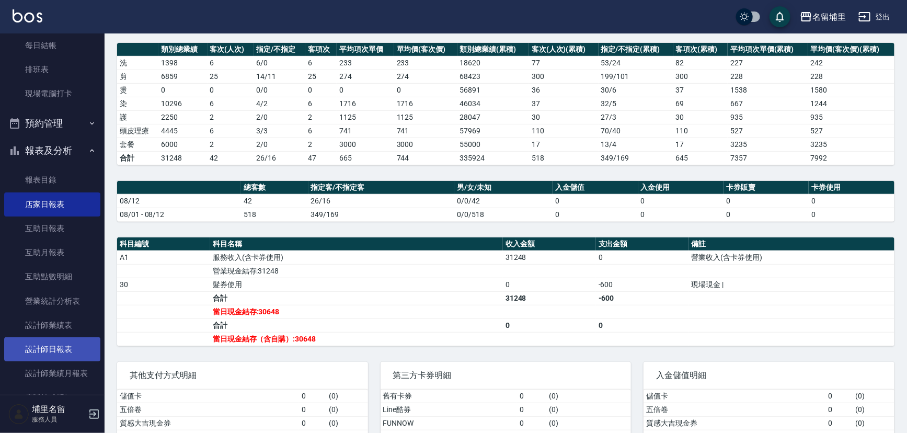
scroll to position [142, 0]
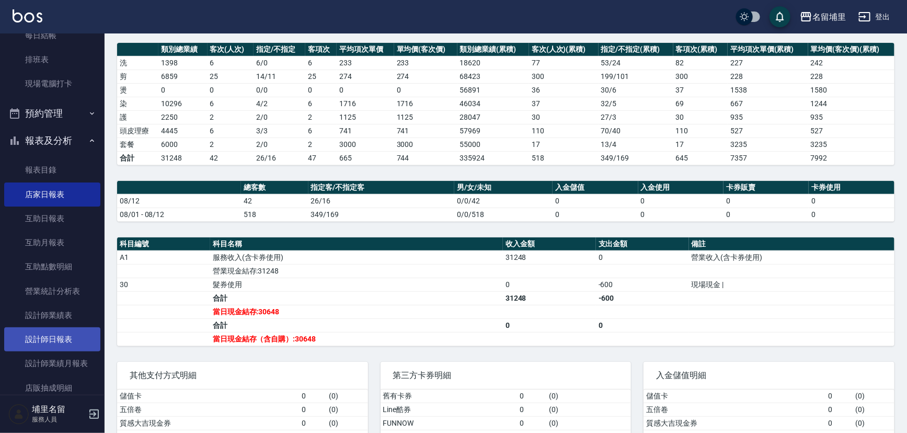
click at [76, 335] on link "設計師日報表" at bounding box center [52, 339] width 96 height 24
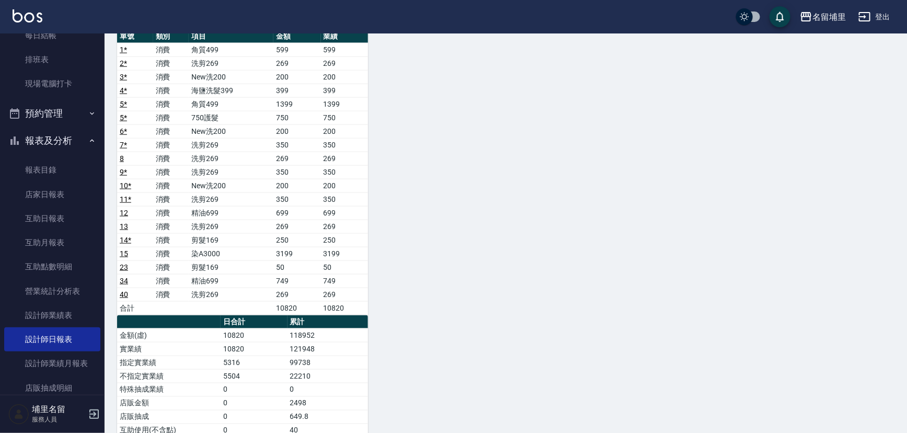
scroll to position [618, 0]
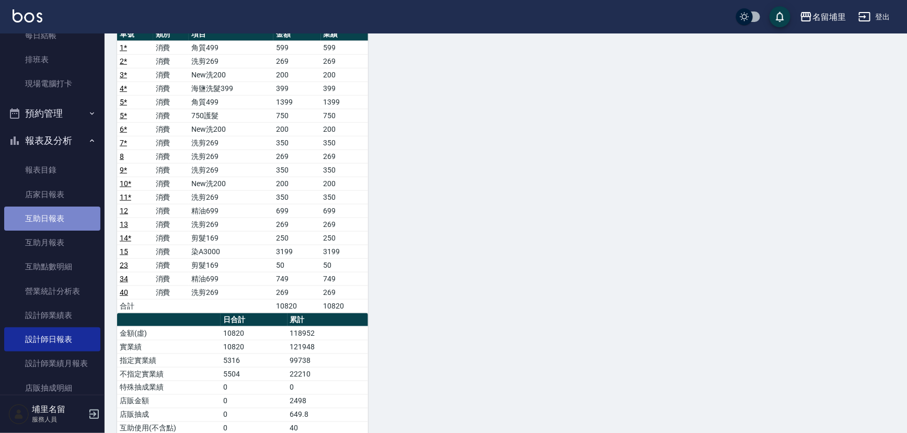
click at [60, 224] on link "互助日報表" at bounding box center [52, 219] width 96 height 24
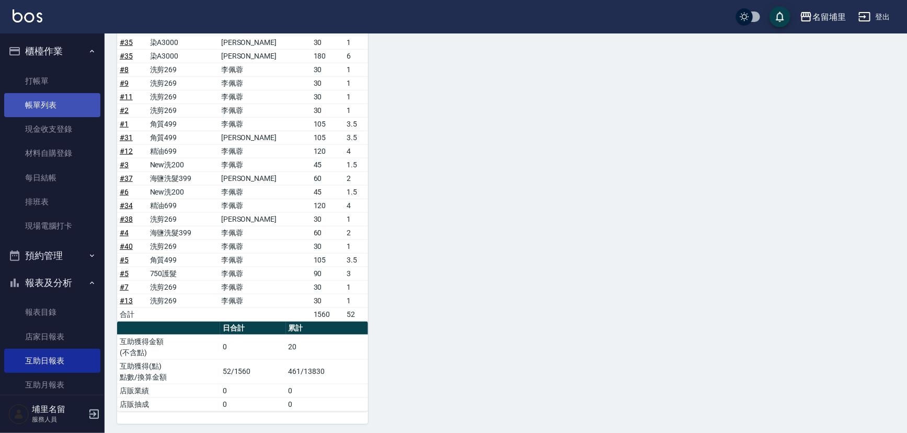
click at [50, 105] on link "帳單列表" at bounding box center [52, 105] width 96 height 24
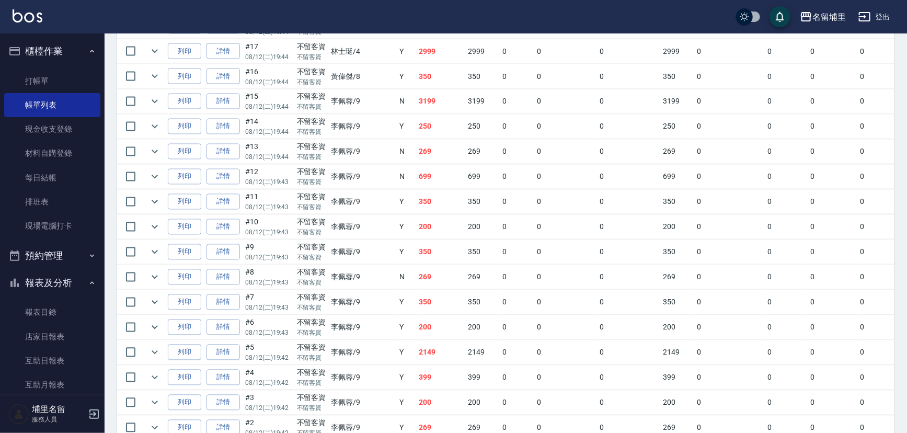
scroll to position [951, 0]
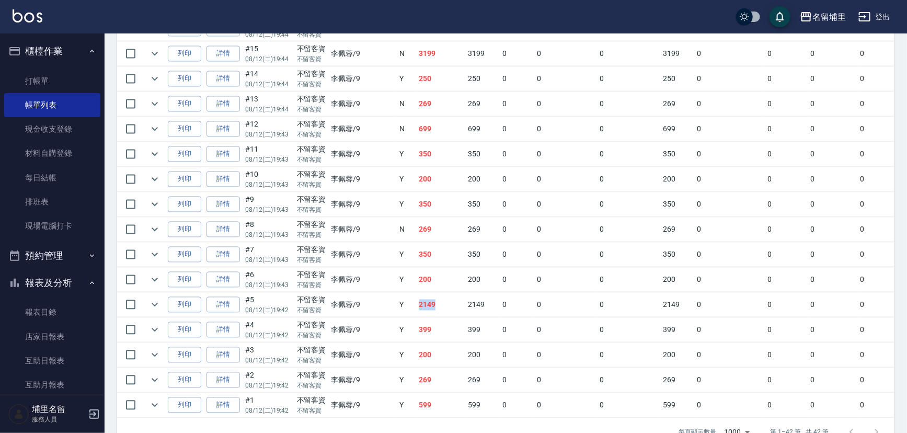
drag, startPoint x: 385, startPoint y: 297, endPoint x: 410, endPoint y: 294, distance: 25.8
click at [417, 294] on td "2149" at bounding box center [441, 305] width 49 height 25
drag, startPoint x: 410, startPoint y: 297, endPoint x: 370, endPoint y: 298, distance: 40.8
click at [370, 298] on tr "列印 詳情 #5 08/12 (二) 19:42 不留客資 不留客資 [PERSON_NAME] /9 Y 2149 2149 0 0 0 2149 0 0 …" at bounding box center [564, 305] width 895 height 25
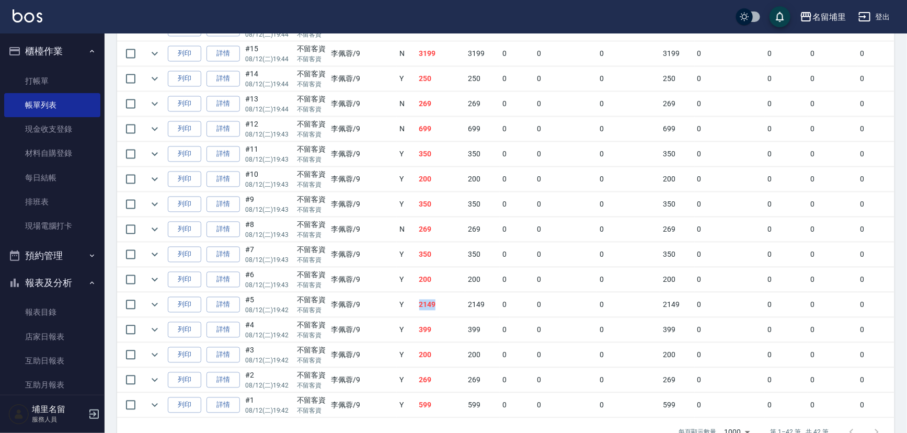
click at [397, 298] on td "Y" at bounding box center [407, 305] width 20 height 25
drag, startPoint x: 372, startPoint y: 298, endPoint x: 414, endPoint y: 301, distance: 41.9
click at [414, 301] on tr "列印 詳情 #5 08/12 (二) 19:42 不留客資 不留客資 [PERSON_NAME] /9 Y 2149 2149 0 0 0 2149 0 0 …" at bounding box center [564, 305] width 895 height 25
click at [417, 301] on td "2149" at bounding box center [441, 305] width 49 height 25
click at [51, 137] on link "現金收支登錄" at bounding box center [52, 129] width 96 height 24
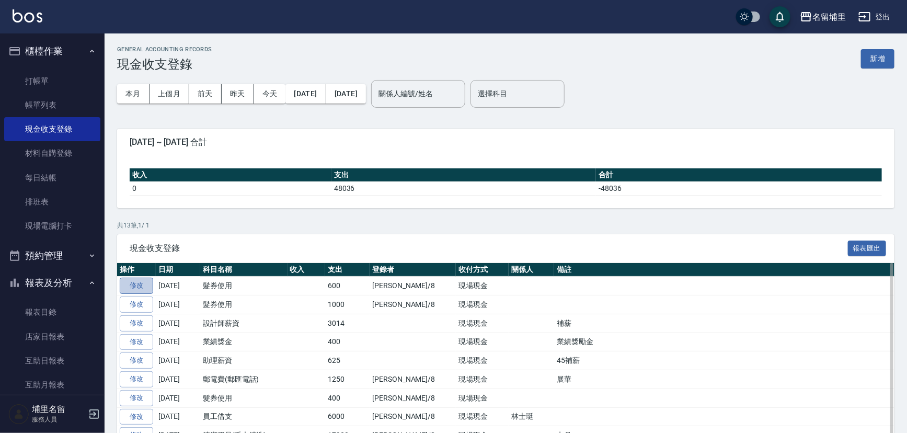
click at [134, 284] on link "修改" at bounding box center [136, 286] width 33 height 16
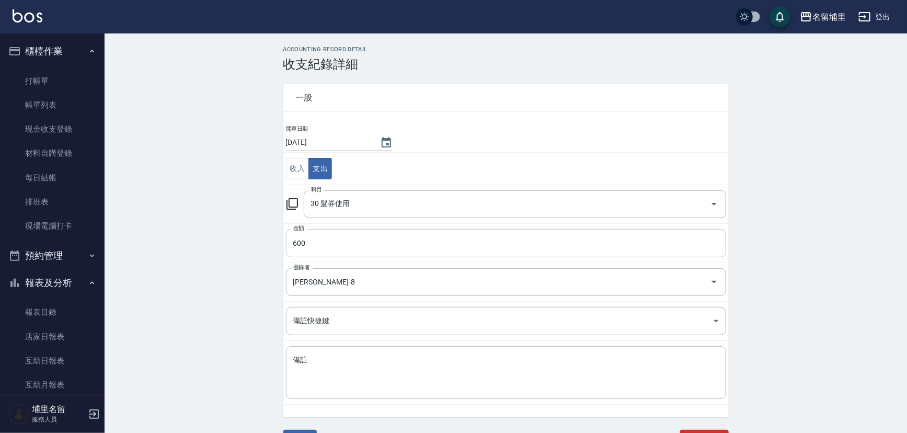
click at [349, 247] on input "600" at bounding box center [506, 243] width 440 height 28
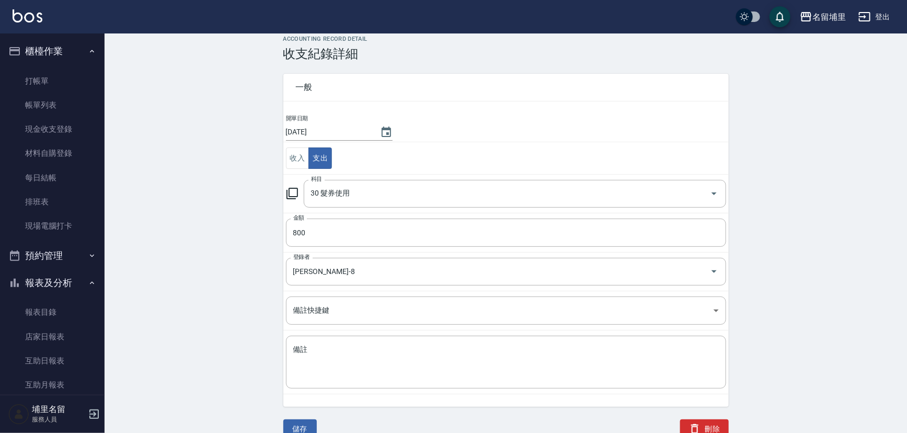
scroll to position [15, 0]
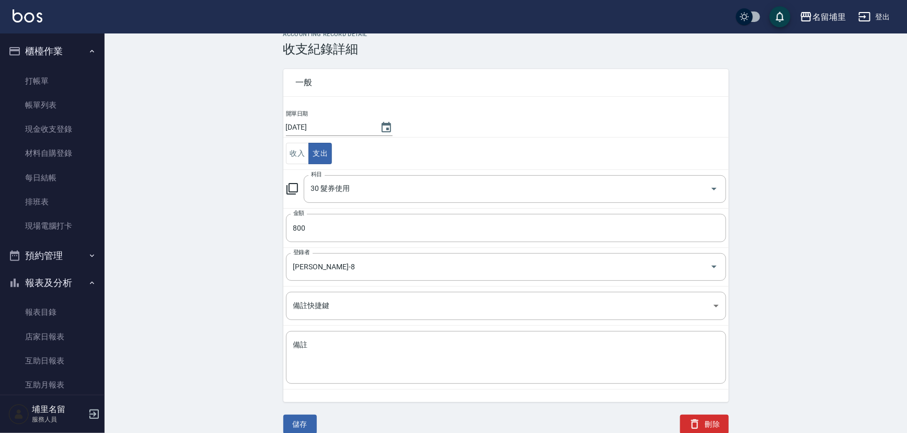
click at [305, 427] on button "儲存" at bounding box center [299, 424] width 33 height 19
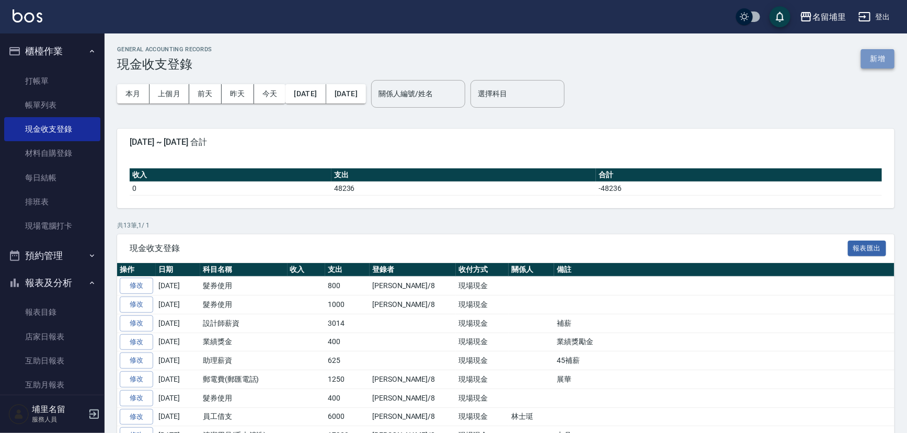
click at [874, 62] on button "新增" at bounding box center [877, 58] width 33 height 19
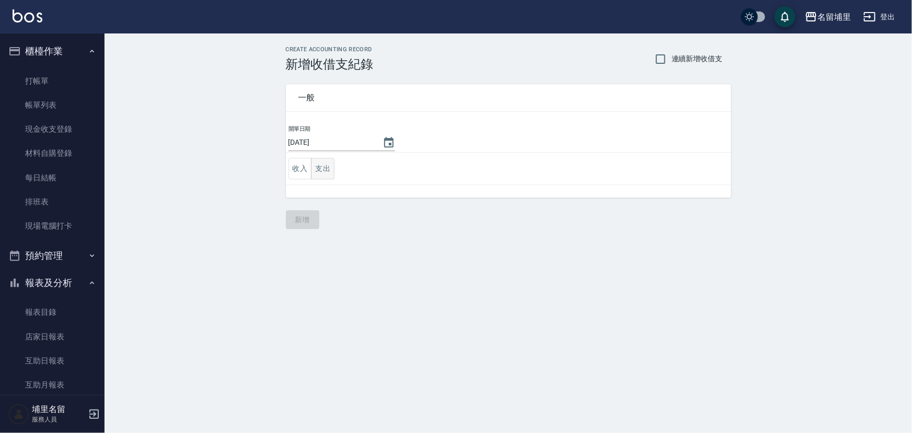
click at [322, 177] on button "支出" at bounding box center [323, 168] width 24 height 21
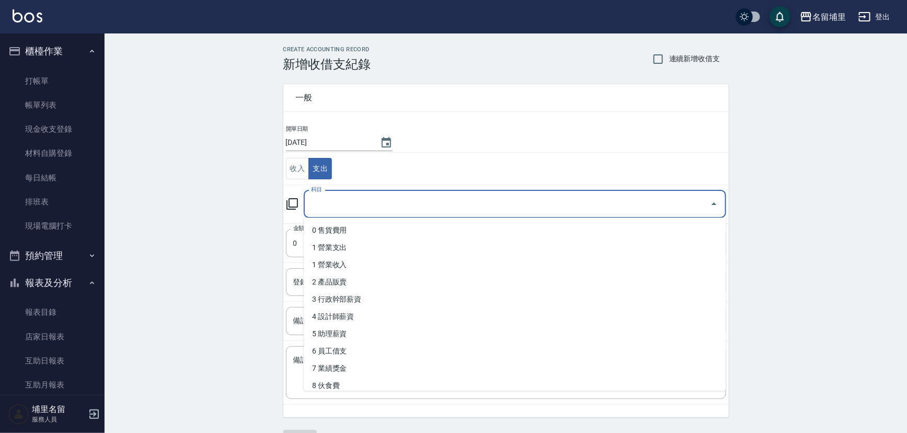
click at [359, 209] on input "科目" at bounding box center [507, 204] width 397 height 18
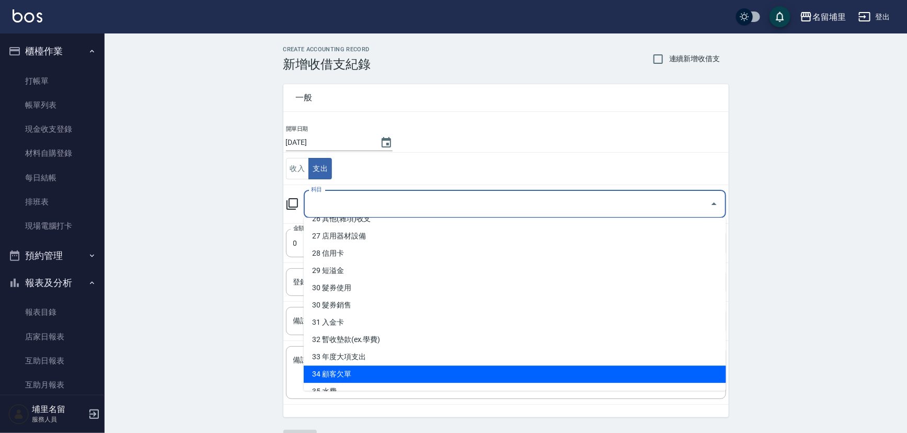
scroll to position [430, 0]
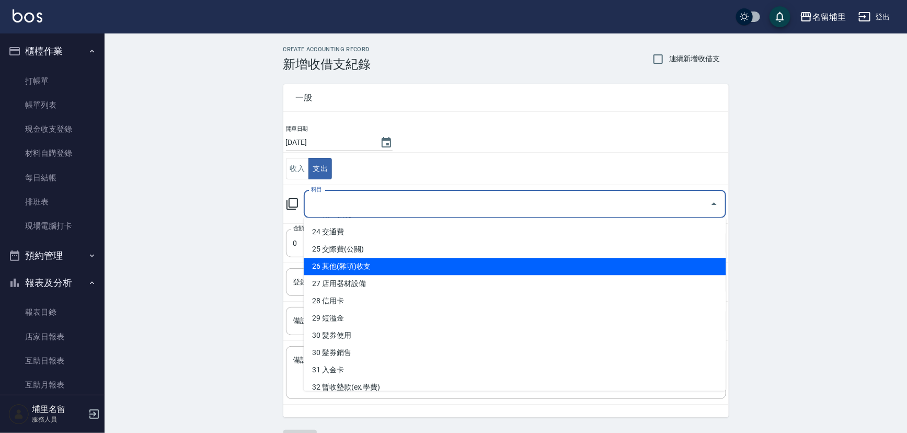
click at [398, 265] on li "26 其他(雜項)收支" at bounding box center [515, 266] width 423 height 17
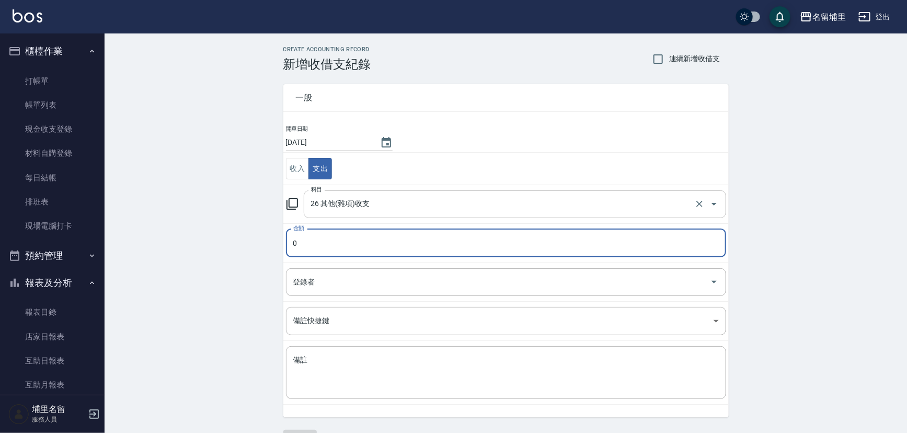
click at [385, 213] on div "26 其他(雜項)收支 科目" at bounding box center [515, 204] width 423 height 28
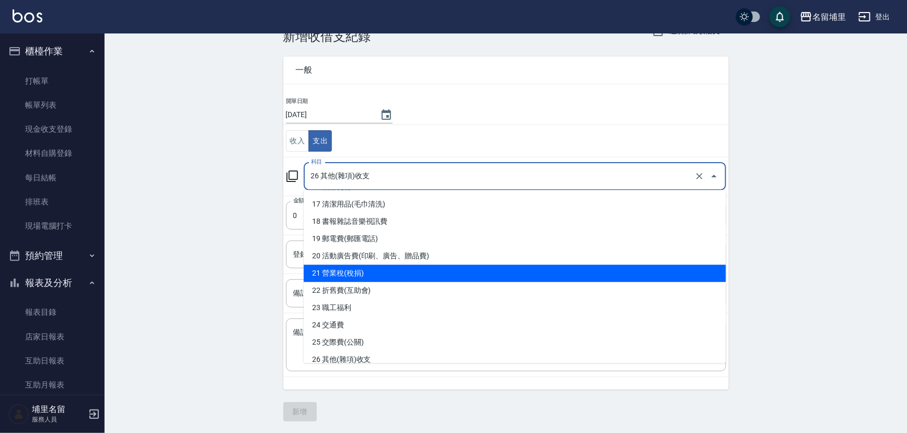
scroll to position [288, 0]
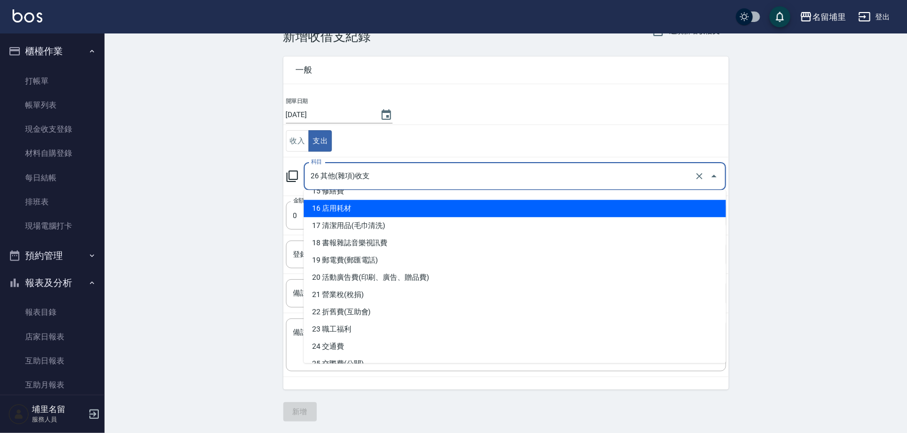
click at [393, 211] on li "16 店用耗材" at bounding box center [515, 208] width 423 height 17
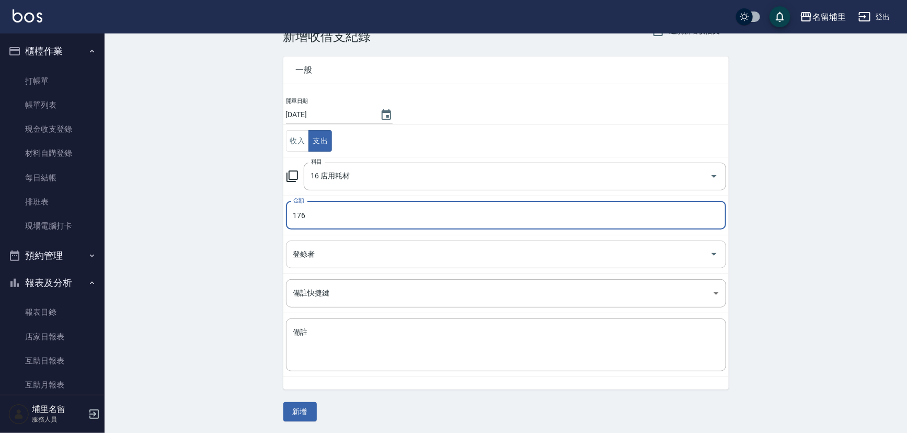
click at [378, 250] on input "登錄者" at bounding box center [498, 254] width 415 height 18
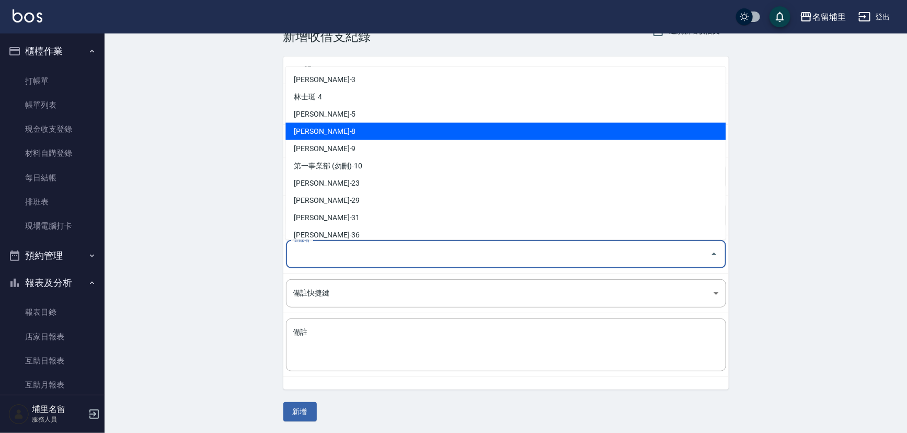
click at [341, 131] on li "[PERSON_NAME]-8" at bounding box center [506, 130] width 440 height 17
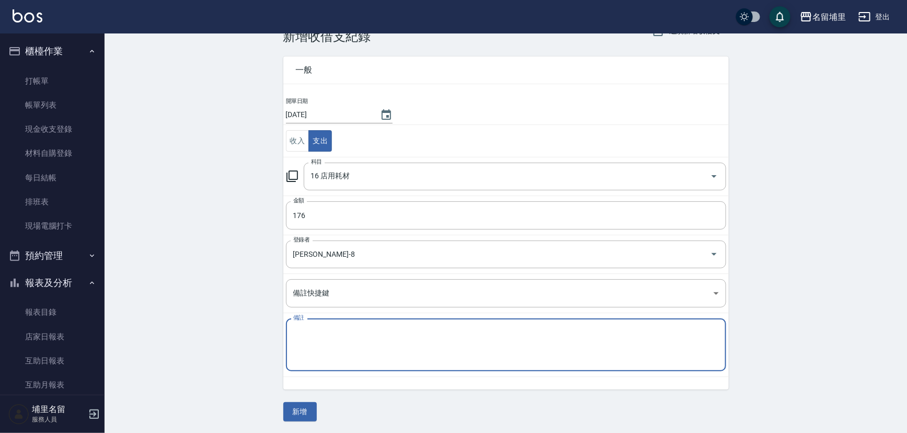
click at [314, 328] on textarea "備註" at bounding box center [506, 345] width 426 height 36
click at [303, 409] on button "新增" at bounding box center [299, 411] width 33 height 19
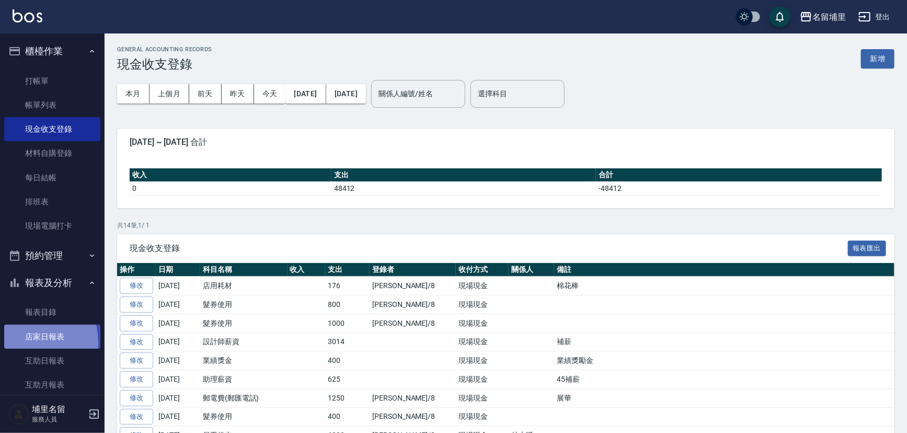
drag, startPoint x: 22, startPoint y: 343, endPoint x: 36, endPoint y: 339, distance: 14.1
click at [22, 343] on link "店家日報表" at bounding box center [52, 337] width 96 height 24
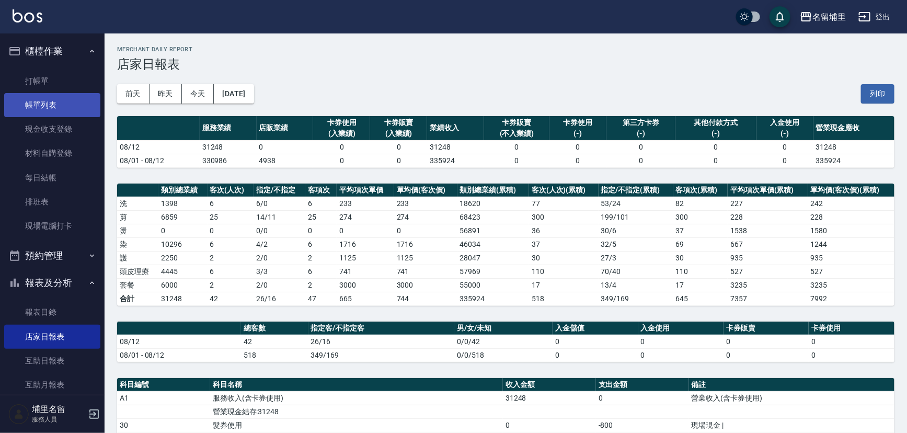
click at [59, 112] on link "帳單列表" at bounding box center [52, 105] width 96 height 24
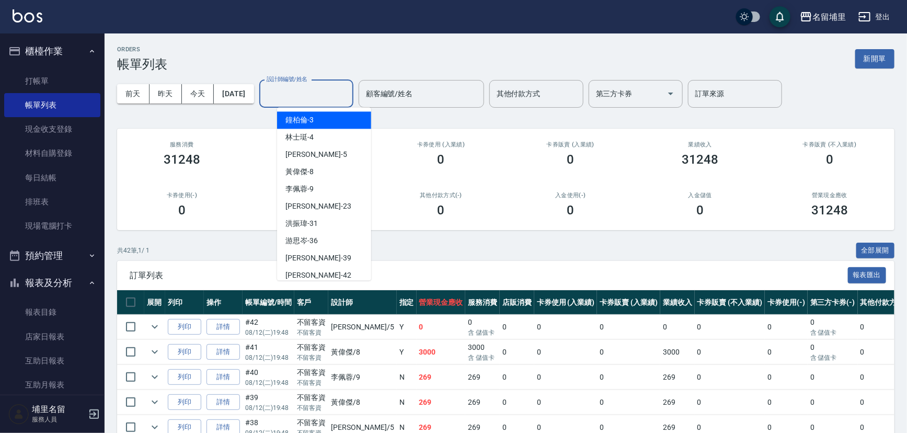
click at [346, 88] on input "設計師編號/姓名" at bounding box center [306, 94] width 85 height 18
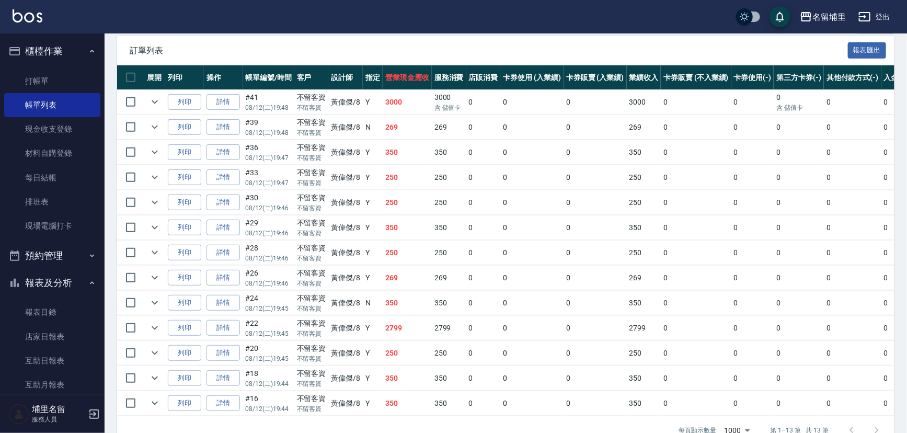
scroll to position [237, 0]
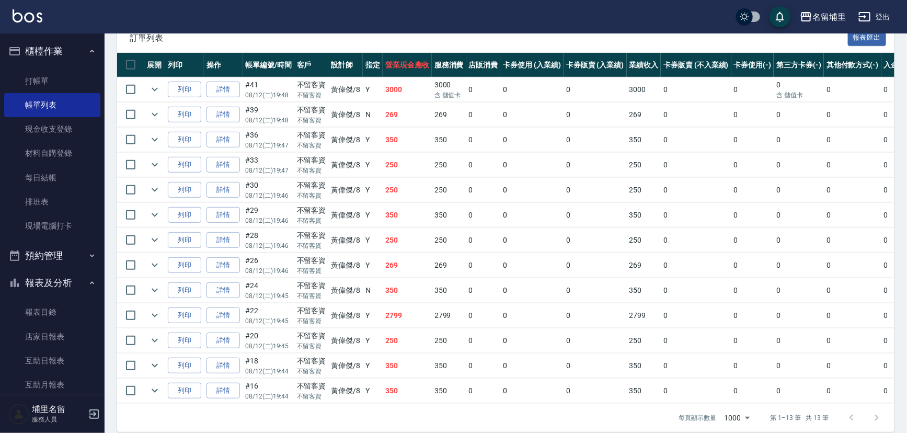
click at [409, 316] on td "2799" at bounding box center [407, 315] width 49 height 25
click at [409, 313] on td "2799" at bounding box center [407, 315] width 49 height 25
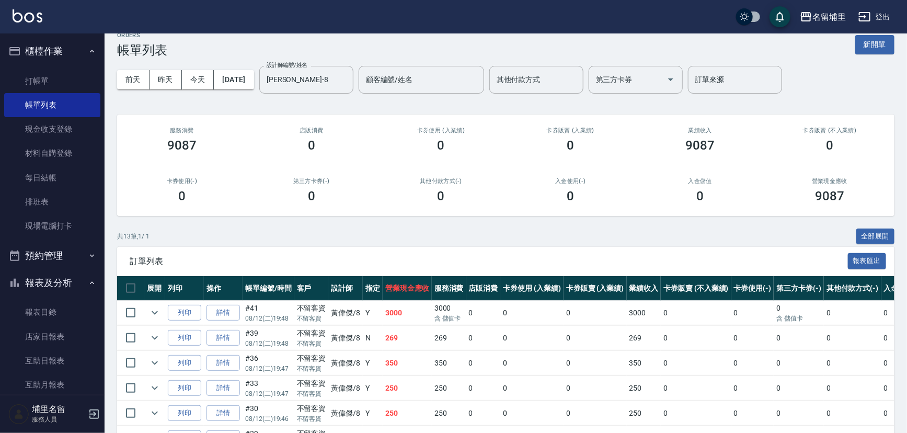
scroll to position [0, 0]
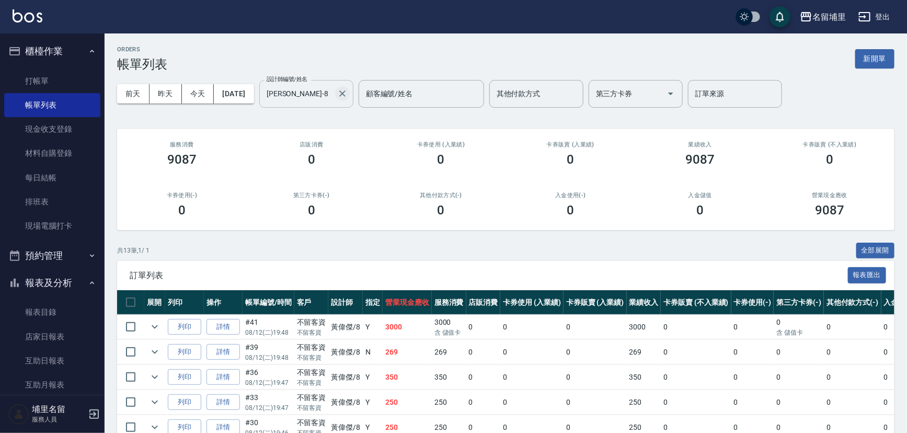
click at [348, 94] on icon "Clear" at bounding box center [342, 93] width 10 height 10
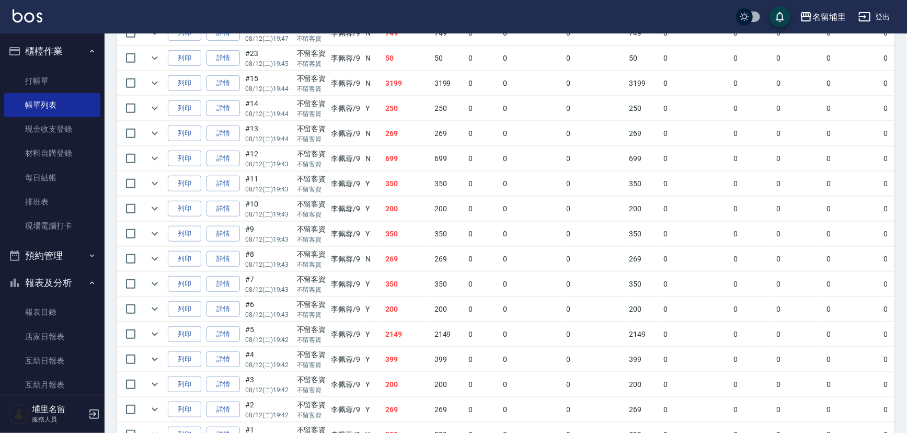
scroll to position [236, 0]
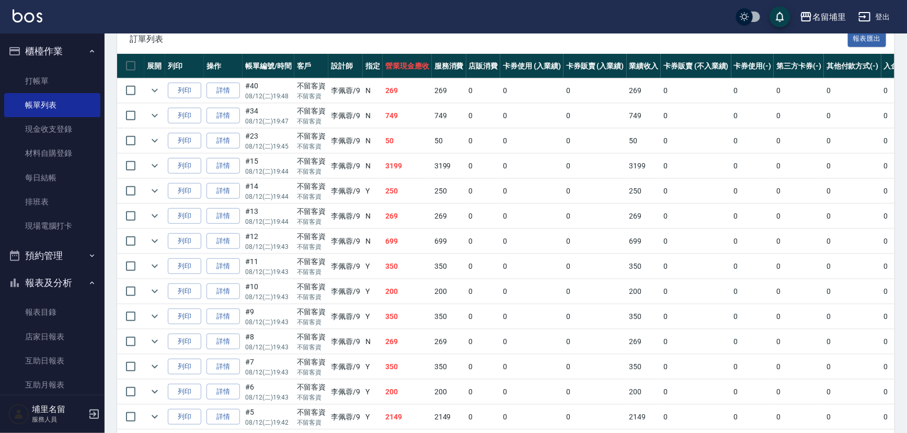
click at [411, 171] on td "3199" at bounding box center [407, 166] width 49 height 25
click at [55, 330] on link "店家日報表" at bounding box center [52, 337] width 96 height 24
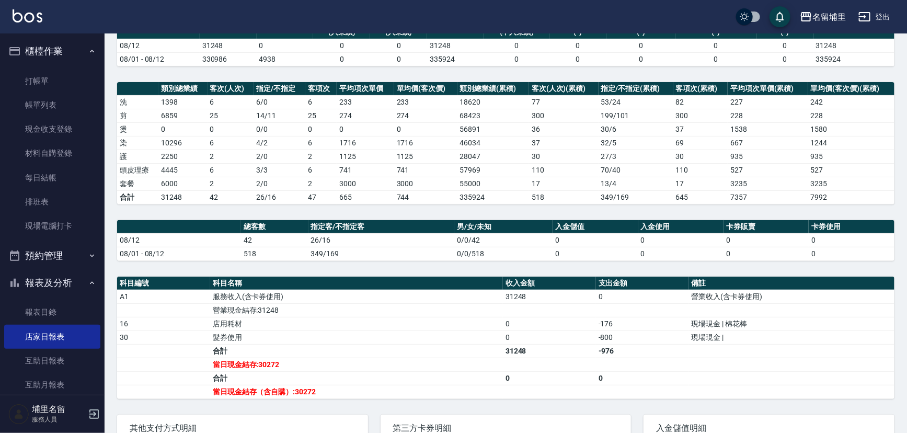
scroll to position [201, 0]
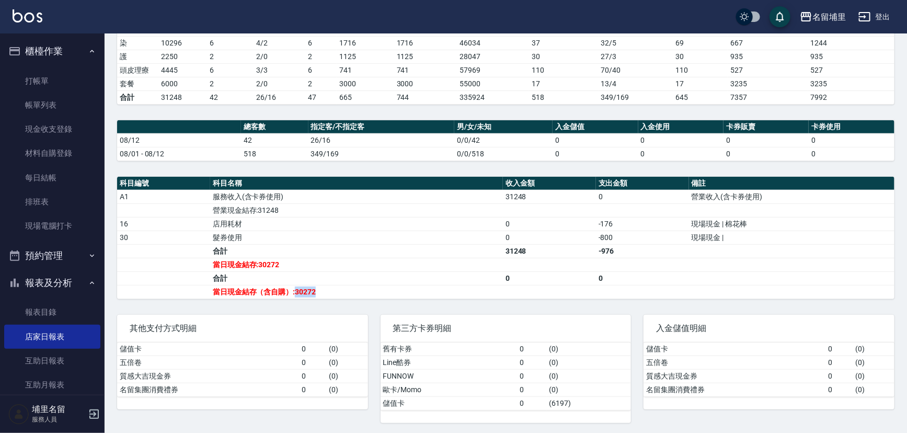
drag, startPoint x: 294, startPoint y: 292, endPoint x: 352, endPoint y: 291, distance: 57.5
click at [352, 291] on td "當日現金結存（含自購）:30272" at bounding box center [356, 292] width 293 height 14
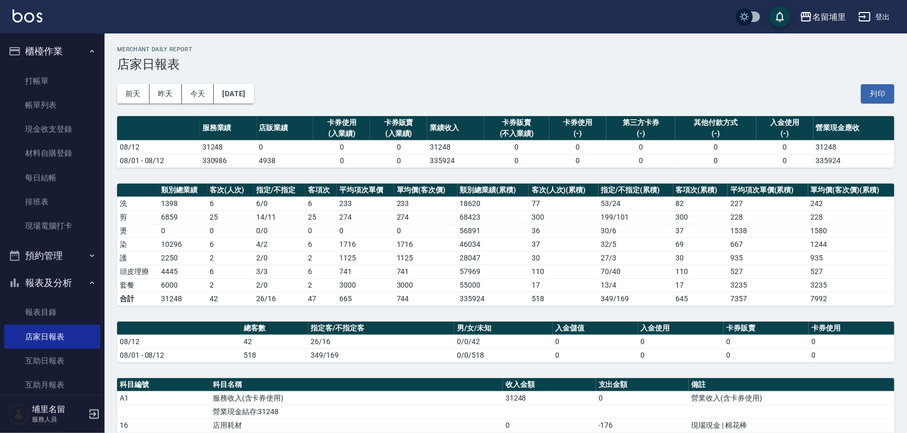
scroll to position [0, 0]
drag, startPoint x: 238, startPoint y: 149, endPoint x: 192, endPoint y: 149, distance: 46.0
click at [192, 149] on tr "08/12 31248 0 0 0 31248 0 0 0 0 0 31248" at bounding box center [506, 147] width 778 height 14
click at [192, 149] on td "08/12" at bounding box center [158, 147] width 83 height 14
click at [194, 149] on td "08/12" at bounding box center [158, 147] width 83 height 14
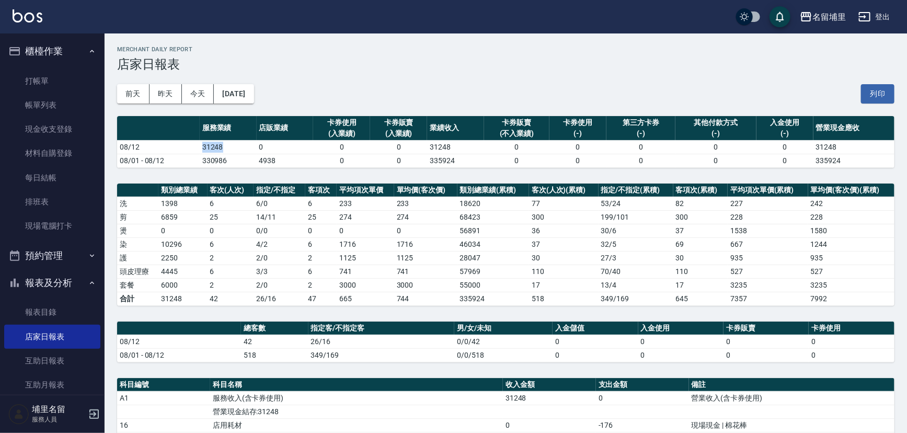
drag, startPoint x: 226, startPoint y: 149, endPoint x: 252, endPoint y: 147, distance: 25.1
click at [250, 147] on td "31248" at bounding box center [228, 147] width 57 height 14
click at [252, 147] on td "31248" at bounding box center [228, 147] width 57 height 14
drag, startPoint x: 239, startPoint y: 150, endPoint x: 182, endPoint y: 150, distance: 56.5
click at [182, 150] on tr "08/12 31248 0 0 0 31248 0 0 0 0 0 31248" at bounding box center [506, 147] width 778 height 14
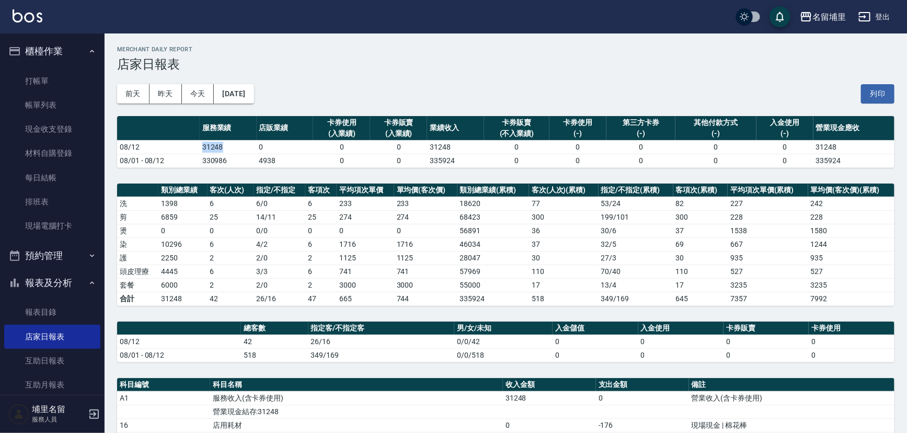
click at [182, 150] on td "08/12" at bounding box center [158, 147] width 83 height 14
drag, startPoint x: 229, startPoint y: 272, endPoint x: 172, endPoint y: 272, distance: 56.5
click at [172, 272] on tr "頭皮理療 4445 6 3 / 3 6 741 741 57969 110 70 / 40 110 527 527" at bounding box center [506, 272] width 778 height 14
click at [172, 272] on td "4445" at bounding box center [182, 272] width 49 height 14
drag, startPoint x: 193, startPoint y: 273, endPoint x: 214, endPoint y: 270, distance: 21.2
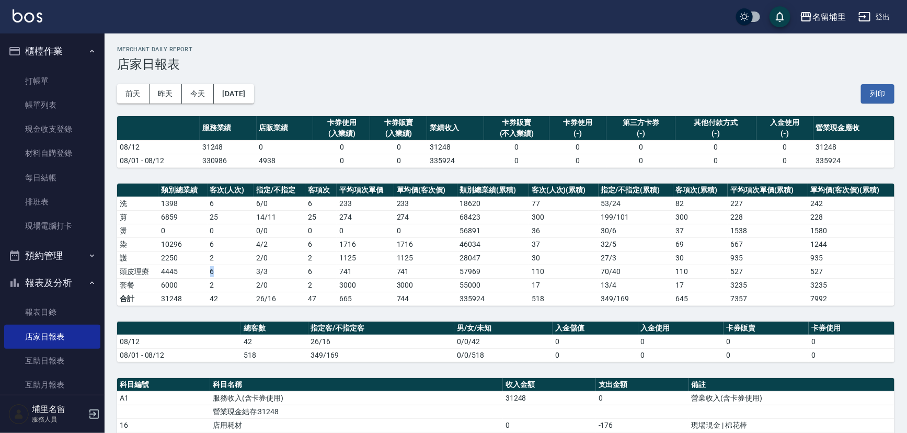
click at [214, 270] on tr "頭皮理療 4445 6 3 / 3 6 741 741 57969 110 70 / 40 110 527 527" at bounding box center [506, 272] width 778 height 14
click at [214, 270] on td "6" at bounding box center [231, 272] width 46 height 14
